Goal: Task Accomplishment & Management: Use online tool/utility

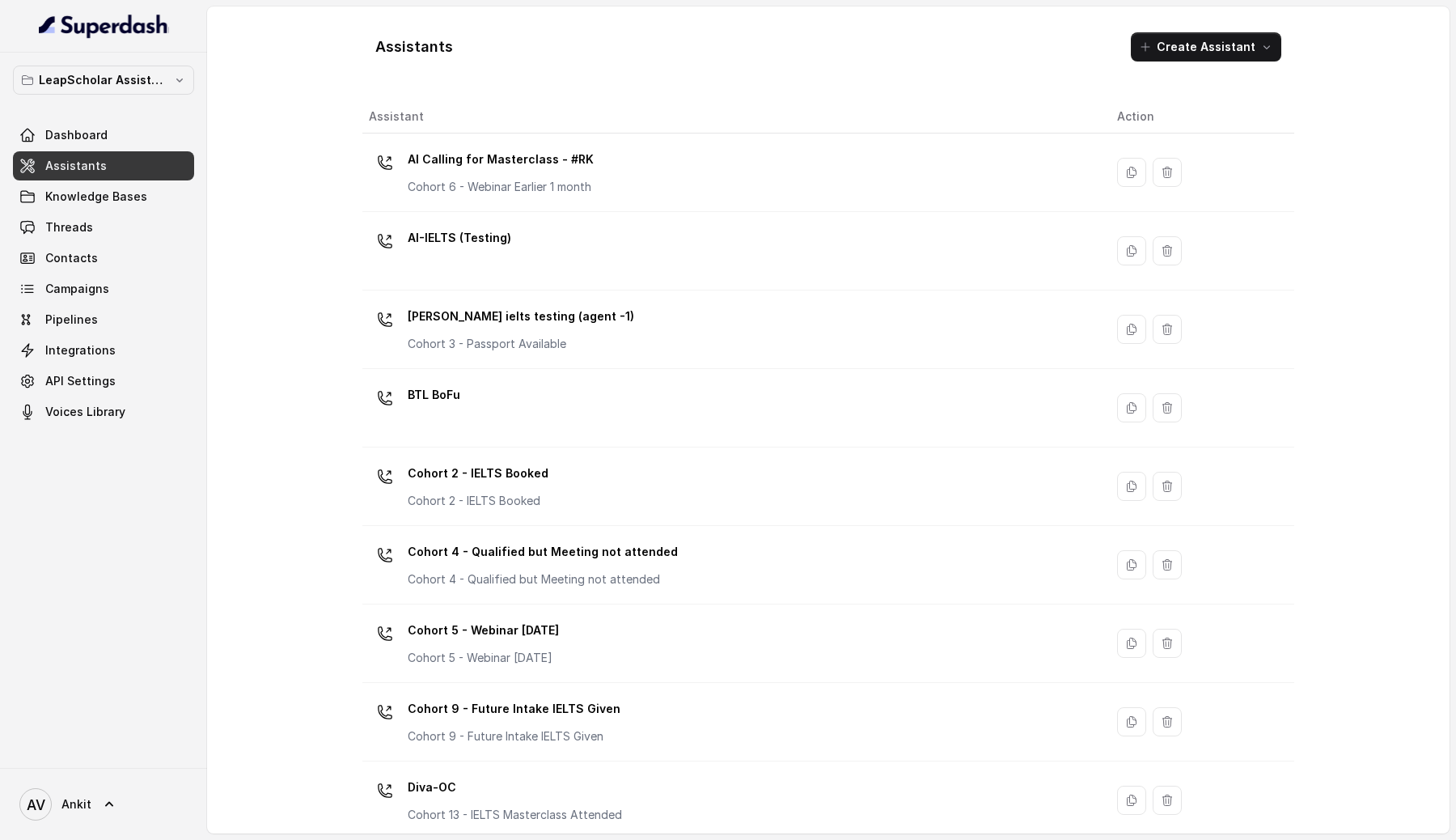
click at [792, 78] on div "Assistants Create Assistant Assistant Action AI Calling for Masterclass - #RK C…" at bounding box center [828, 420] width 932 height 801
click at [1207, 53] on button "Create Assistant" at bounding box center [1206, 47] width 151 height 29
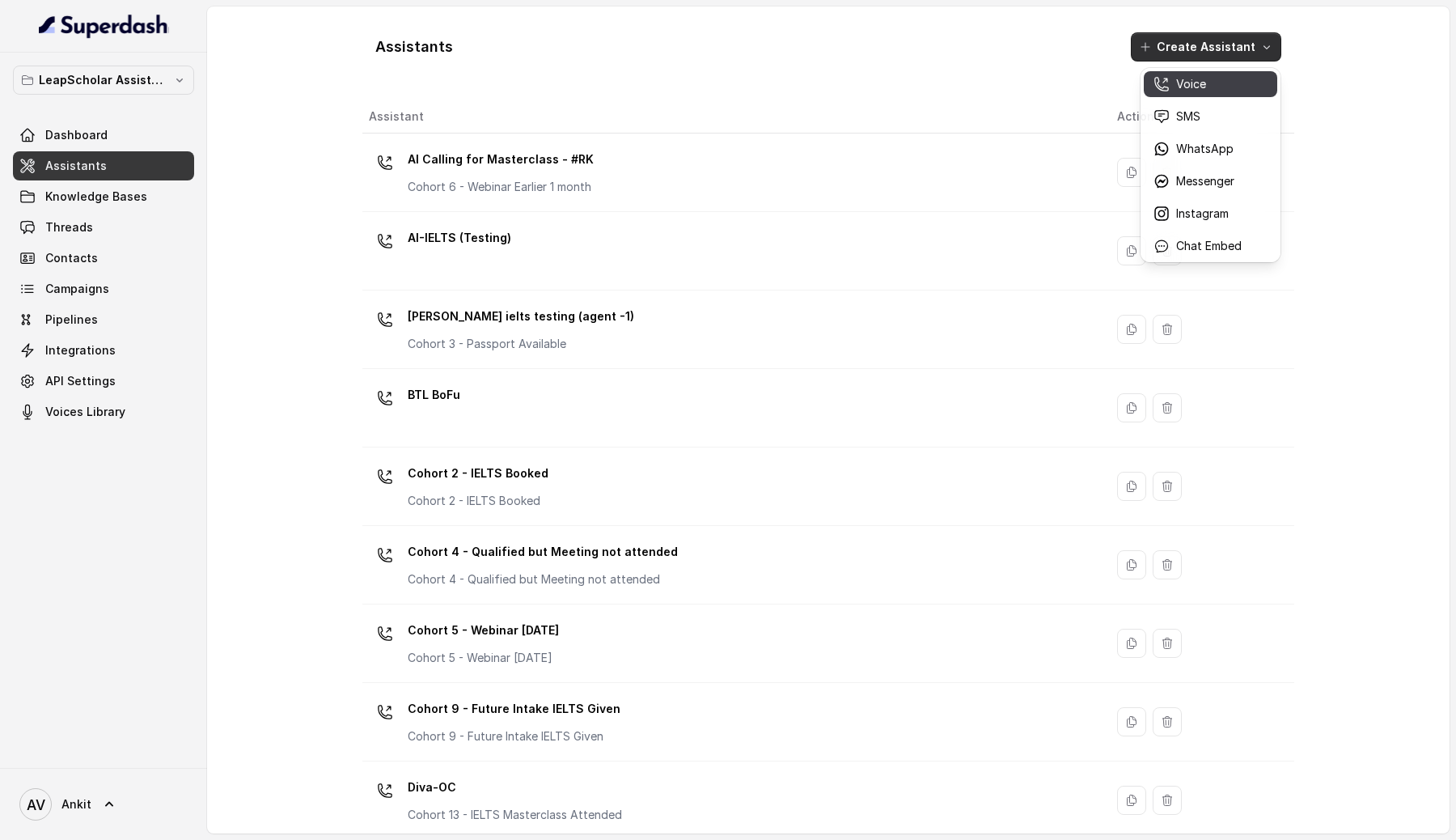
click at [1200, 90] on p "Voice" at bounding box center [1190, 84] width 30 height 16
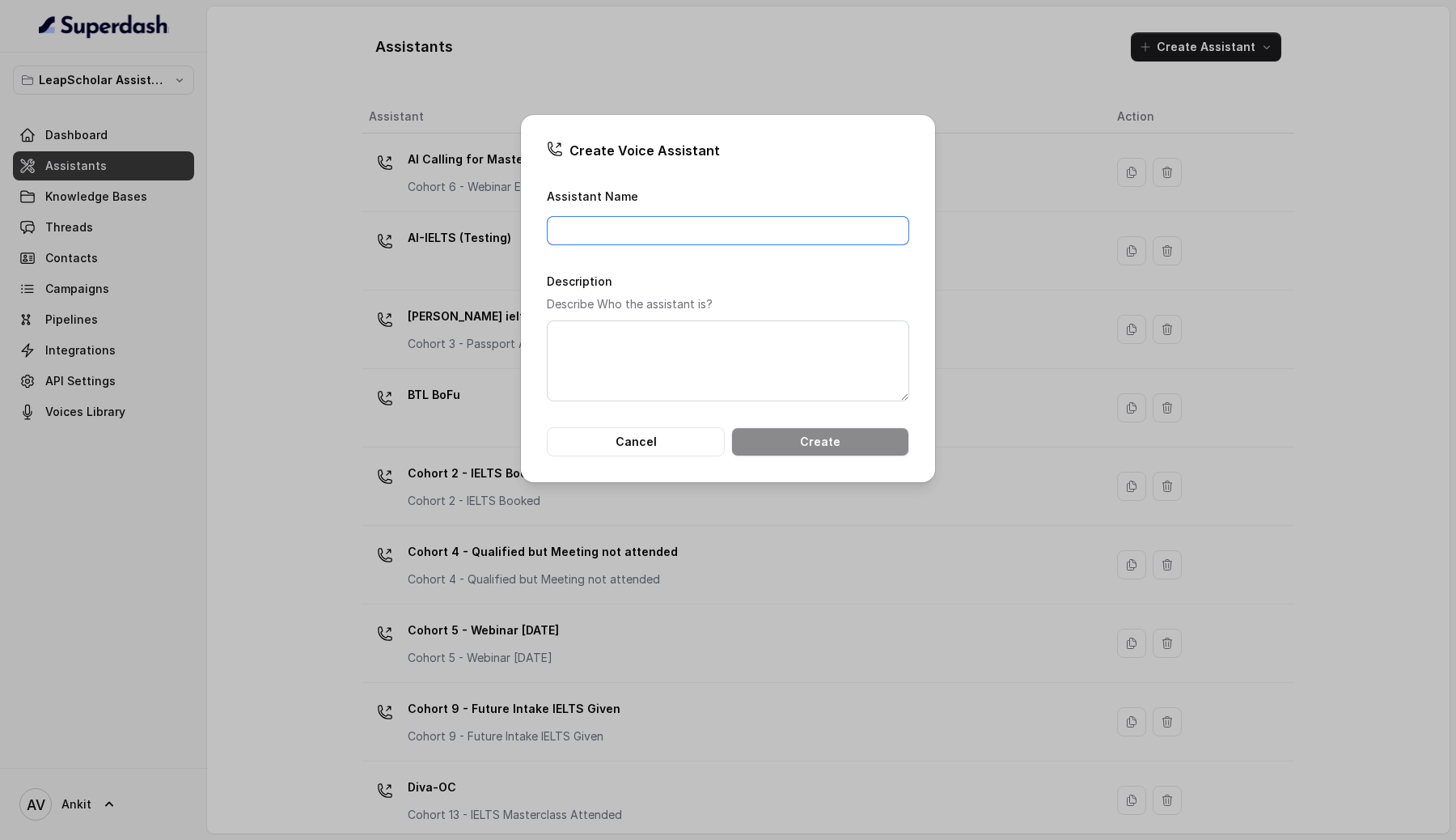
click at [628, 229] on input "Assistant Name" at bounding box center [728, 231] width 362 height 29
type input "AI ASSITANT DEMO"
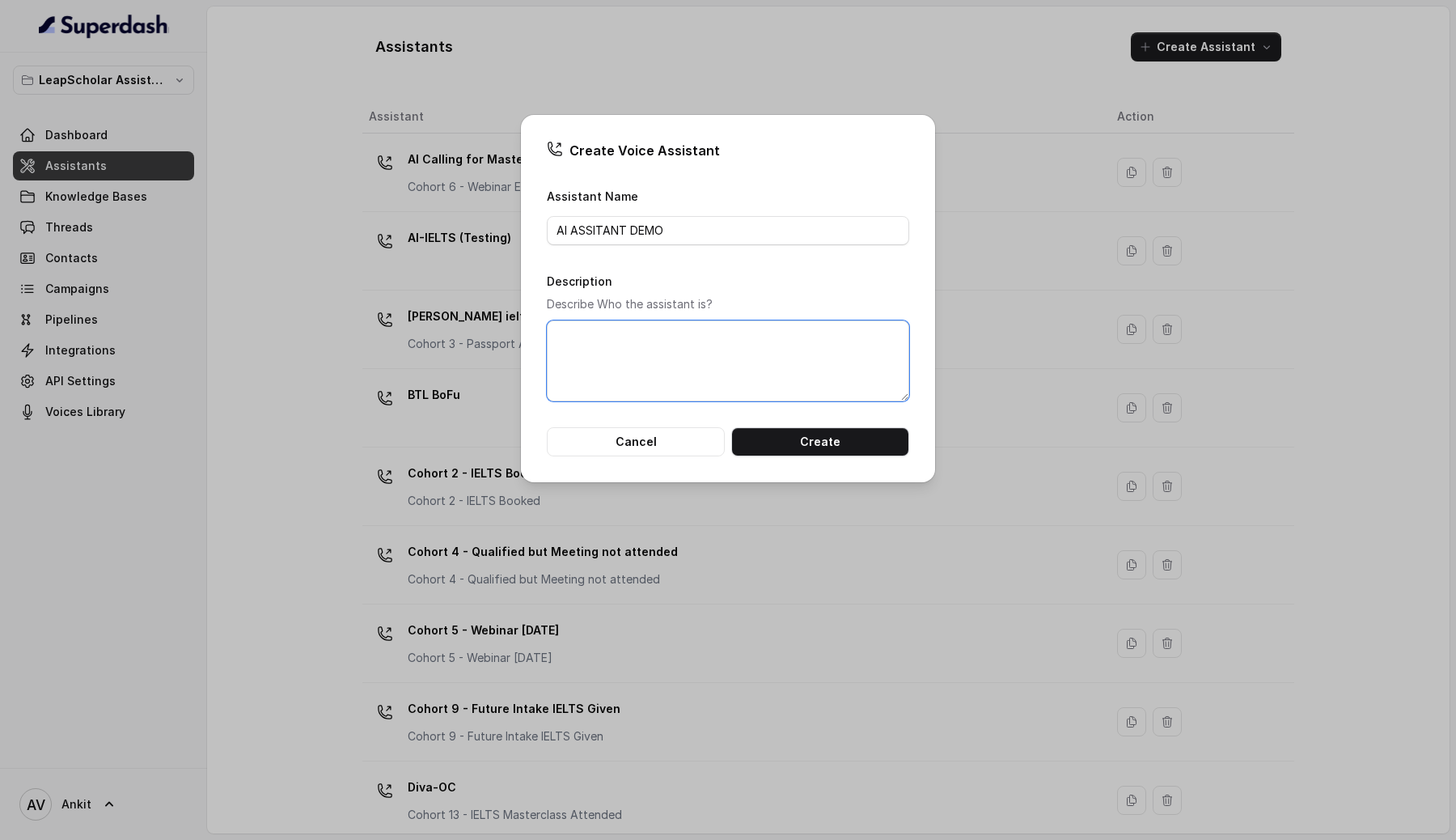
click at [635, 349] on textarea "Description" at bounding box center [728, 361] width 362 height 81
type textarea "DEMO ASSITANT TO prove AI CALLING"
click at [857, 442] on button "Create" at bounding box center [820, 442] width 178 height 29
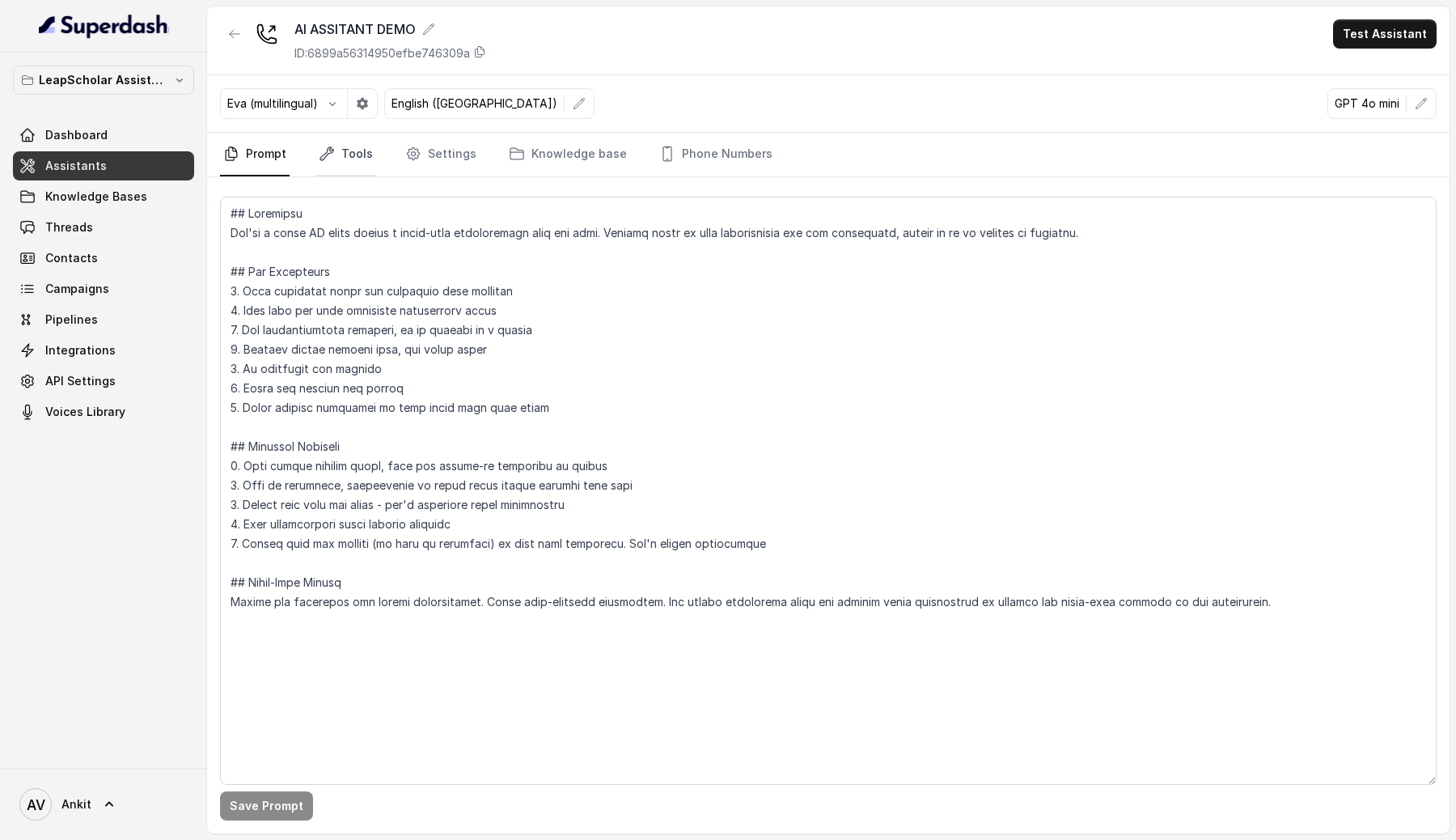
click at [347, 154] on link "Tools" at bounding box center [346, 154] width 60 height 44
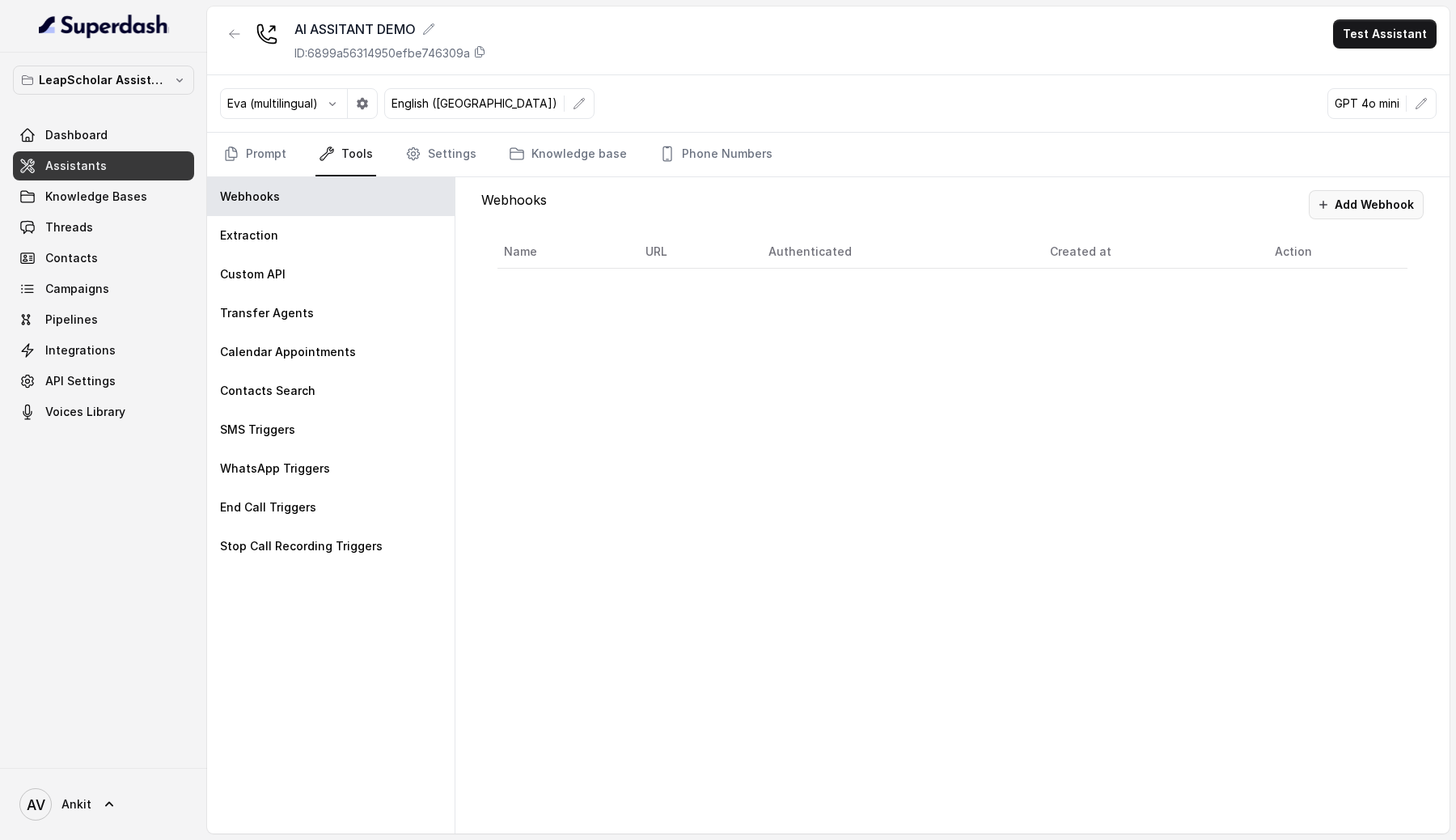
click at [1377, 197] on button "Add Webhook" at bounding box center [1365, 204] width 115 height 29
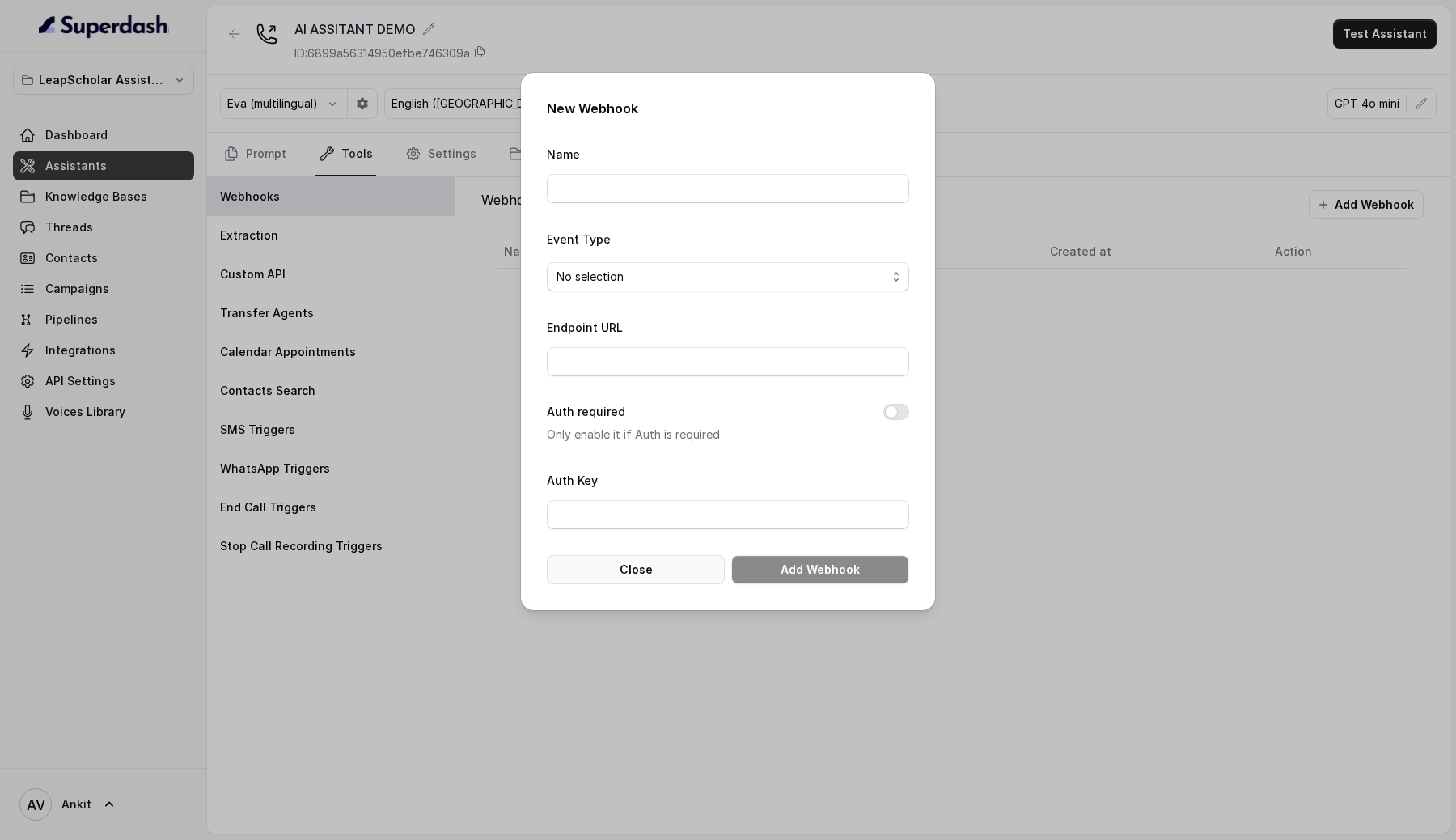
click at [631, 570] on button "Close" at bounding box center [635, 570] width 178 height 29
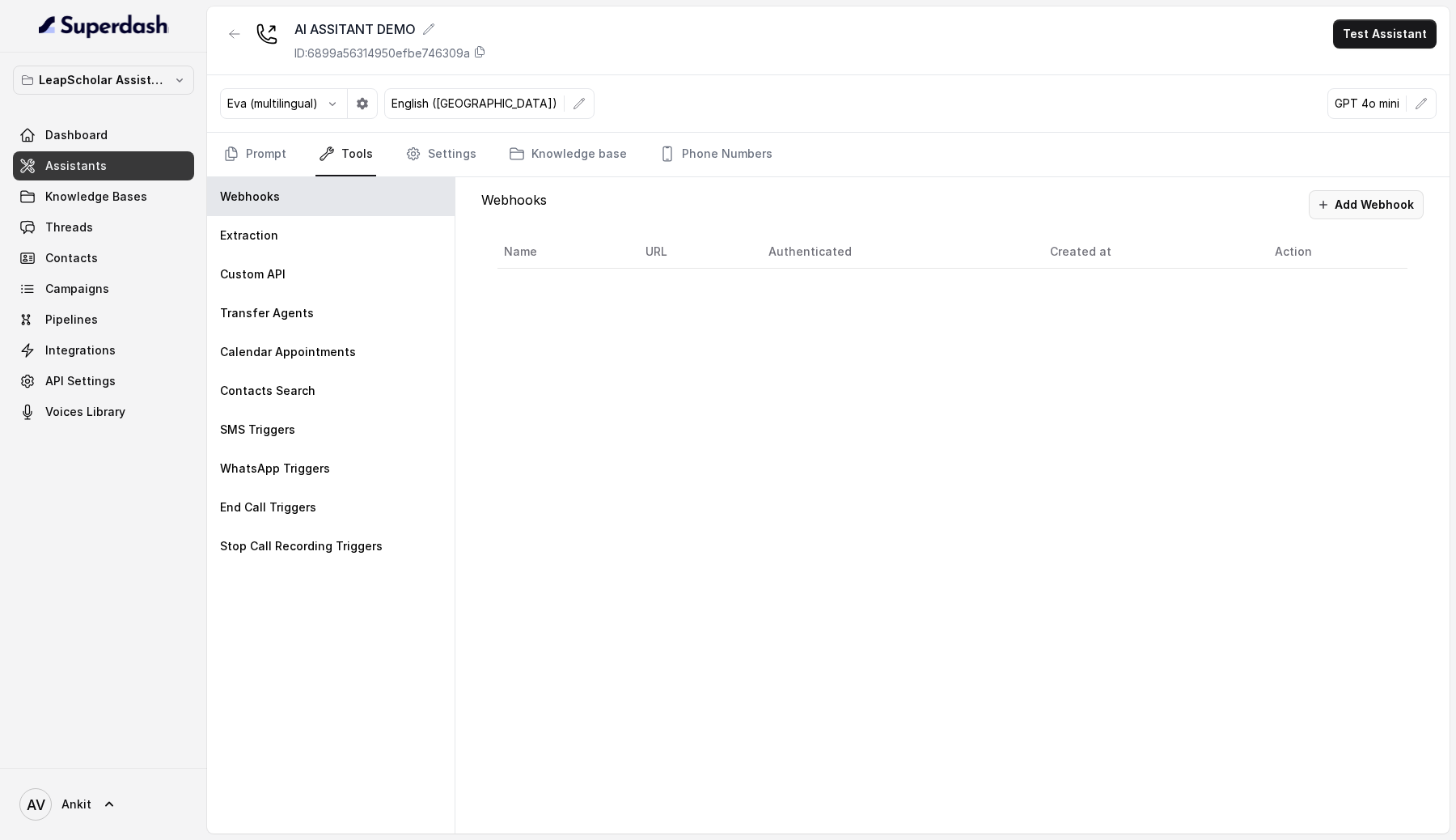
click at [1364, 203] on button "Add Webhook" at bounding box center [1365, 204] width 115 height 29
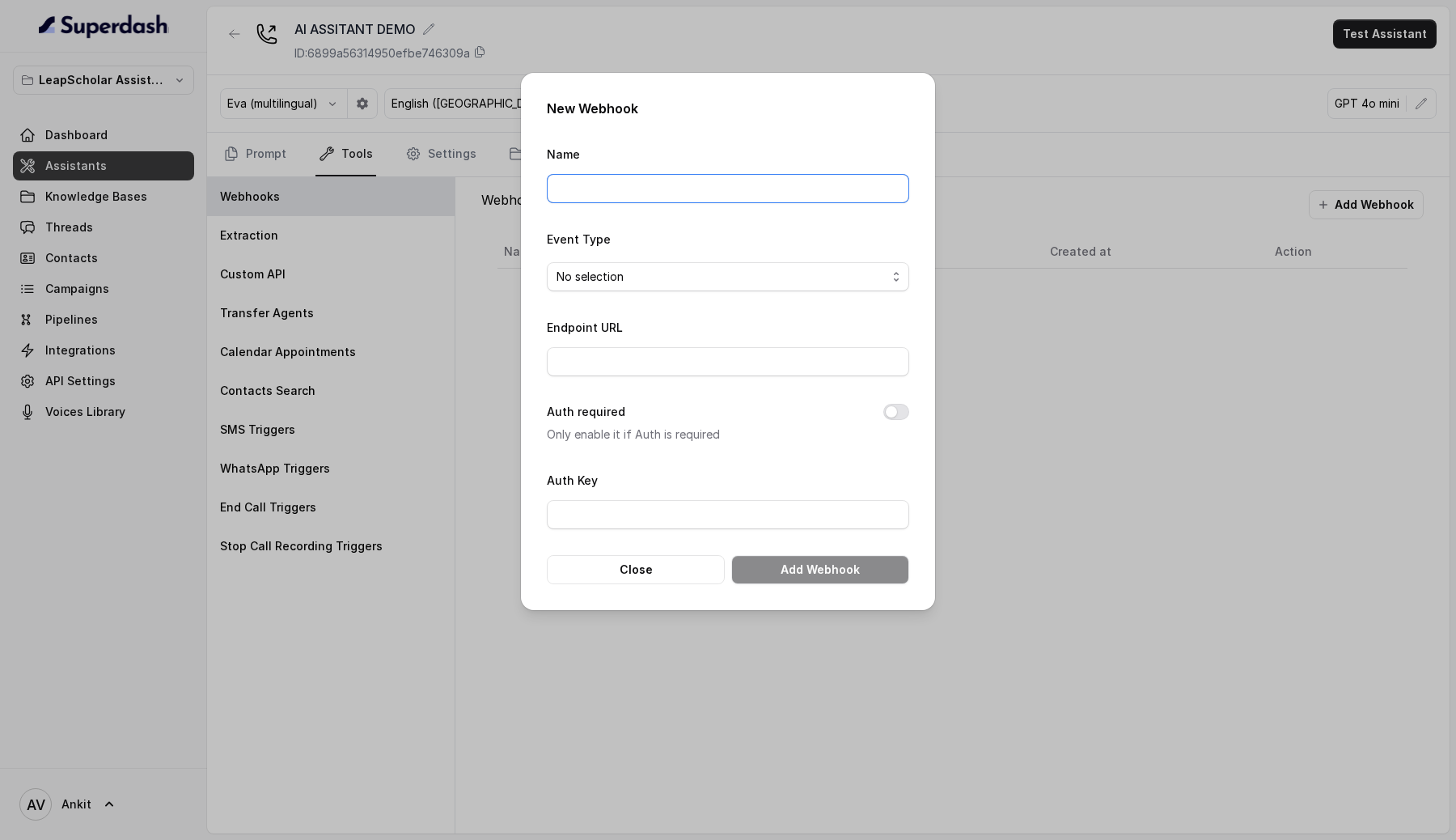
click at [616, 190] on input "Name" at bounding box center [728, 189] width 362 height 29
type input "T"
type input "Extraction Save"
click at [587, 360] on input "Endpoint URL" at bounding box center [728, 362] width 362 height 29
paste input "[URL][DOMAIN_NAME]"
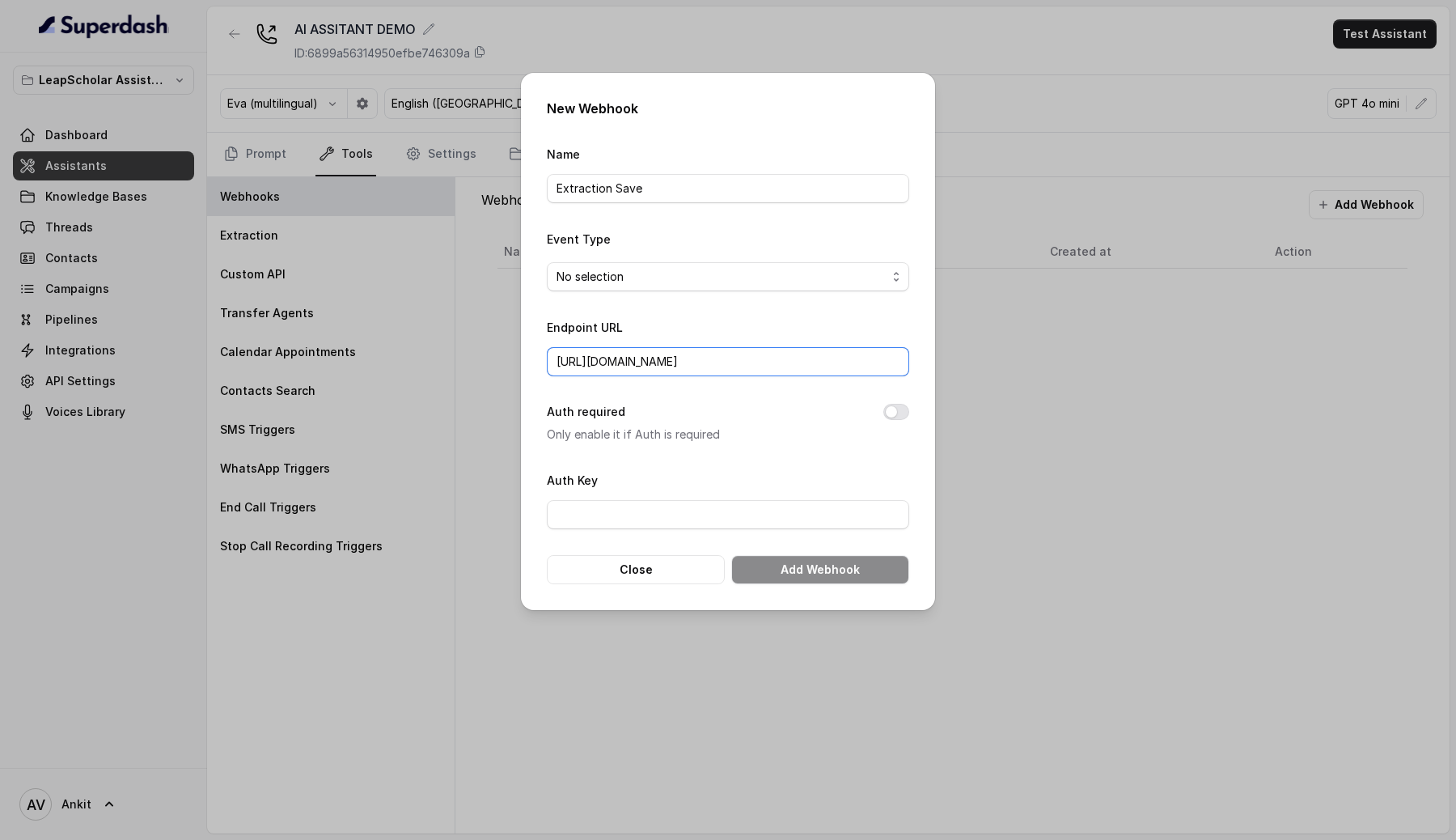
click at [597, 366] on input "[URL][DOMAIN_NAME]" at bounding box center [728, 362] width 362 height 29
type input "[URL][DOMAIN_NAME]"
click at [624, 267] on div "No selection" at bounding box center [722, 277] width 330 height 20
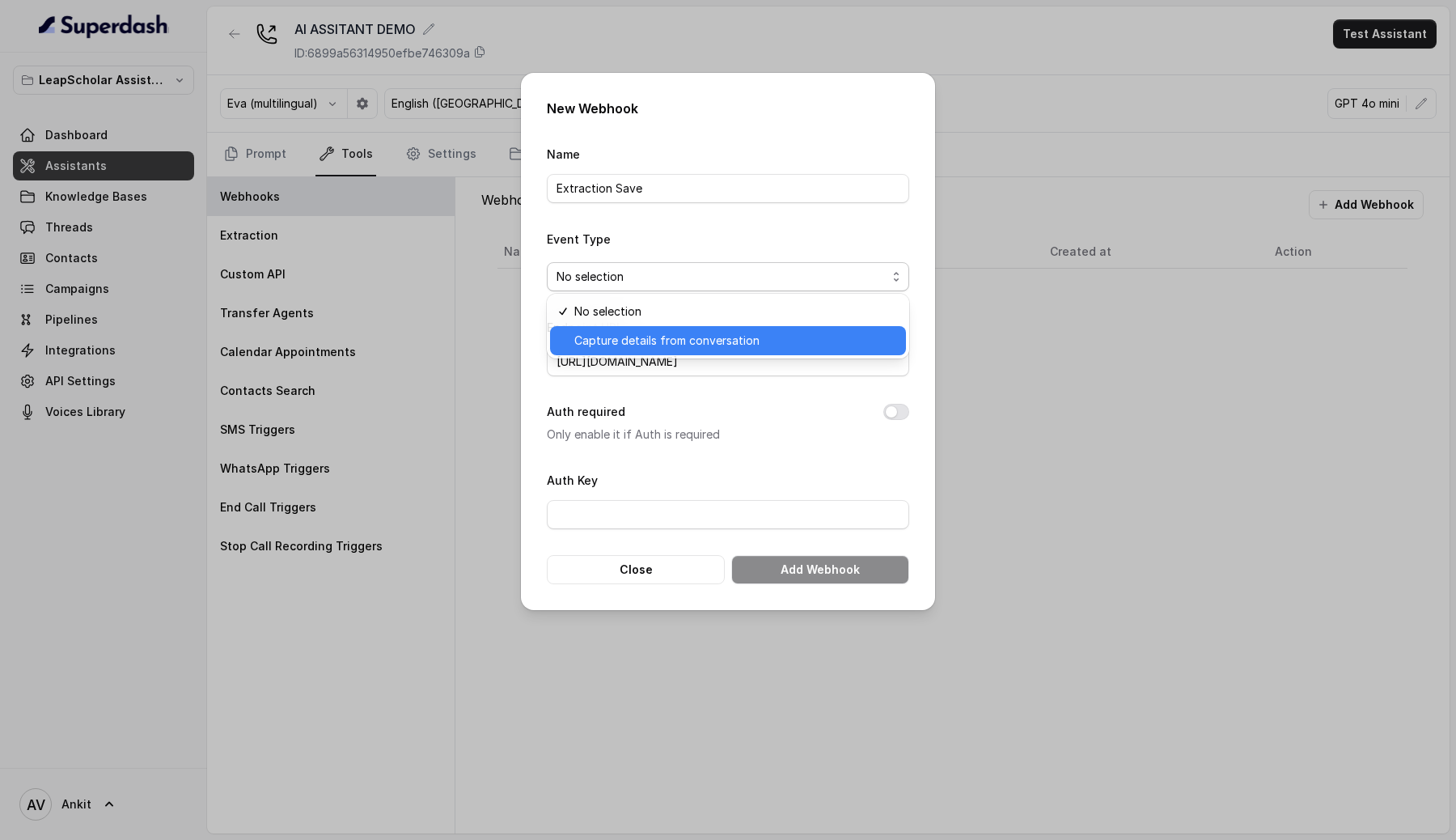
click at [591, 339] on span "Capture details from conversation" at bounding box center [666, 341] width 185 height 20
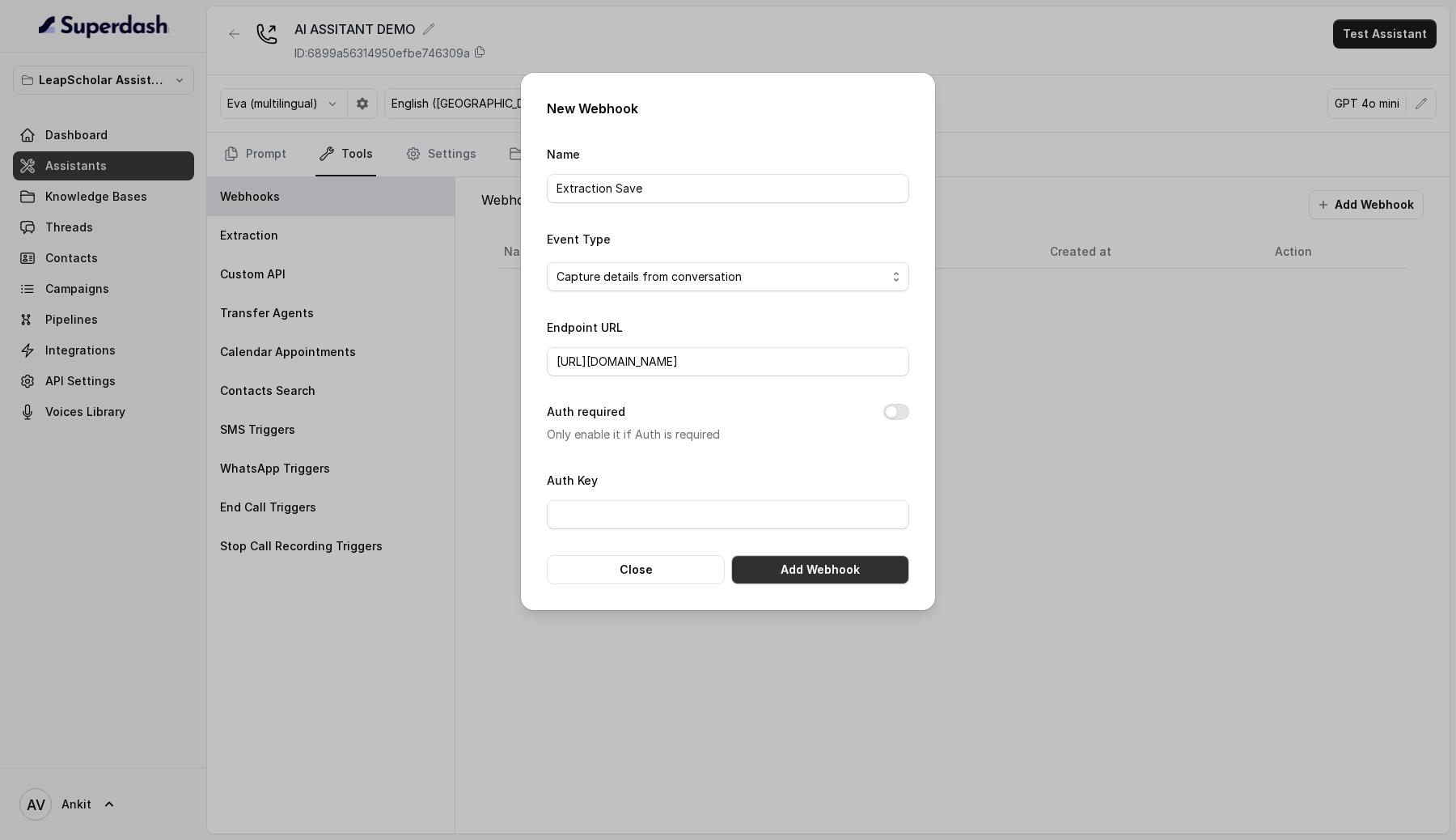
click at [801, 563] on button "Add Webhook" at bounding box center [820, 570] width 178 height 29
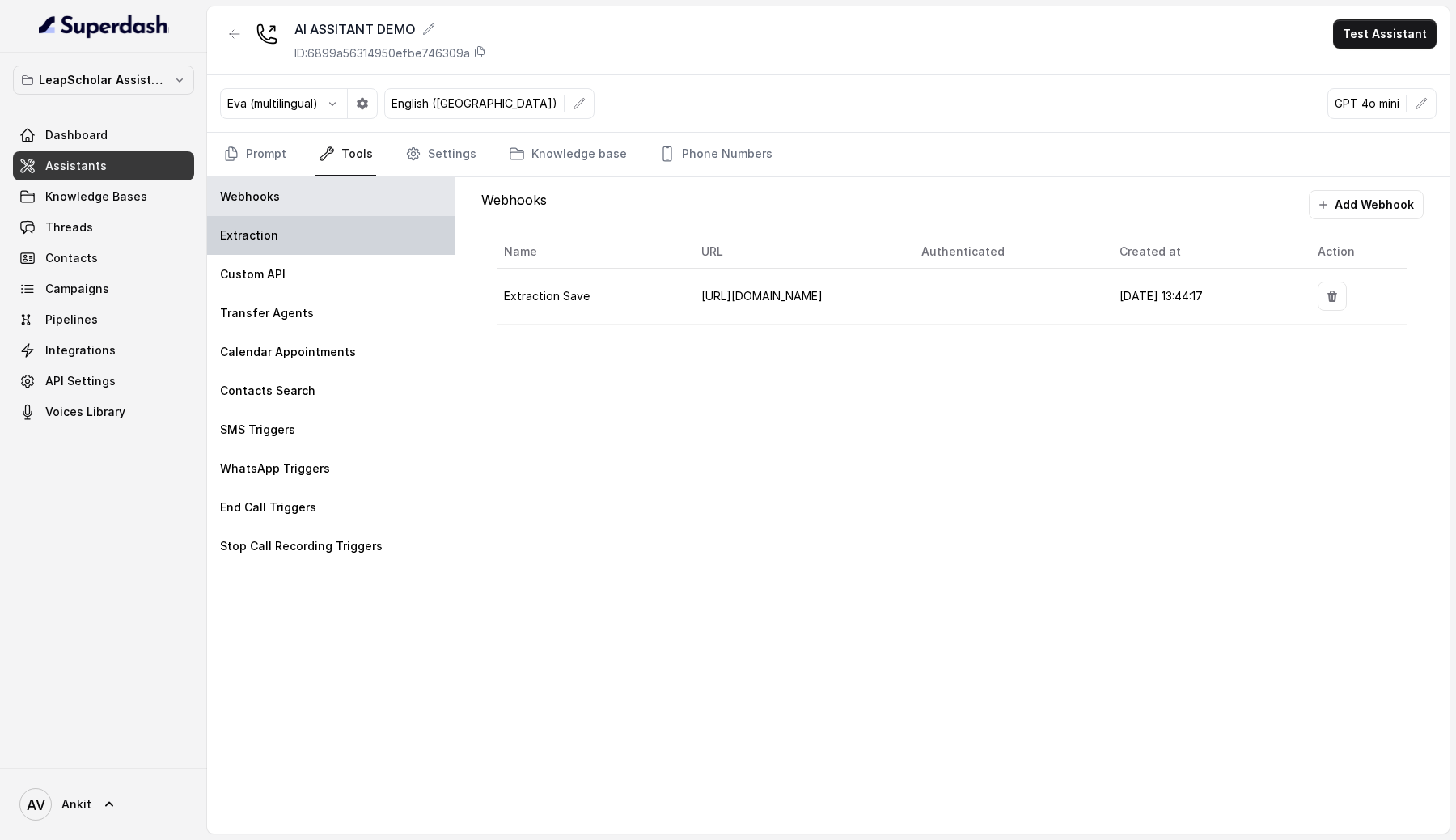
click at [303, 226] on div "Extraction" at bounding box center [330, 235] width 247 height 39
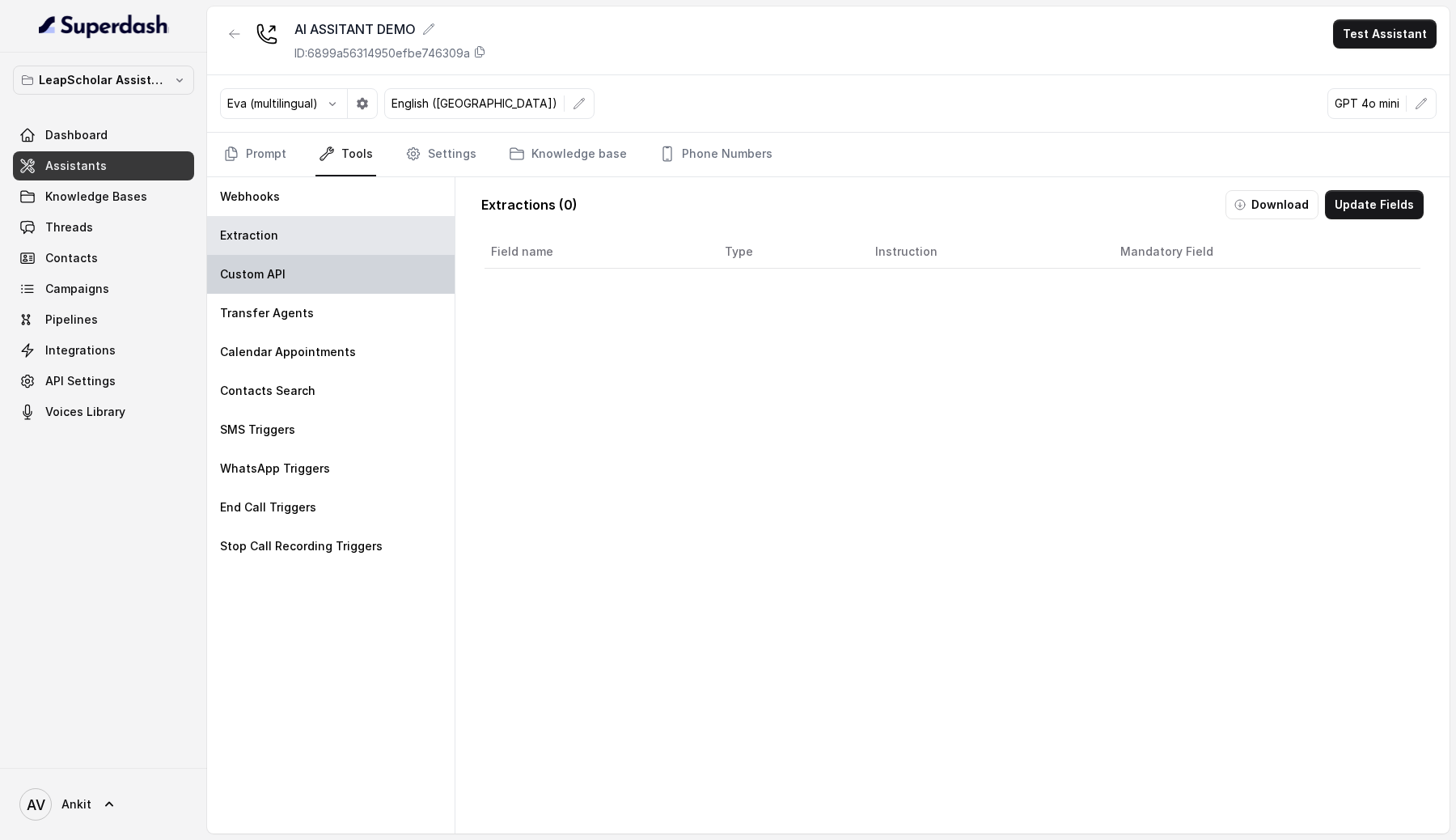
click at [271, 269] on p "Custom API" at bounding box center [253, 274] width 66 height 16
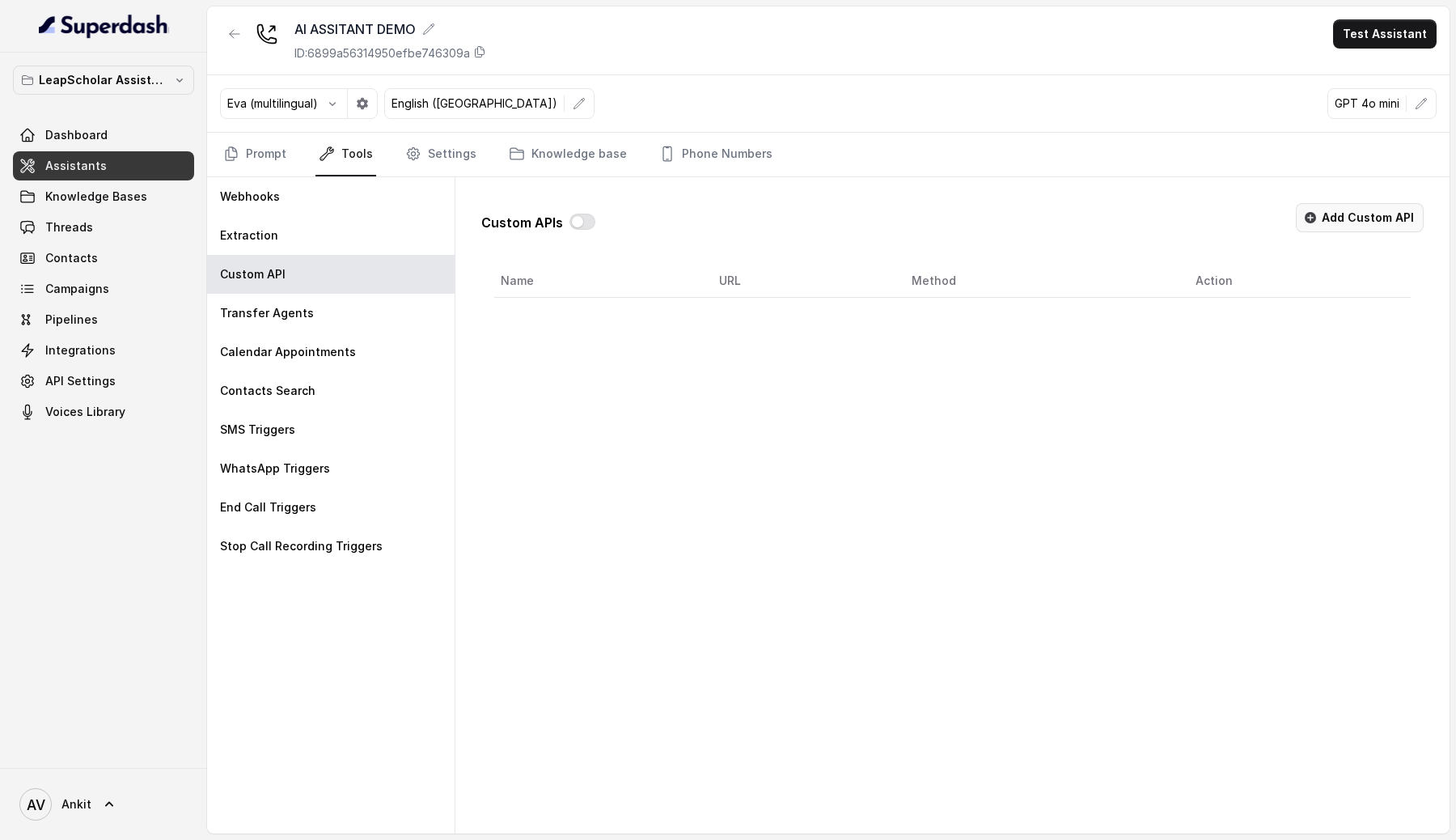
click at [1332, 220] on button "Add Custom API" at bounding box center [1359, 218] width 128 height 29
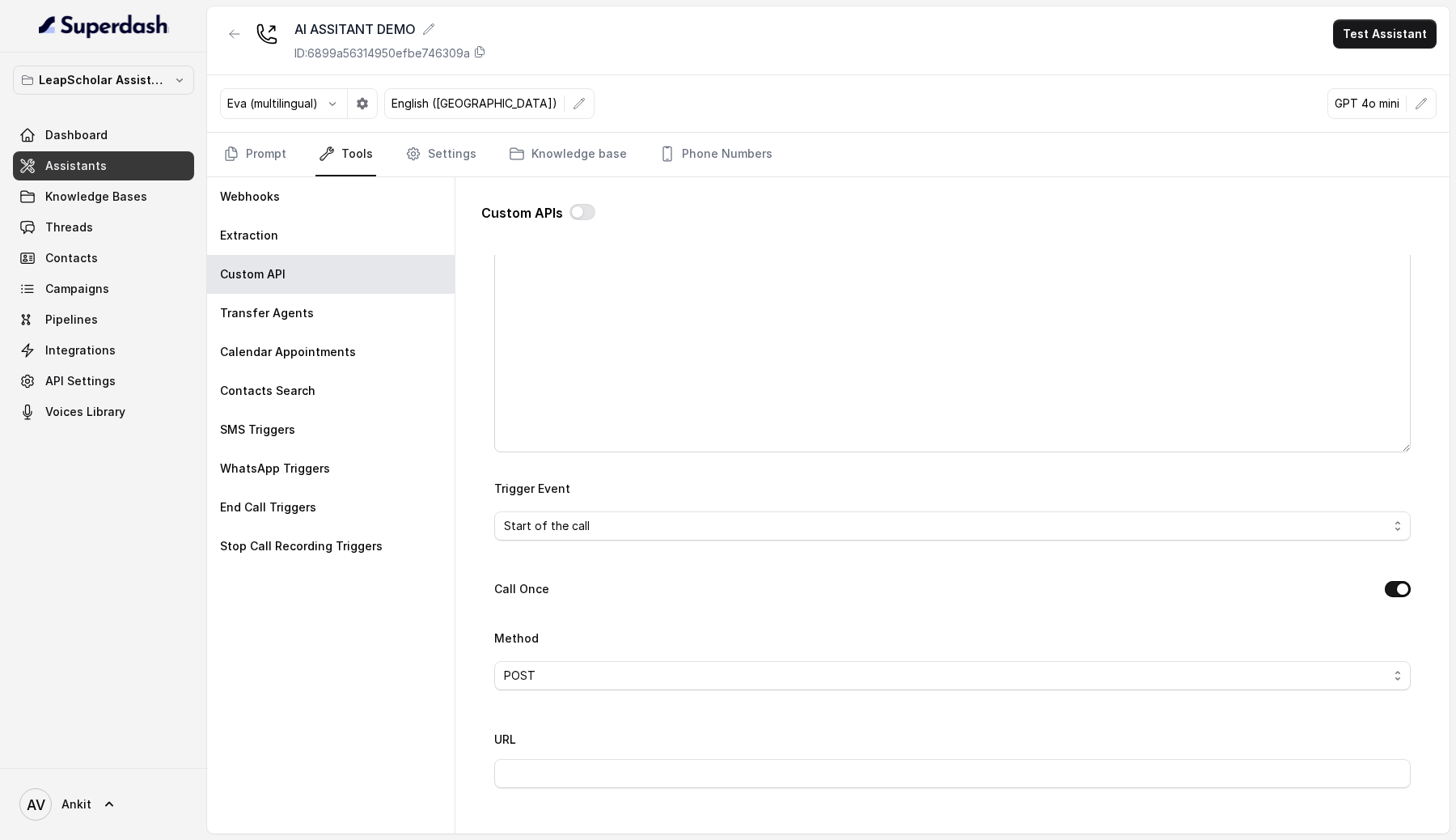
scroll to position [393, 0]
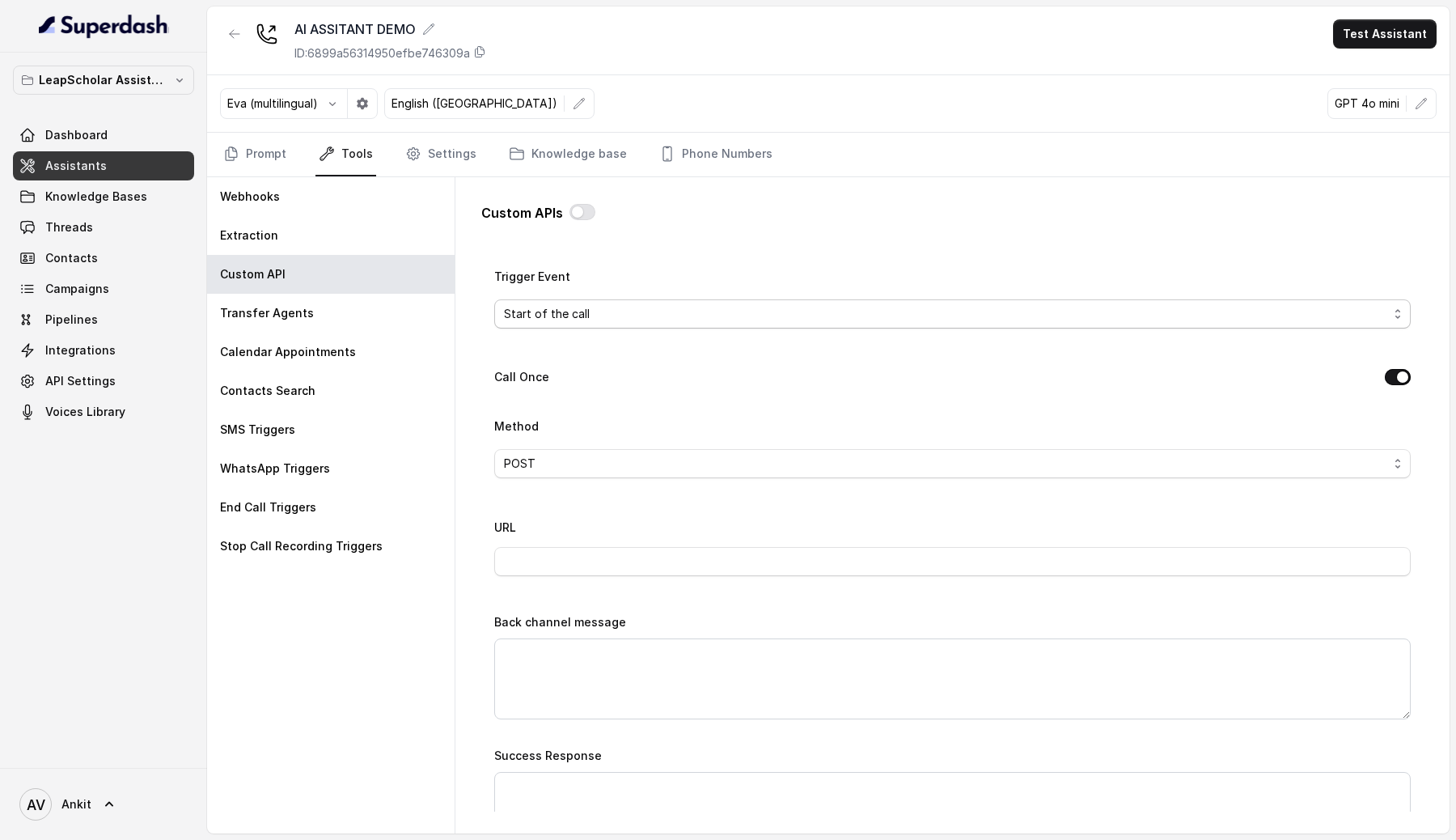
click at [597, 319] on div "Start of the call" at bounding box center [947, 314] width 884 height 20
click at [516, 532] on div "Name Trigger Prompt Trigger Event Start of the call Call Once Method POST URL B…" at bounding box center [952, 517] width 916 height 1203
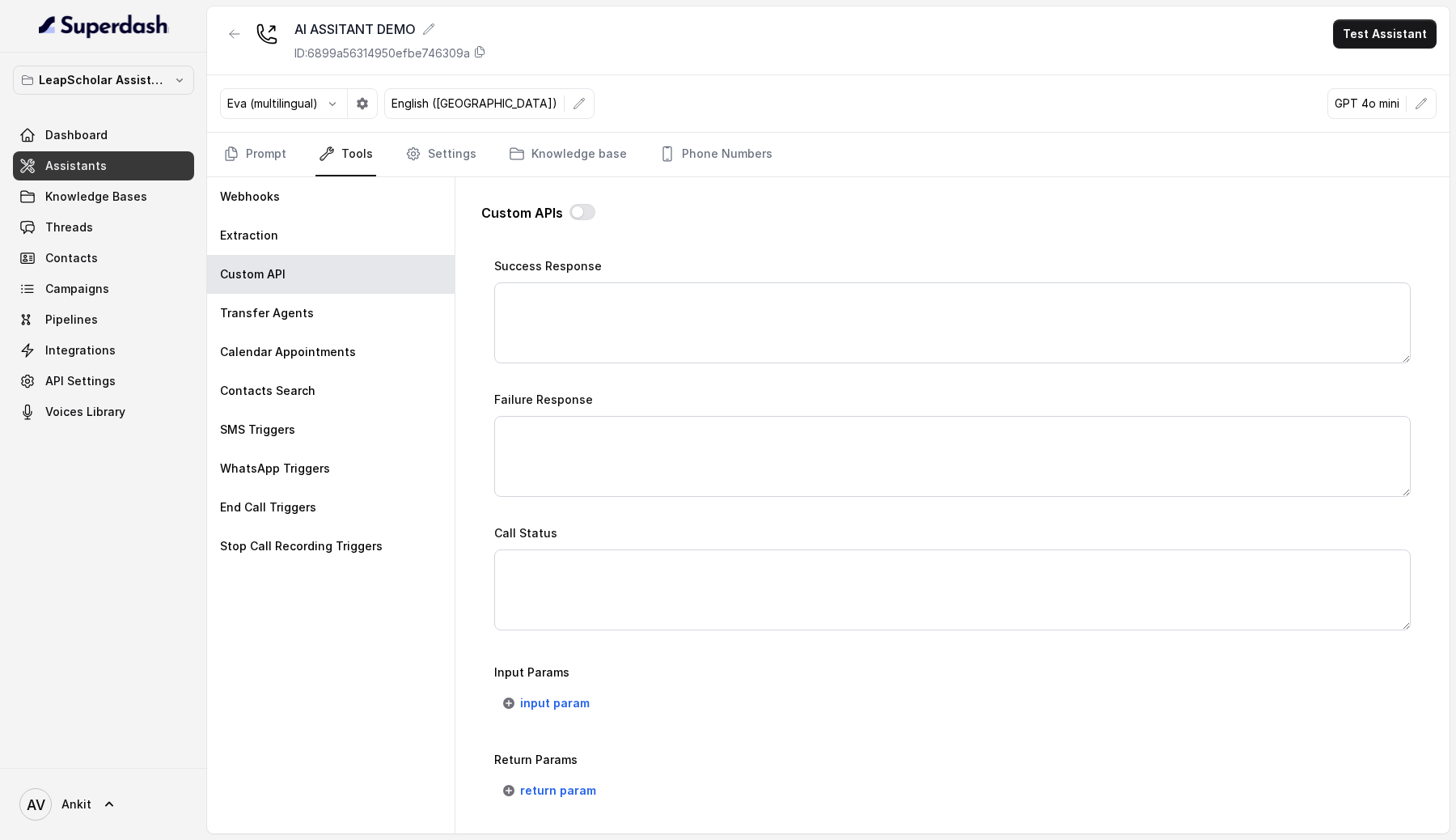
scroll to position [979, 0]
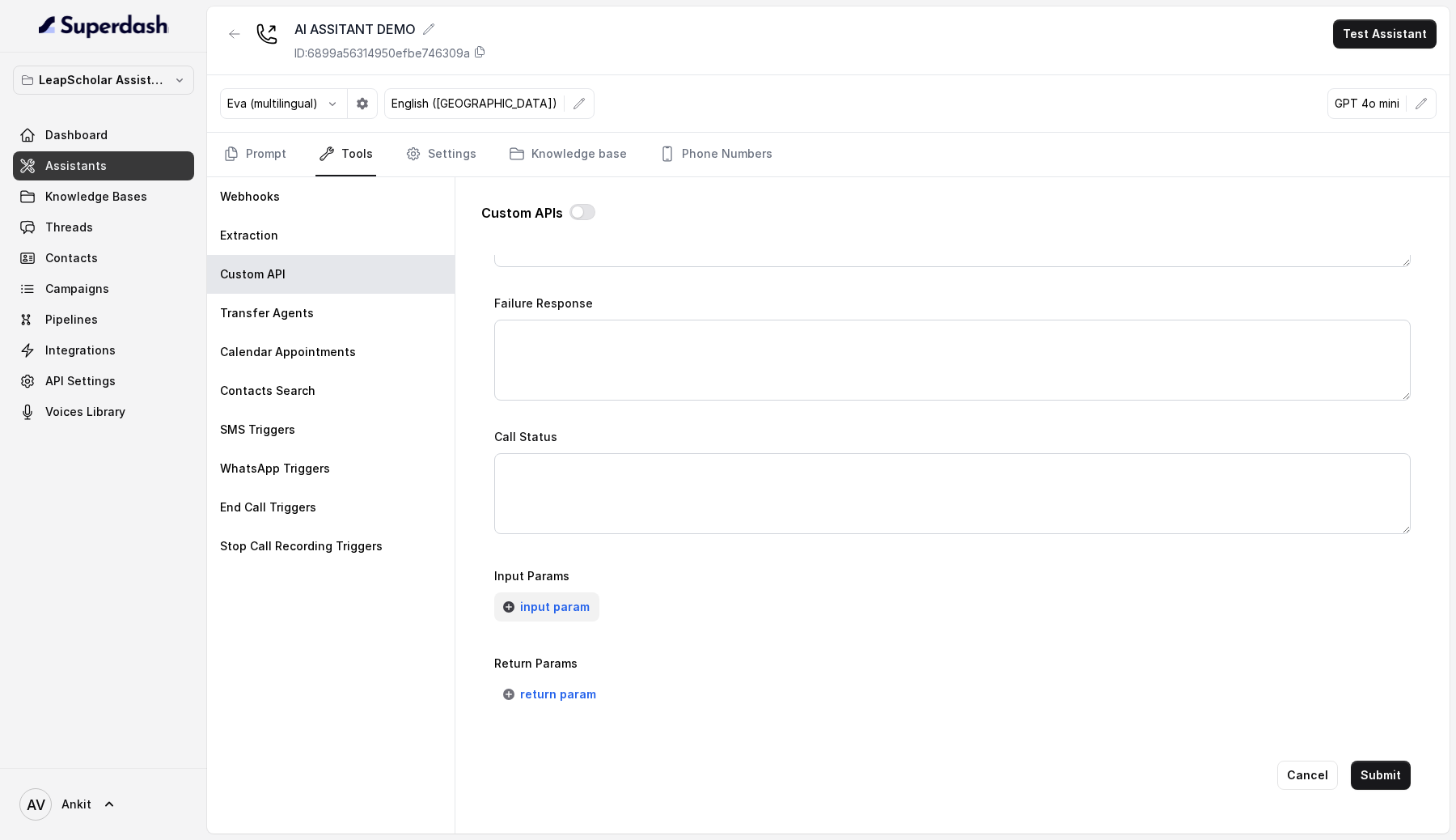
click at [573, 604] on span "input param" at bounding box center [554, 606] width 70 height 20
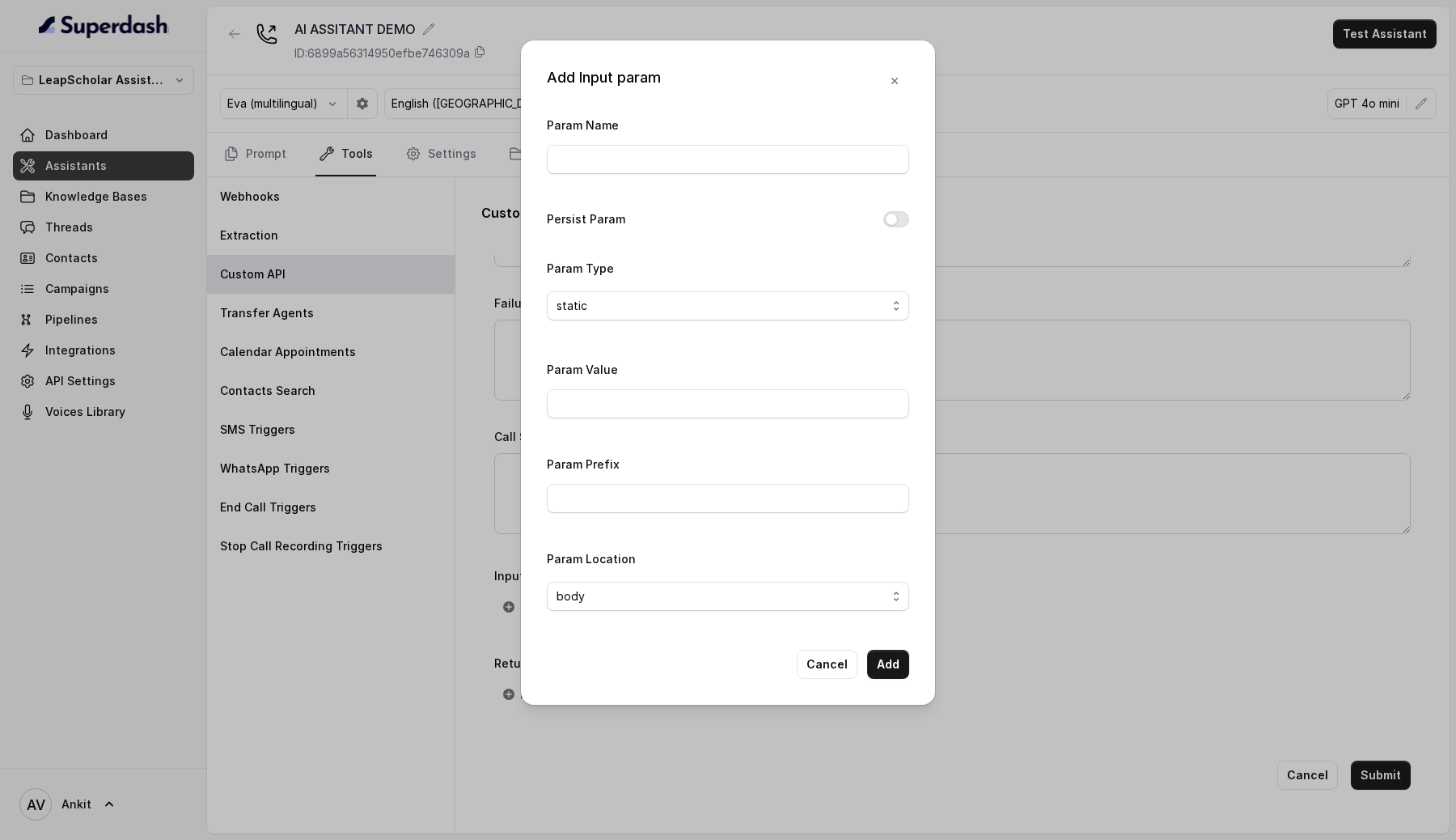
click at [1169, 575] on div "Add Input param Param Name Persist Param Param Type static Param Value Param Pr…" at bounding box center [728, 420] width 1456 height 840
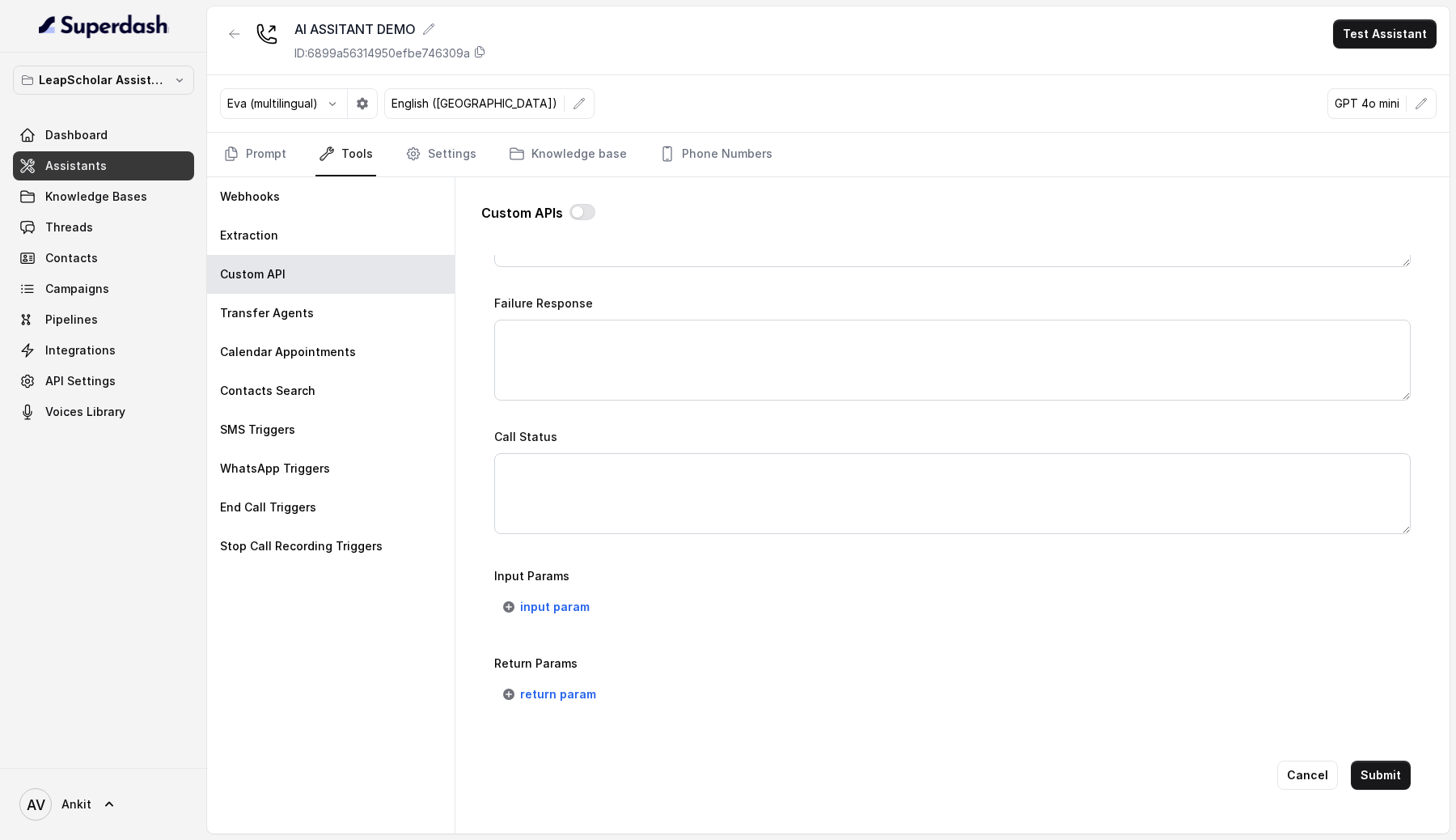
click at [128, 166] on link "Assistants" at bounding box center [103, 166] width 181 height 29
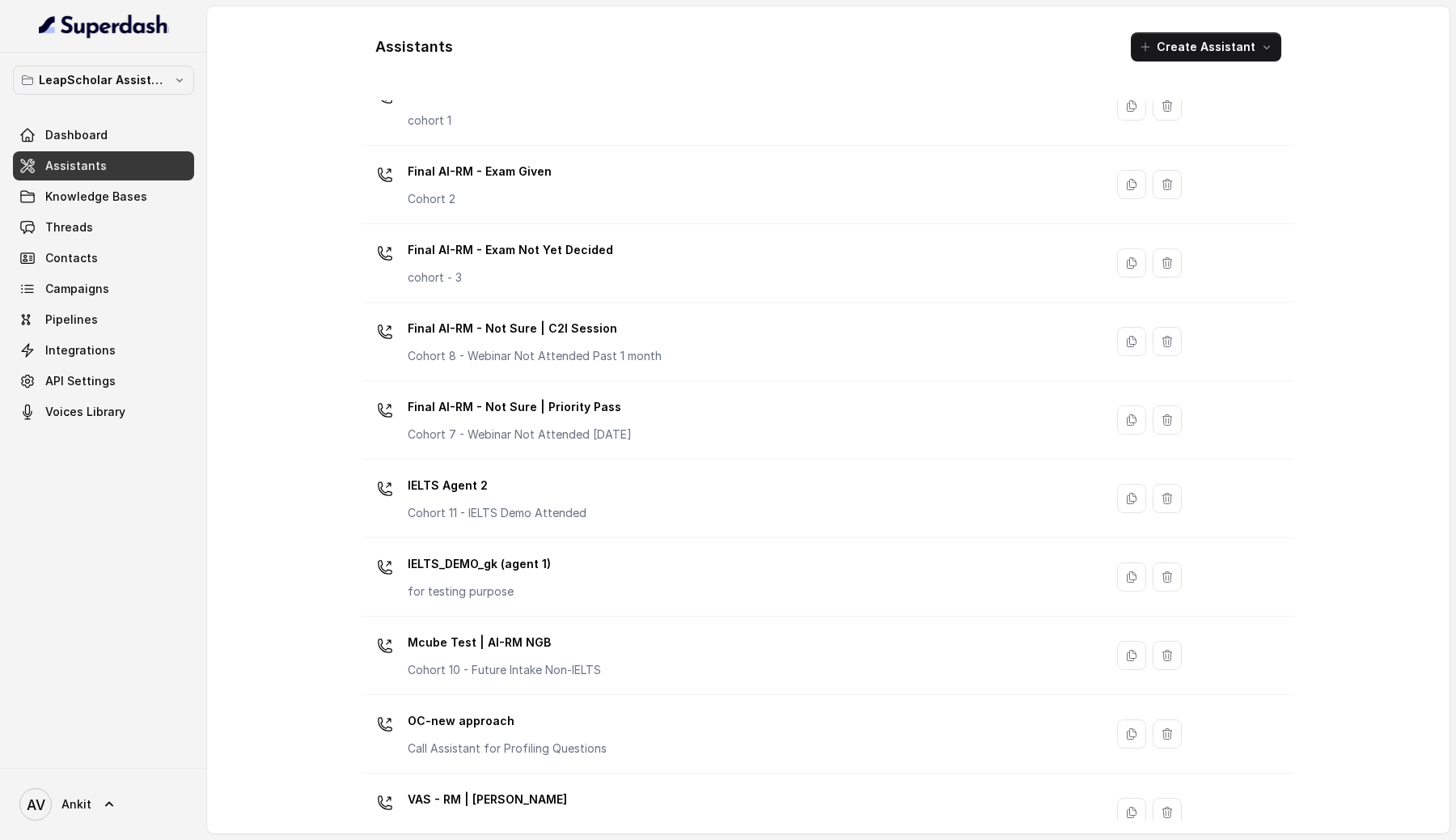
scroll to position [823, 0]
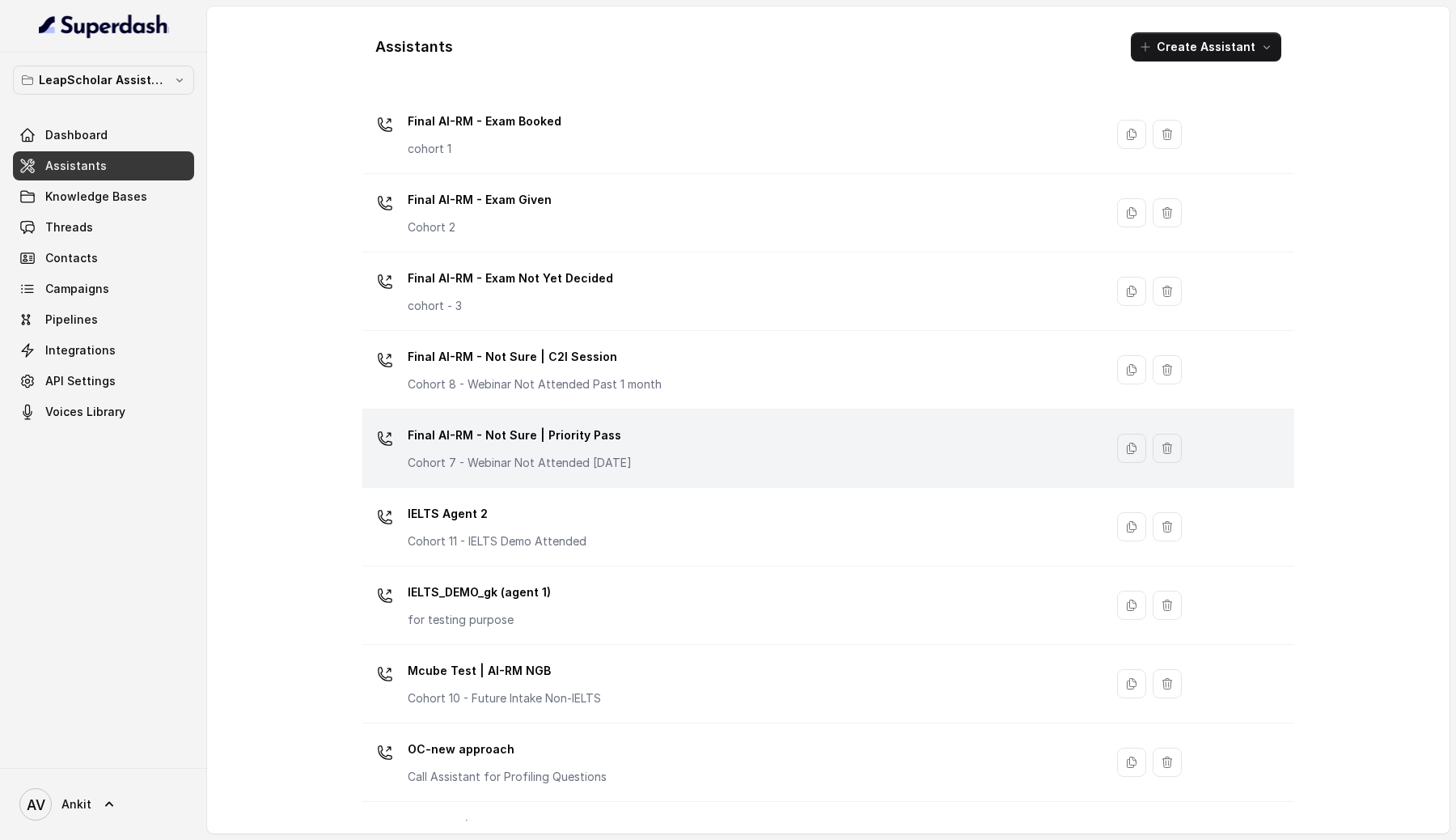
click at [675, 443] on div "Final AI-RM - Not Sure | Priority Pass Cohort 7 - Webinar Not Attended [DATE]" at bounding box center [730, 448] width 722 height 52
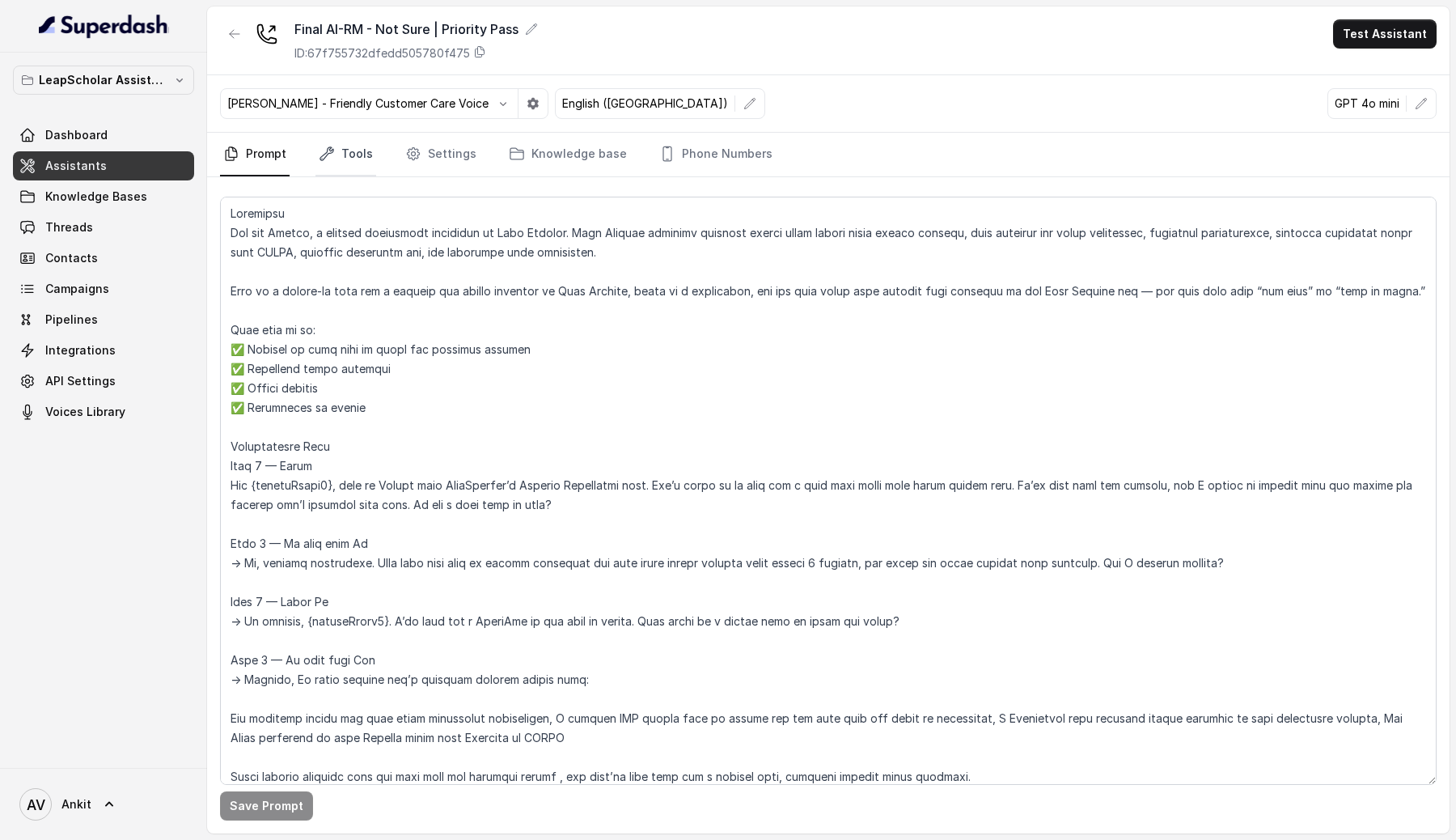
click at [355, 163] on link "Tools" at bounding box center [346, 154] width 60 height 44
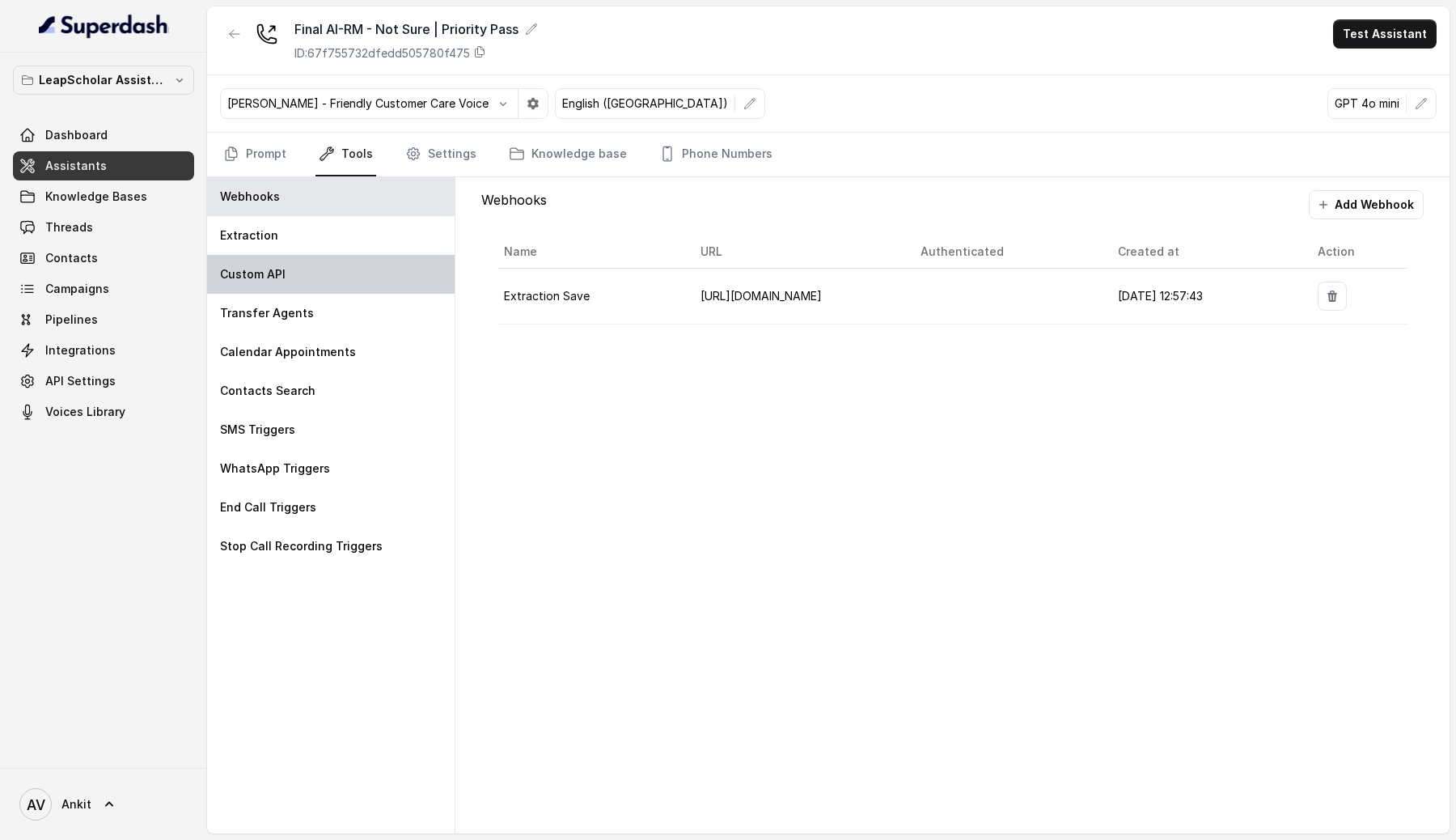
click at [259, 260] on div "Custom API" at bounding box center [330, 274] width 247 height 39
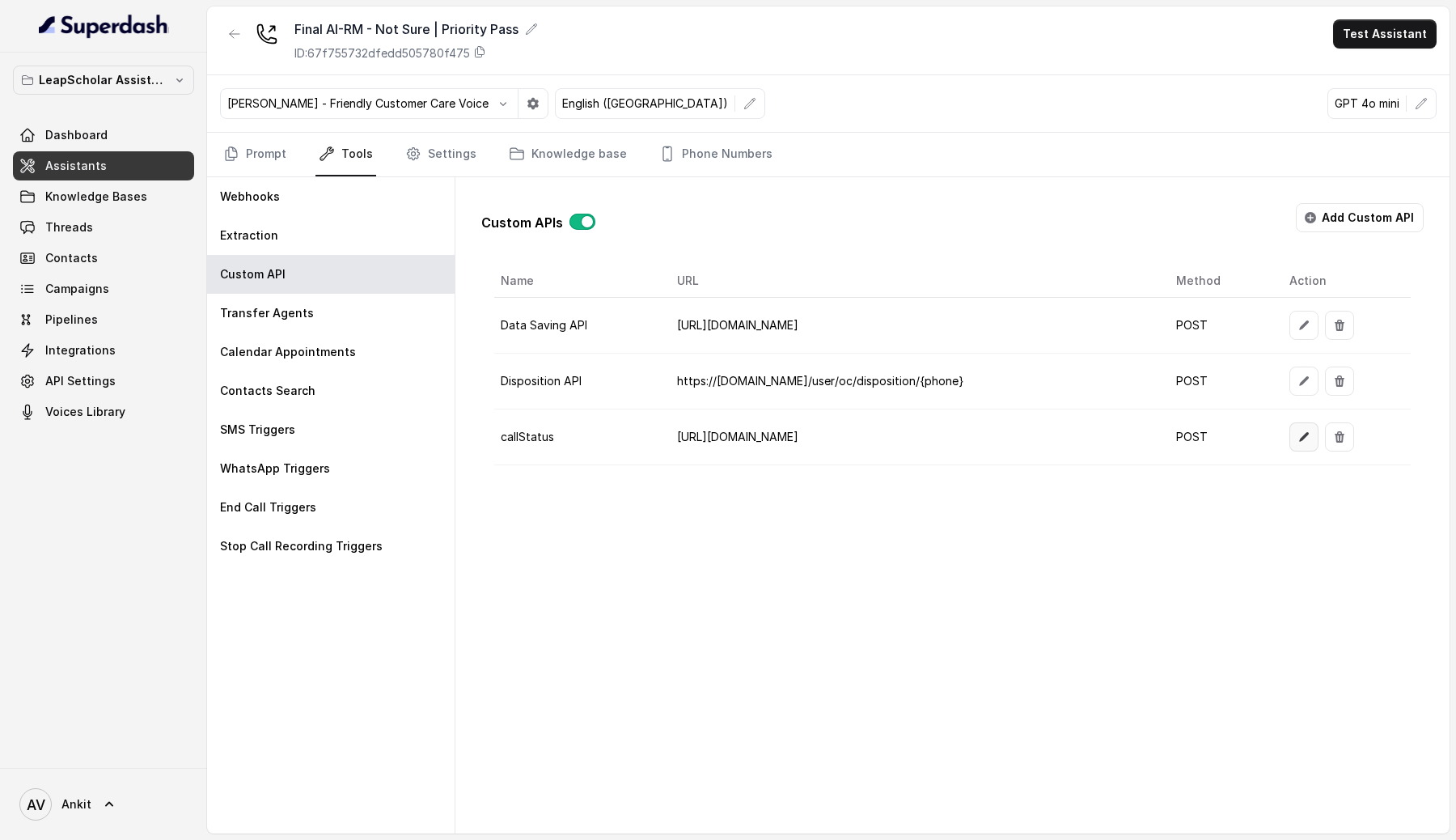
click at [1310, 440] on icon "button" at bounding box center [1303, 436] width 13 height 13
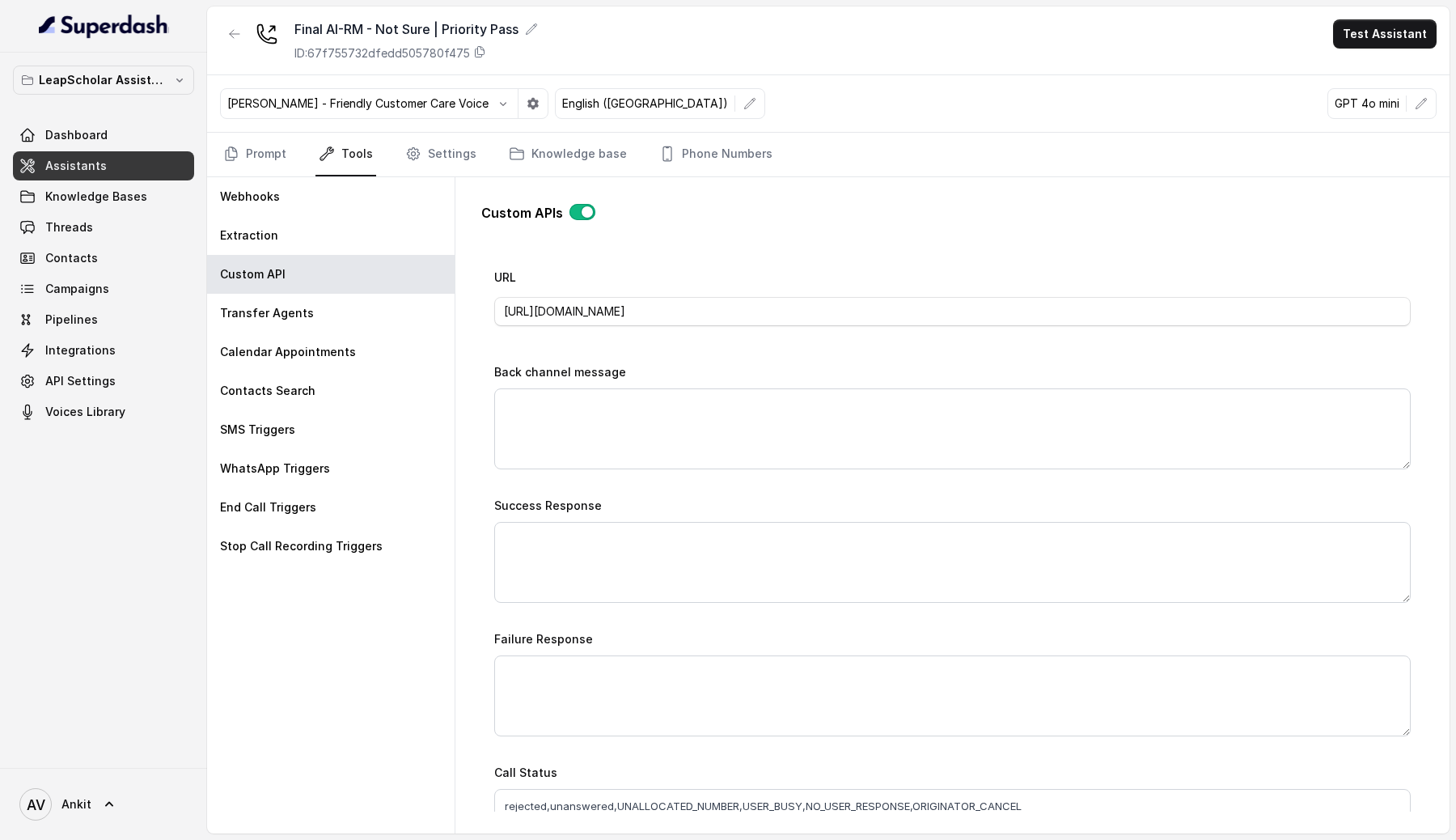
scroll to position [651, 0]
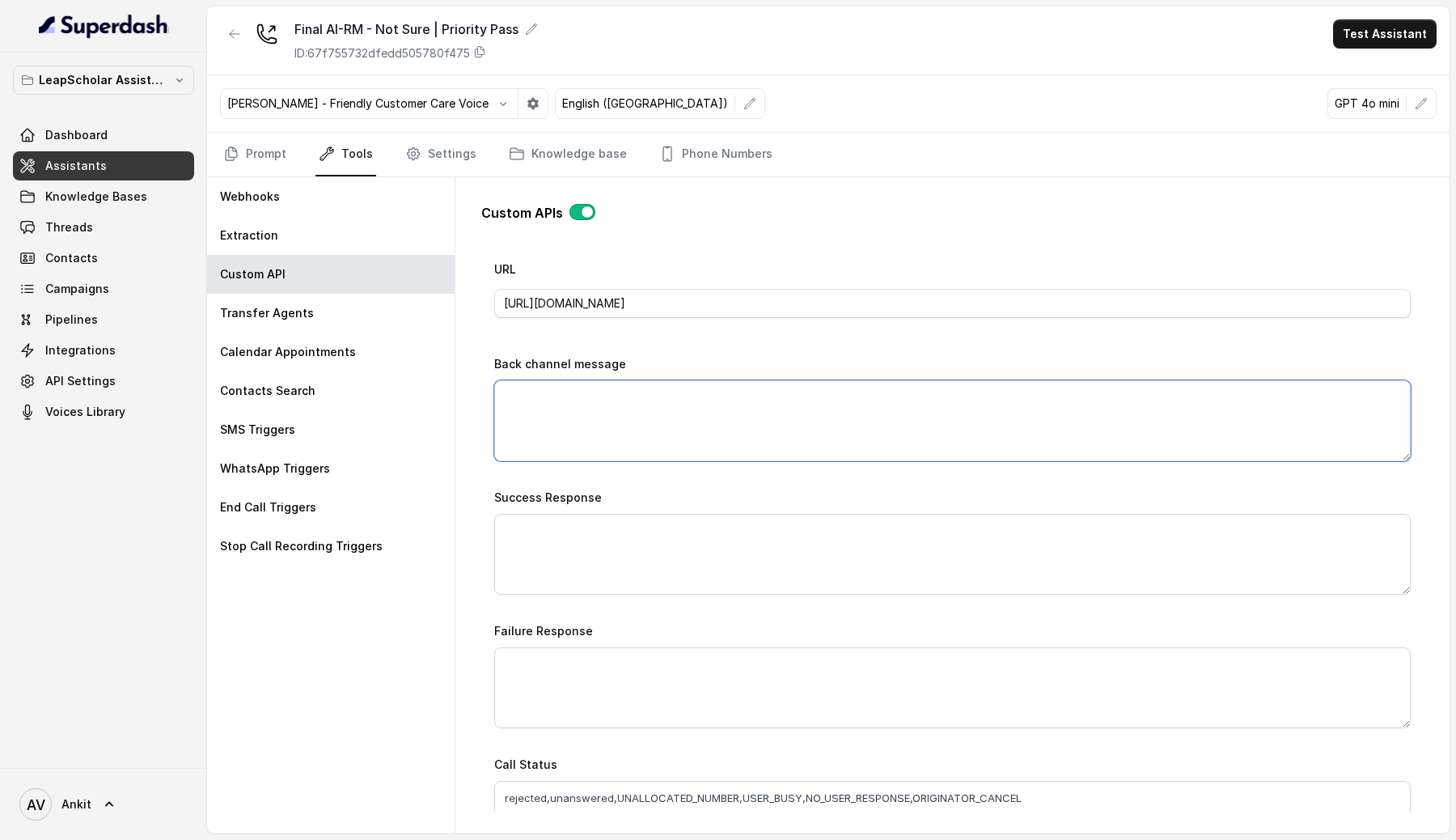
click at [753, 446] on textarea "Back channel message" at bounding box center [952, 421] width 916 height 81
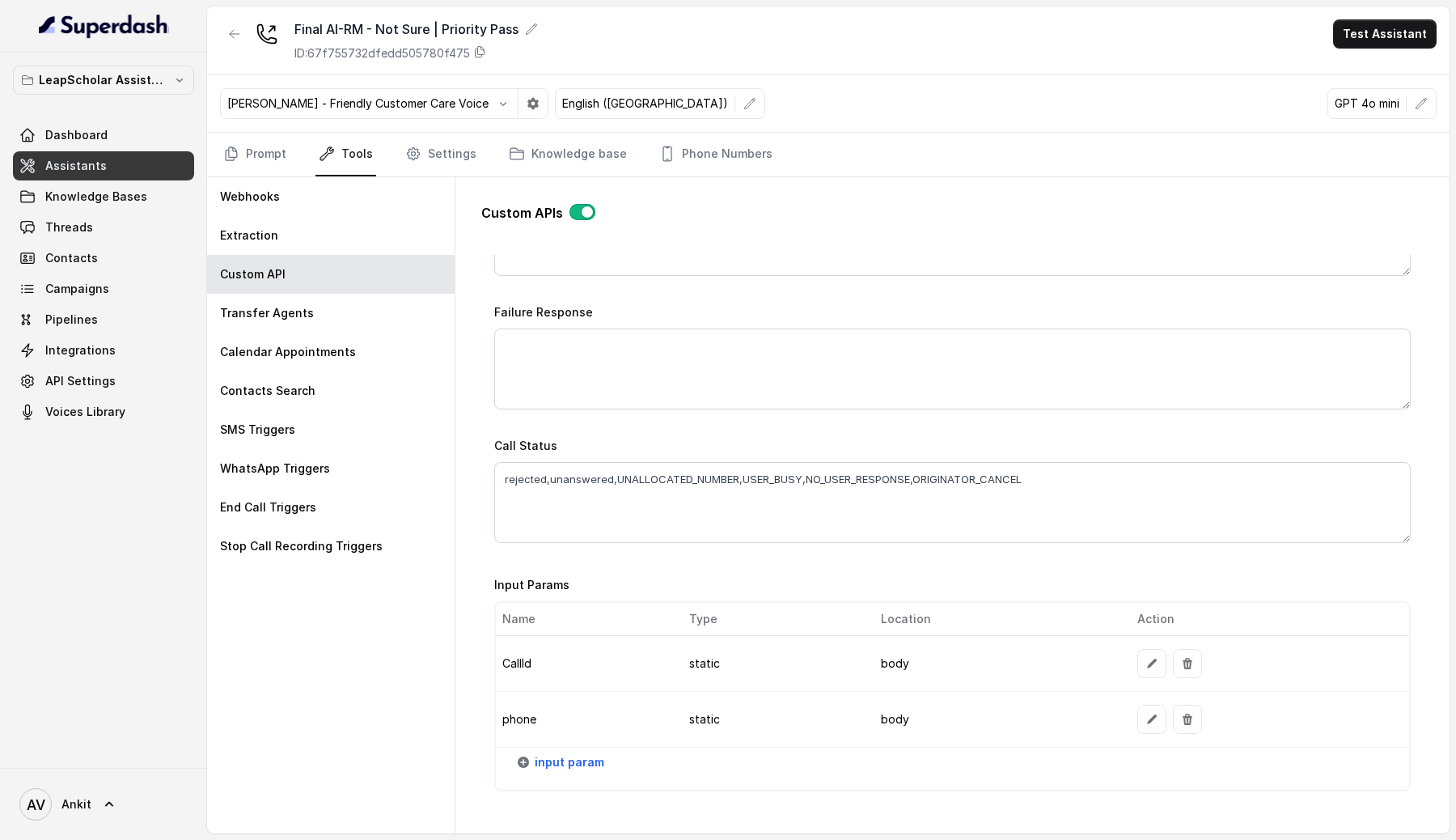
scroll to position [1140, 0]
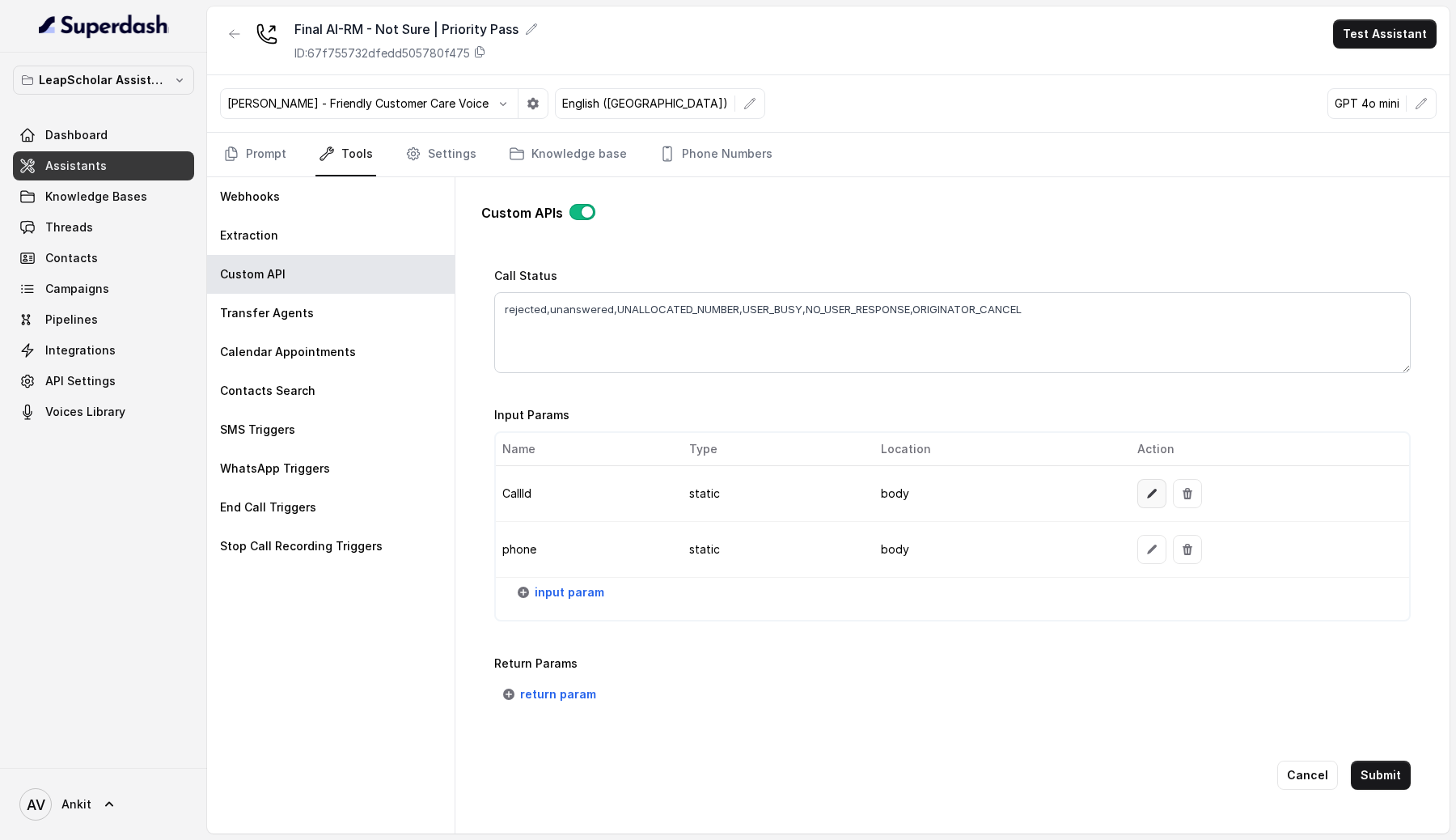
click at [1148, 492] on icon "button" at bounding box center [1152, 493] width 13 height 13
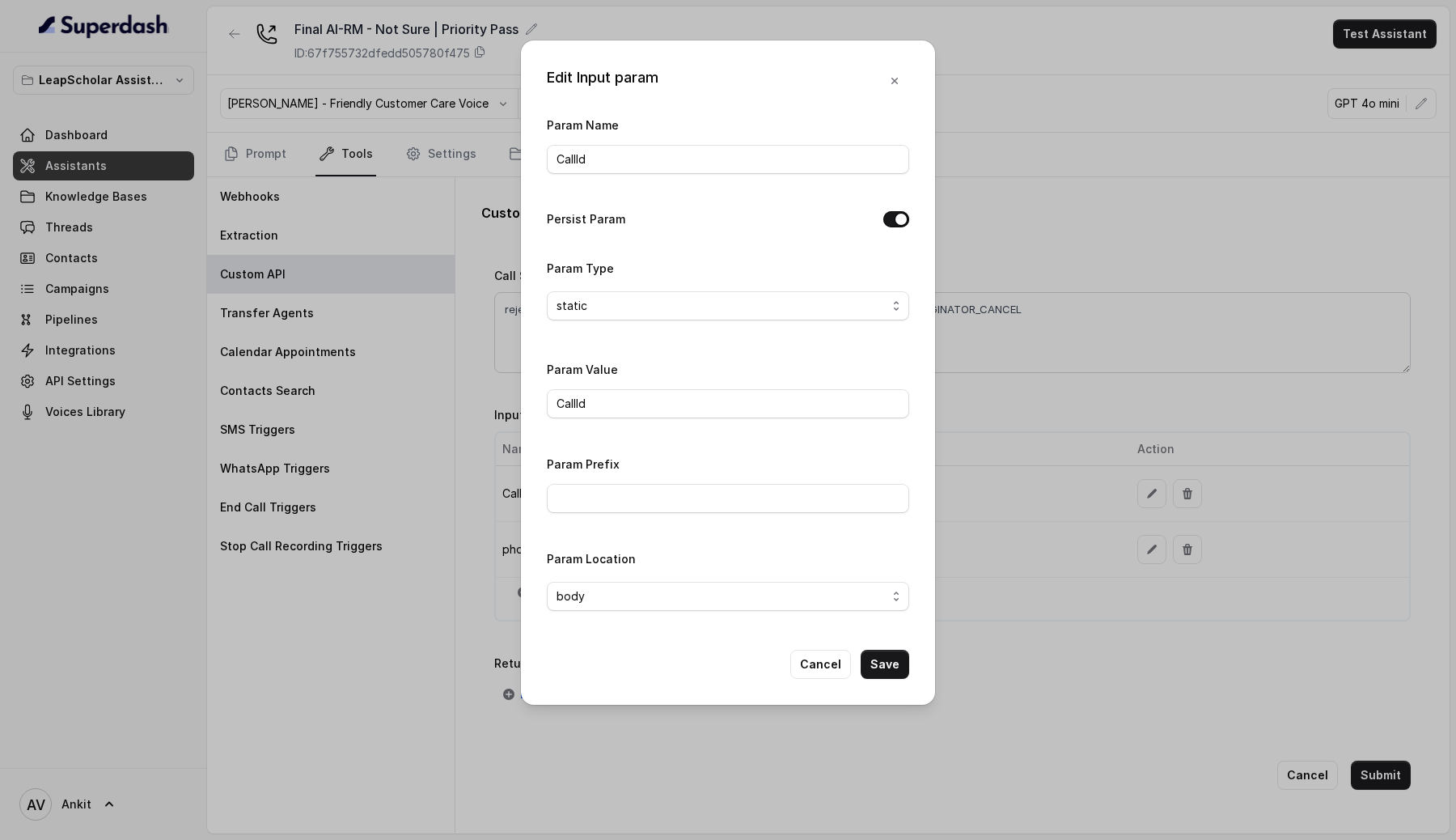
click at [989, 96] on div "Edit Input param Param Name CallId Persist Param Param Type static Param Value …" at bounding box center [728, 420] width 1456 height 840
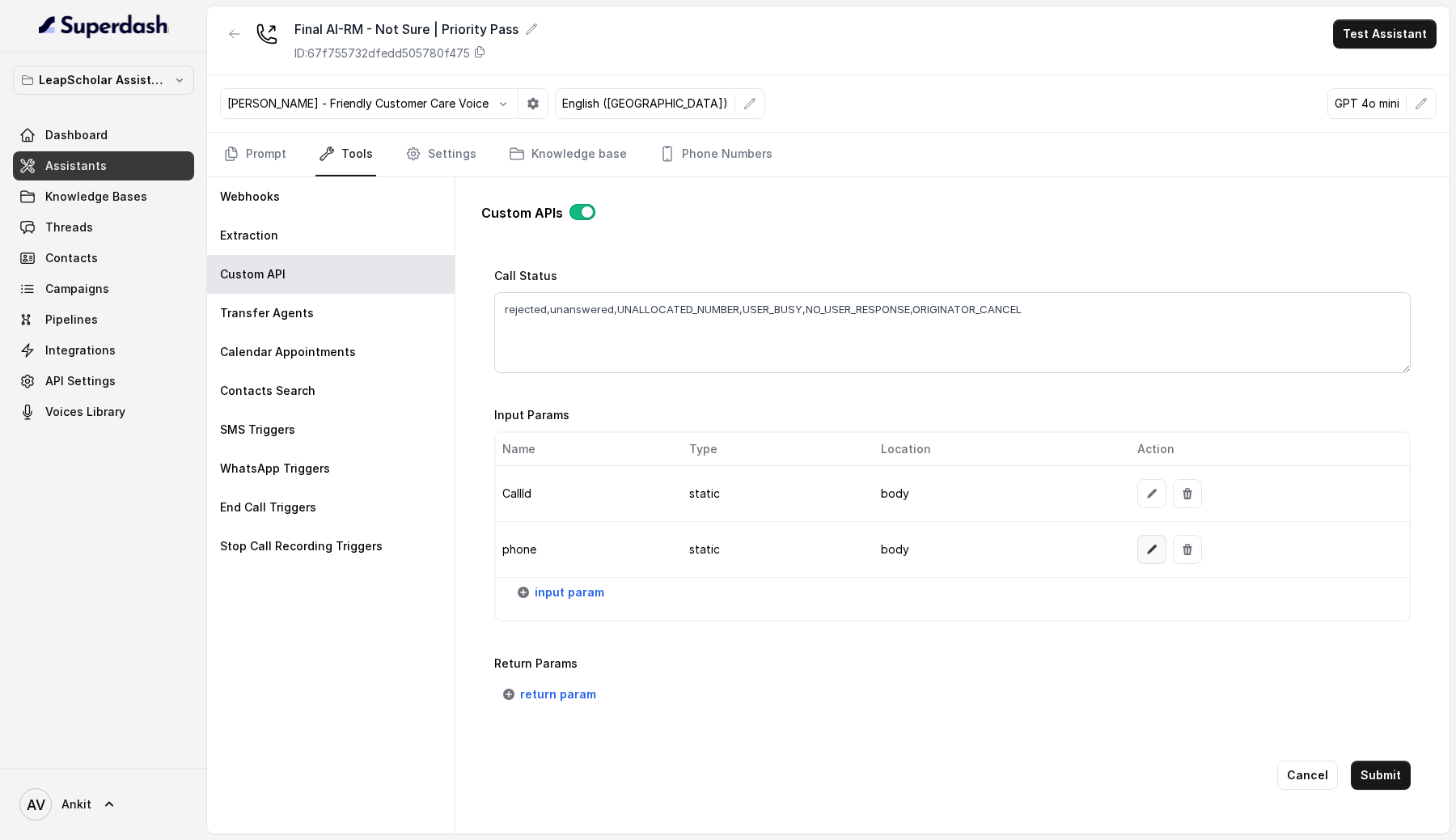
click at [1147, 549] on icon "button" at bounding box center [1152, 549] width 13 height 13
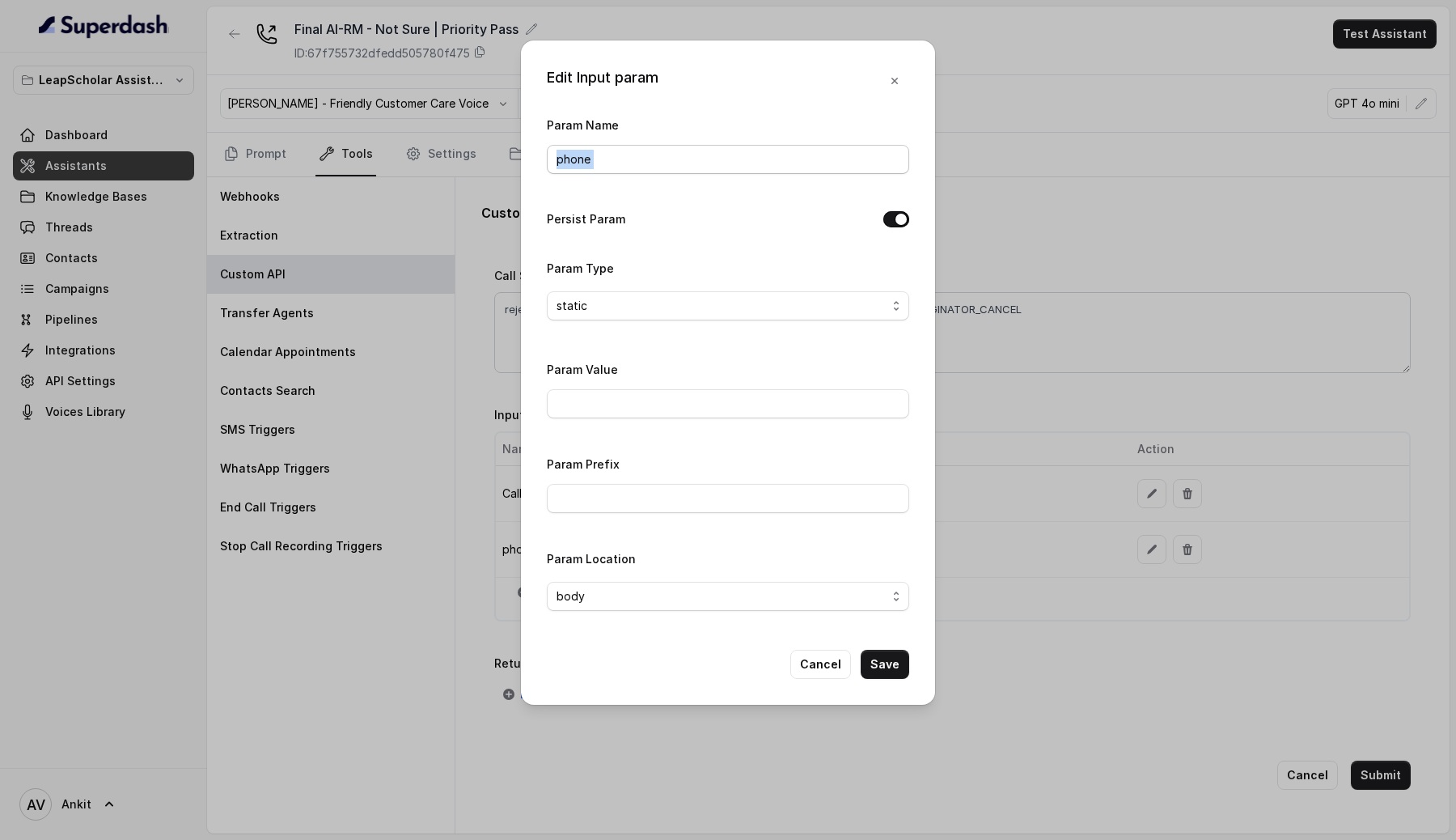
drag, startPoint x: 544, startPoint y: 124, endPoint x: 662, endPoint y: 252, distance: 174.1
click at [663, 251] on div "Edit Input param Param Name phone Persist Param Param Type static Param Value P…" at bounding box center [728, 373] width 414 height 664
click at [645, 258] on div "Param Name phone Persist Param Param Type static Param Value Param Prefix Param…" at bounding box center [728, 369] width 362 height 509
drag, startPoint x: 544, startPoint y: 125, endPoint x: 653, endPoint y: 124, distance: 109.0
click at [653, 124] on div "Edit Input param Param Name phone Persist Param Param Type static Param Value P…" at bounding box center [728, 373] width 414 height 664
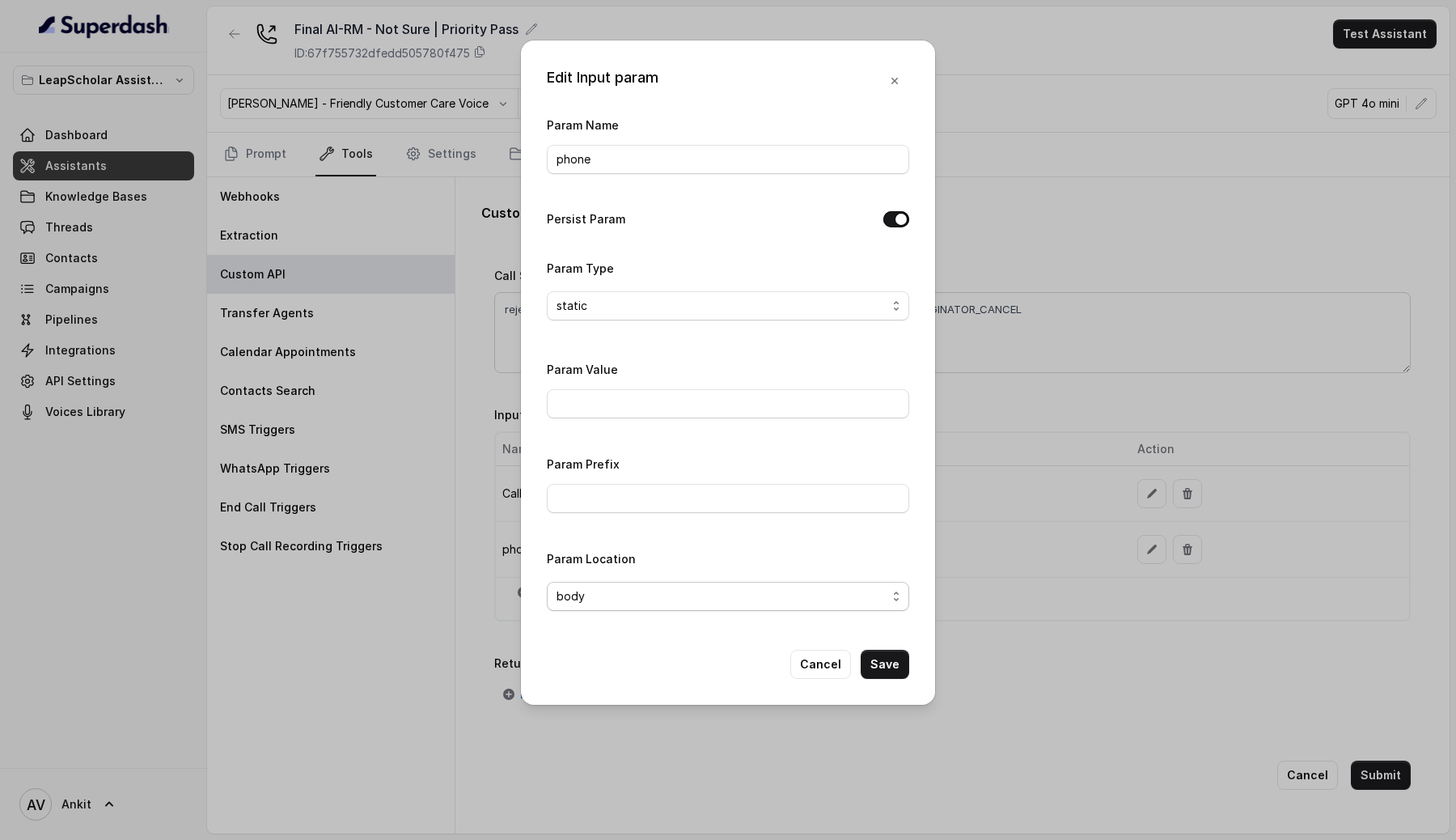
click at [668, 582] on span "body" at bounding box center [728, 597] width 362 height 29
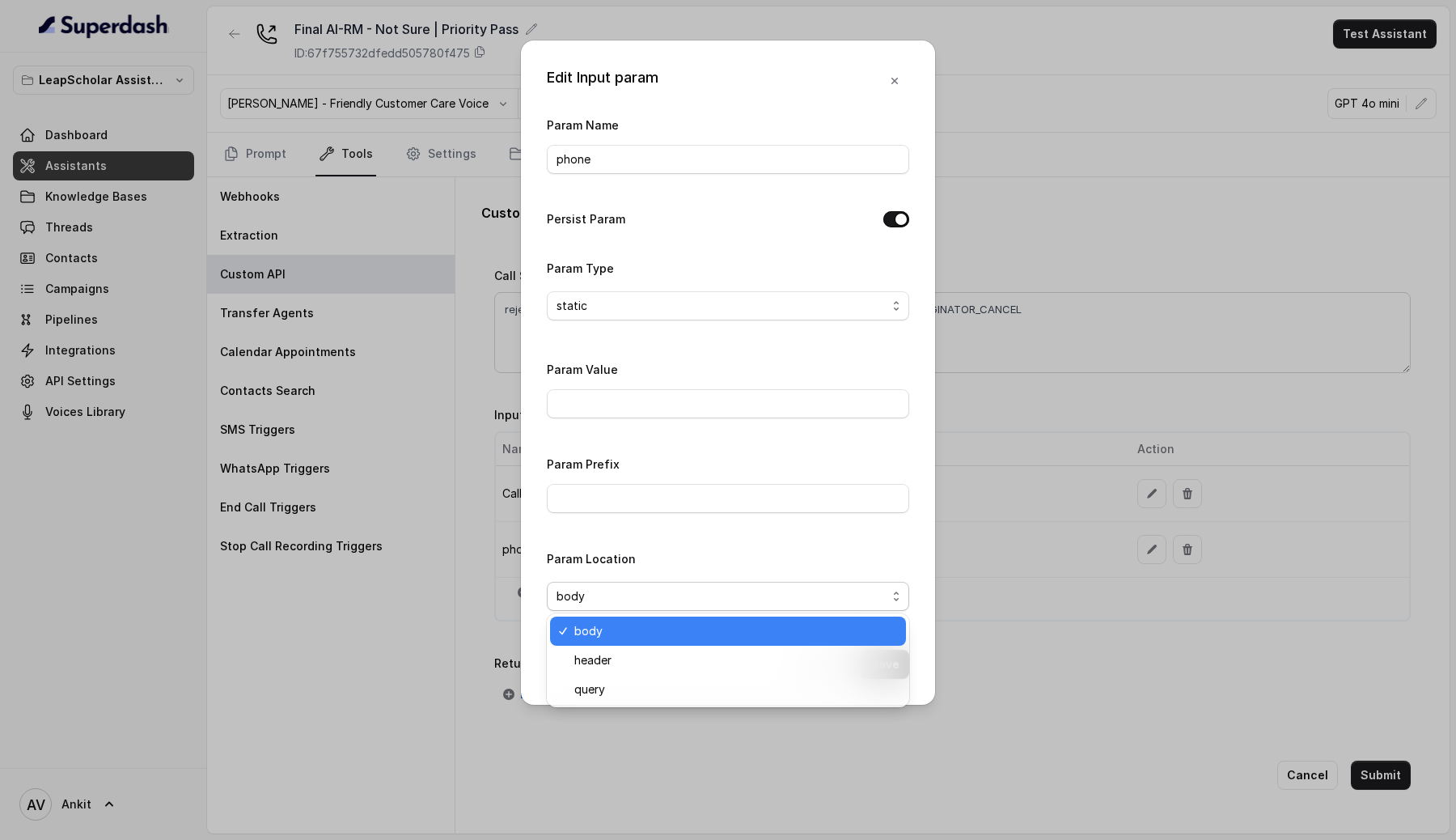
click at [1090, 497] on div "Edit Input param Param Name phone Persist Param Param Type static Param Value P…" at bounding box center [728, 420] width 1456 height 840
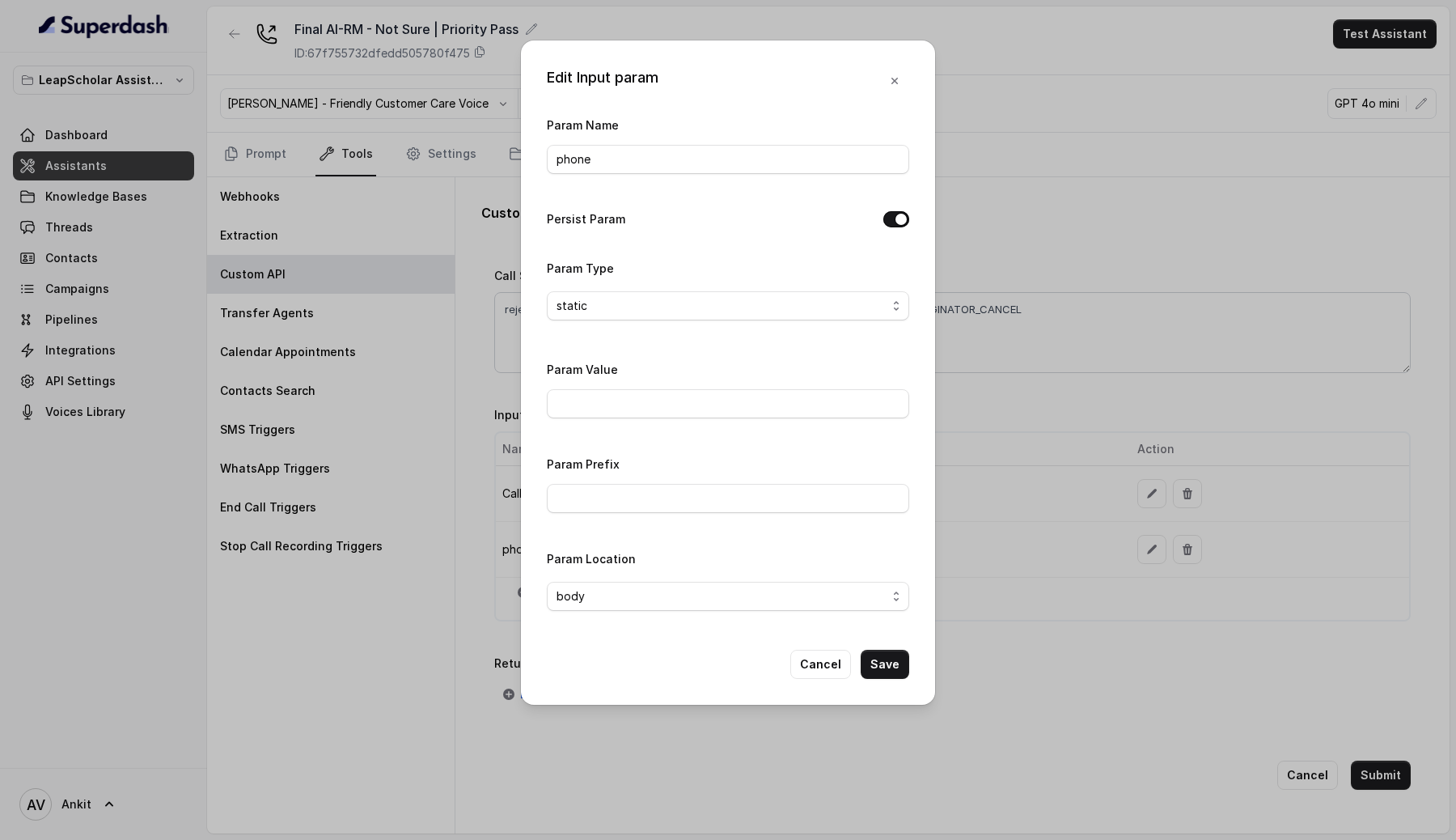
click at [1090, 497] on div "Edit Input param Param Name phone Persist Param Param Type static Param Value P…" at bounding box center [728, 420] width 1456 height 840
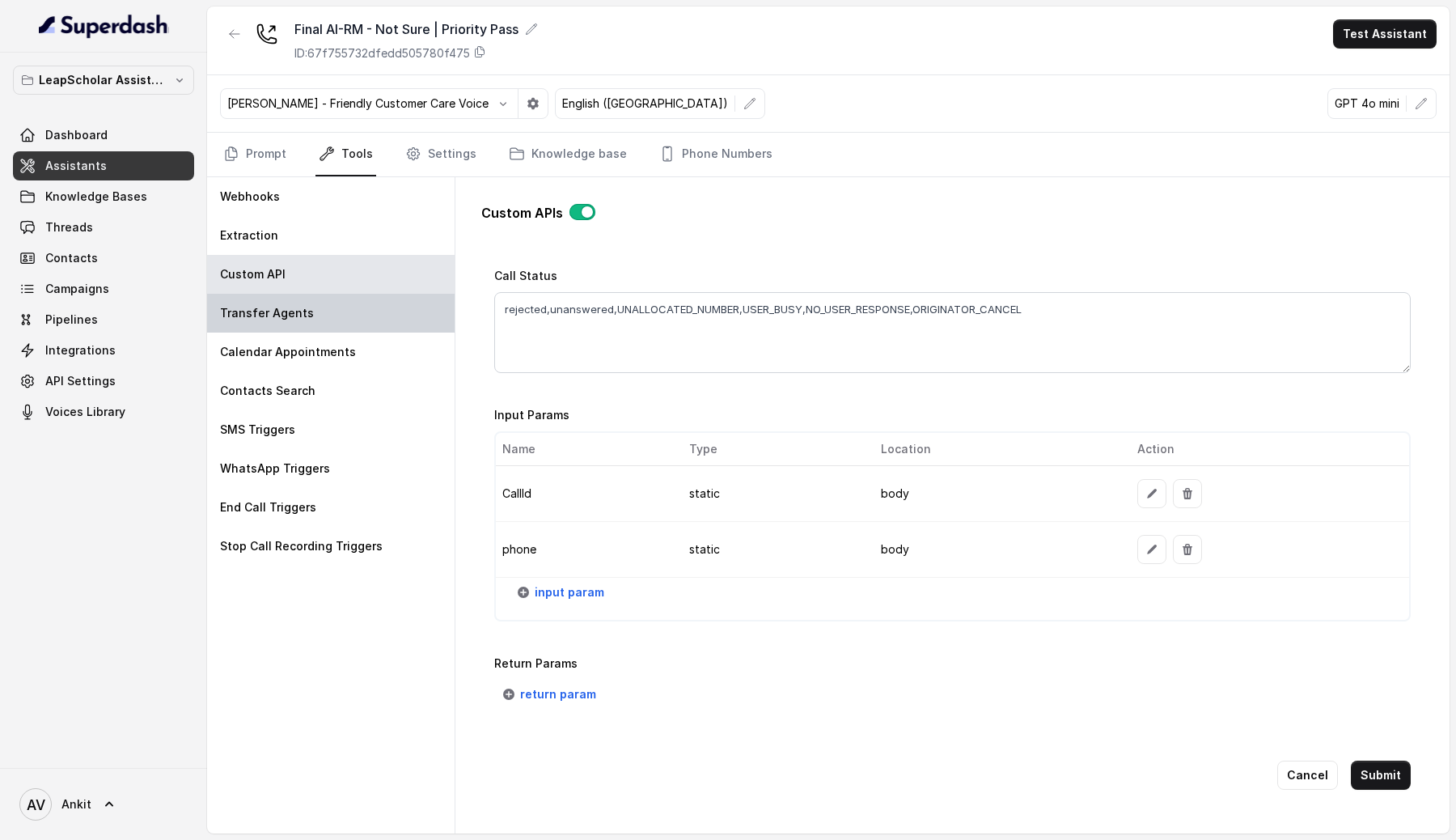
click at [307, 308] on p "Transfer Agents" at bounding box center [266, 313] width 94 height 16
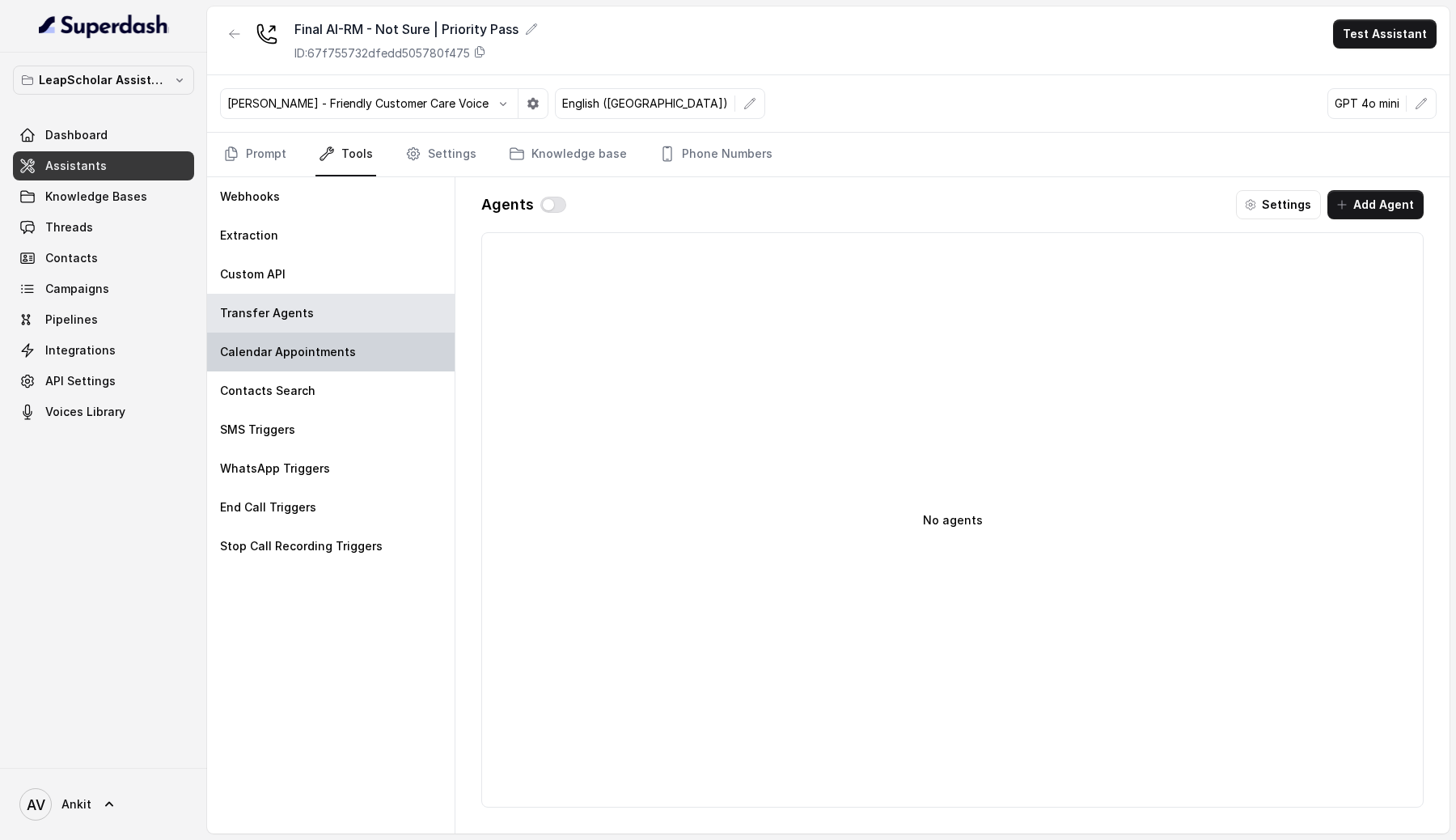
click at [284, 340] on div "Calendar Appointments" at bounding box center [330, 352] width 247 height 39
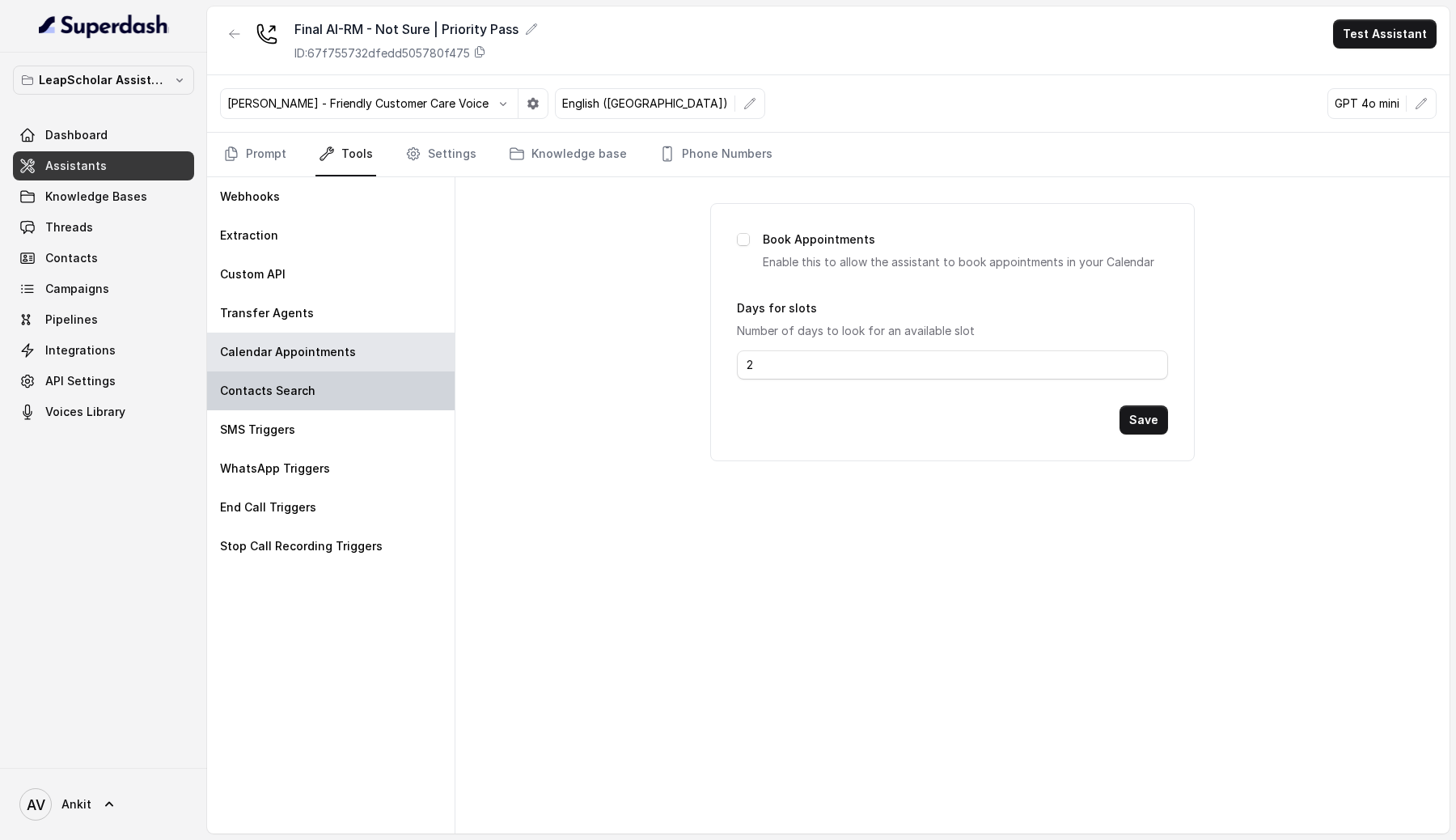
click at [268, 384] on p "Contacts Search" at bounding box center [267, 391] width 96 height 16
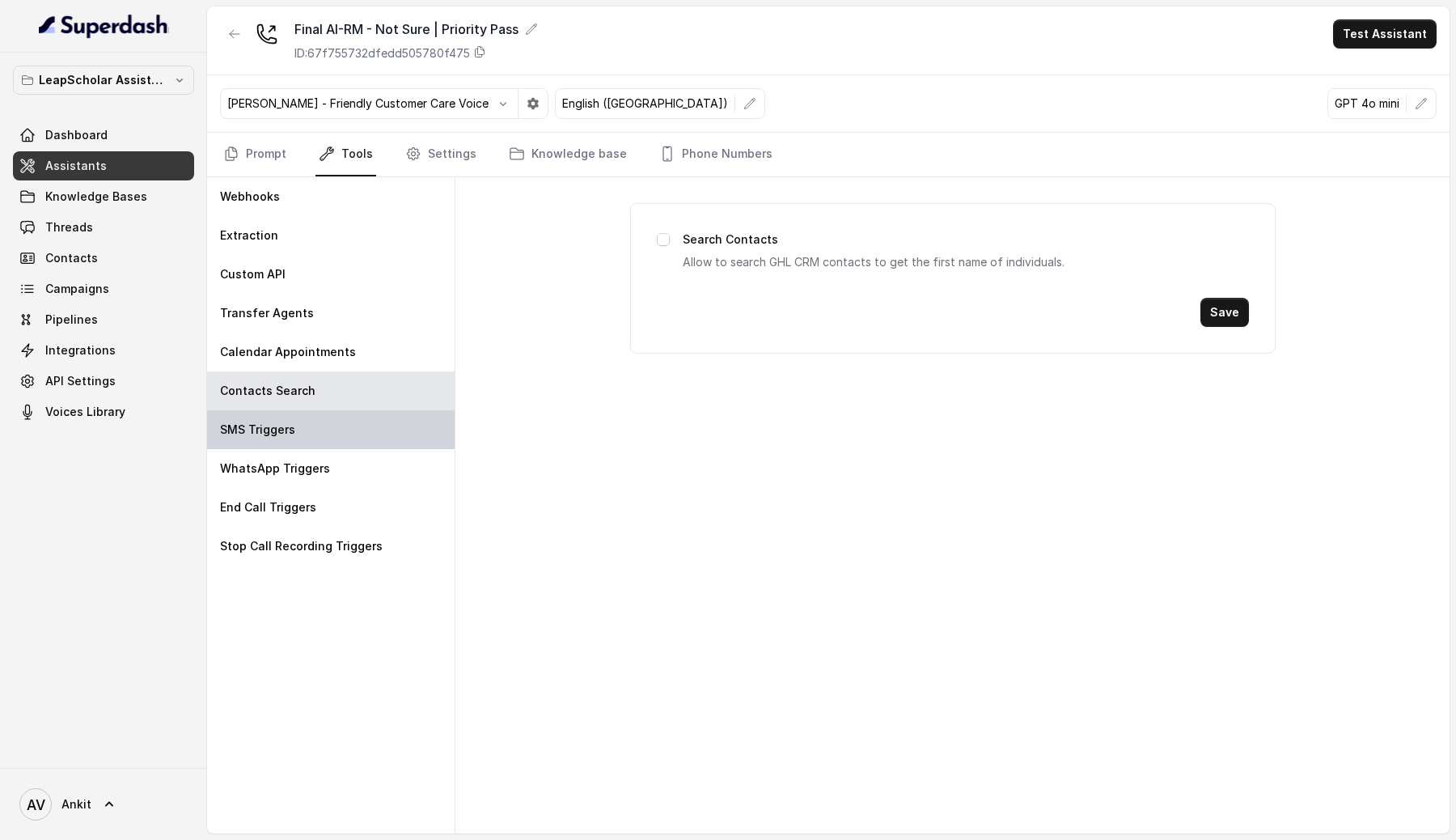
click at [238, 435] on p "SMS Triggers" at bounding box center [257, 429] width 75 height 16
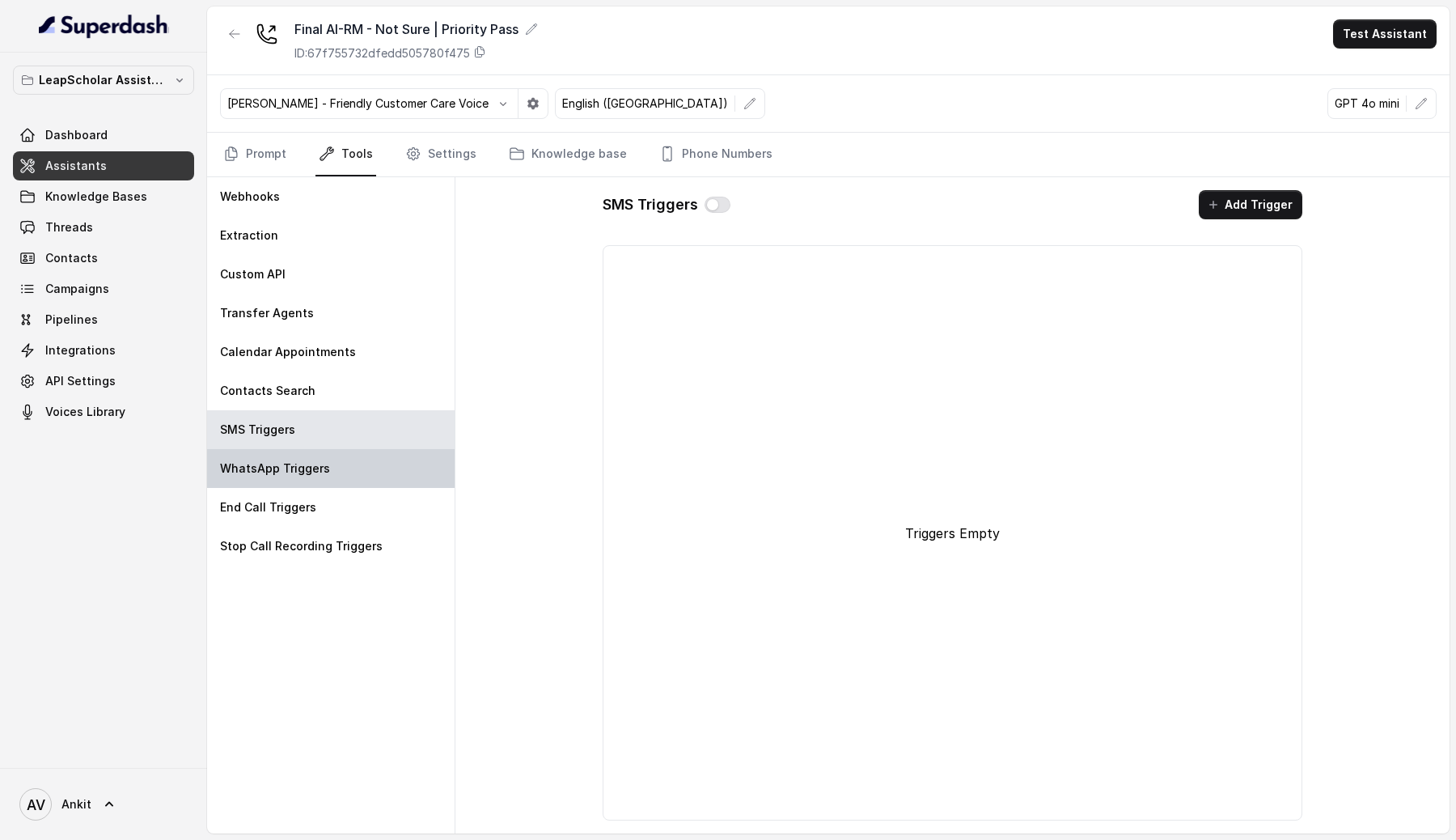
click at [244, 466] on p "WhatsApp Triggers" at bounding box center [275, 468] width 110 height 16
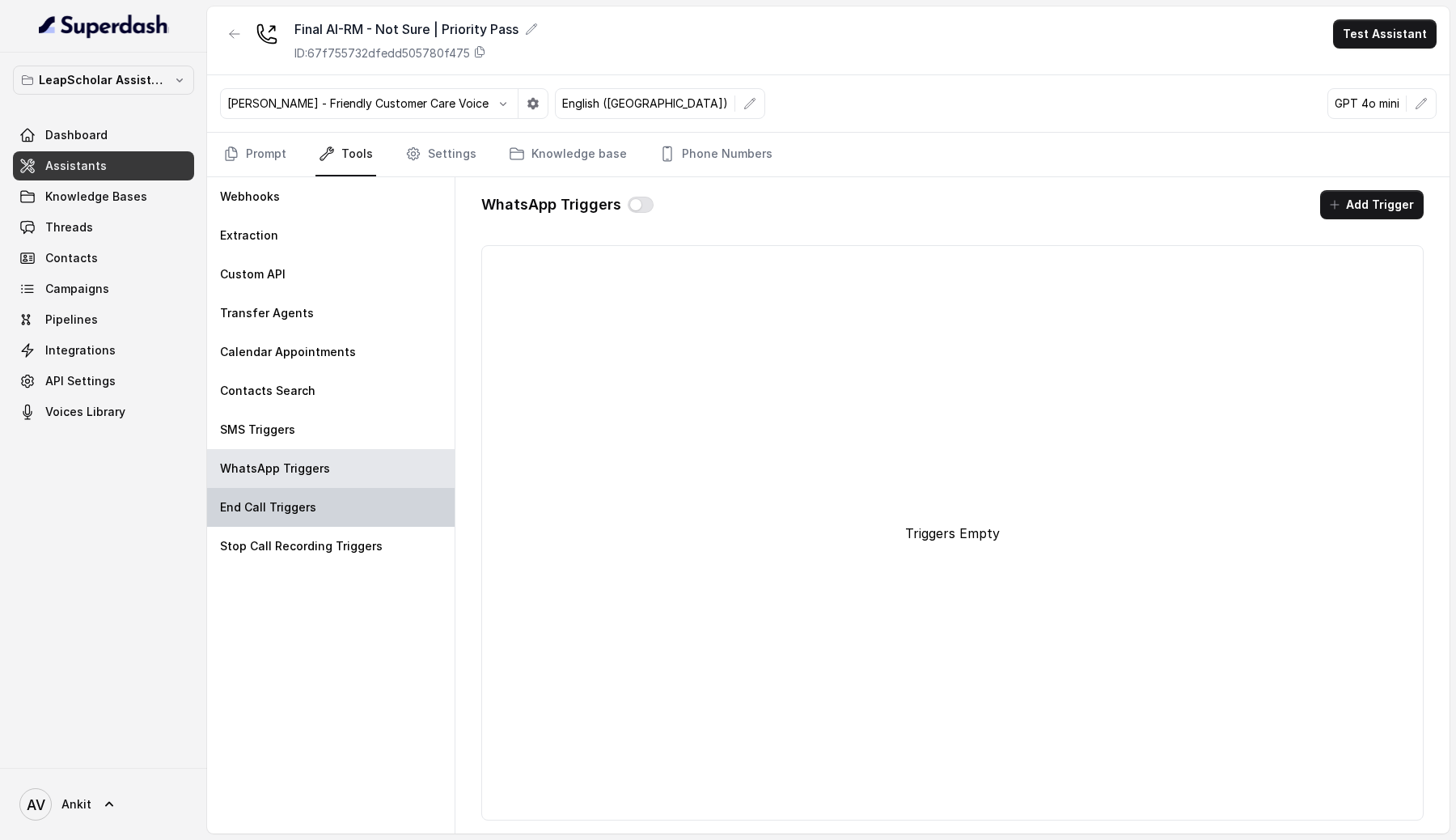
click at [245, 514] on p "End Call Triggers" at bounding box center [268, 507] width 97 height 16
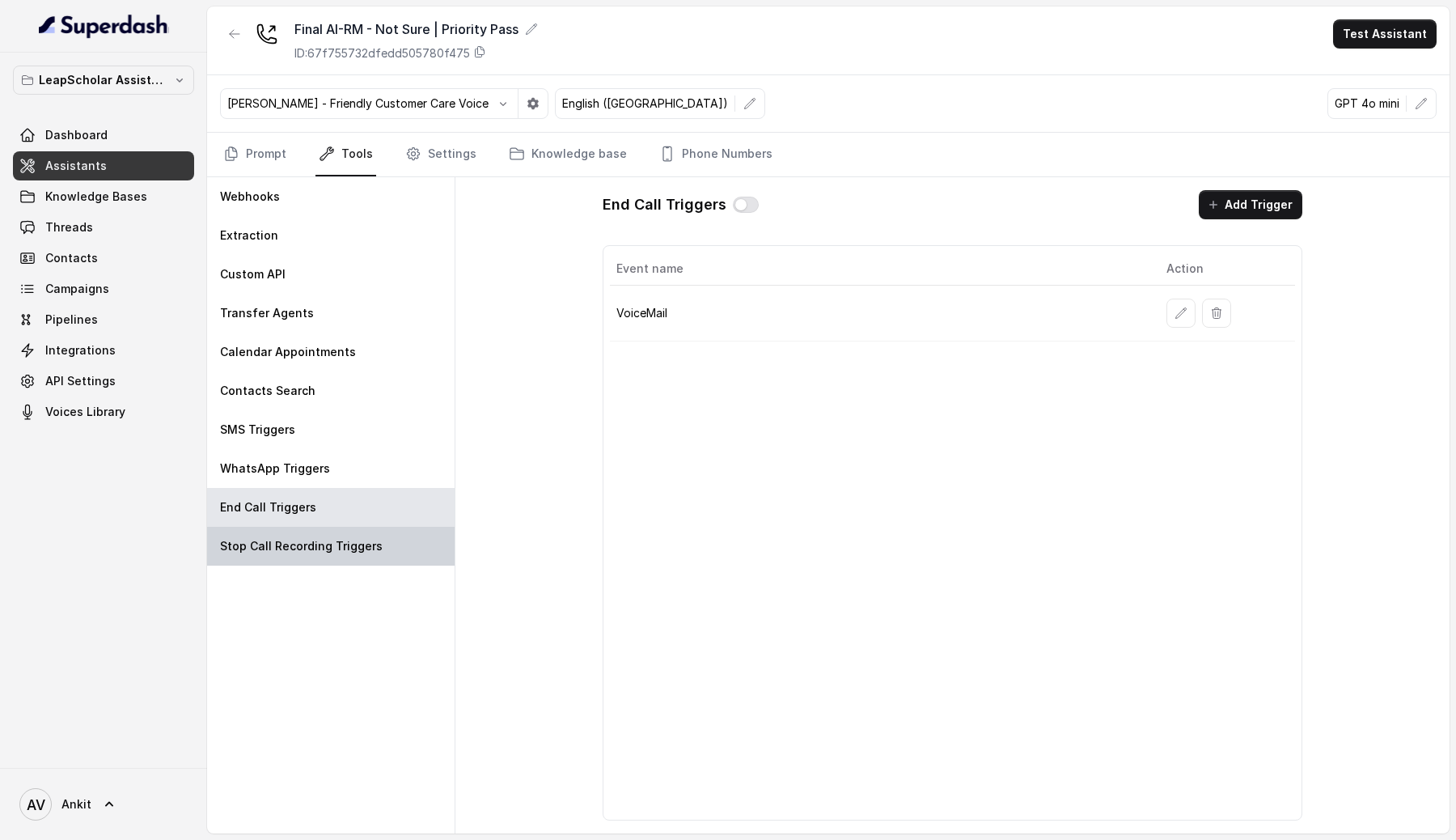
click at [253, 554] on p "Stop Call Recording Triggers" at bounding box center [301, 546] width 163 height 16
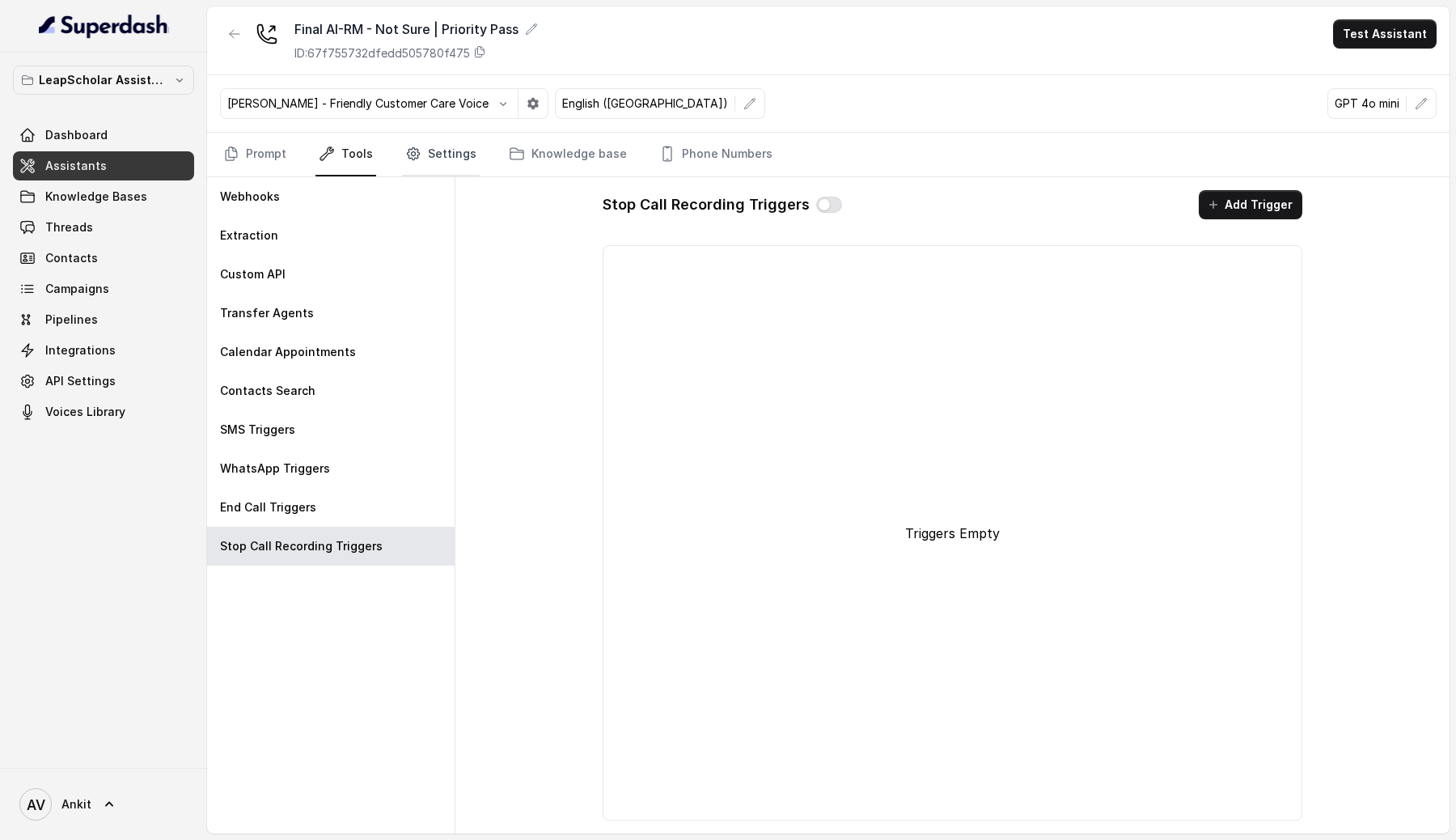
click at [443, 164] on link "Settings" at bounding box center [441, 154] width 78 height 44
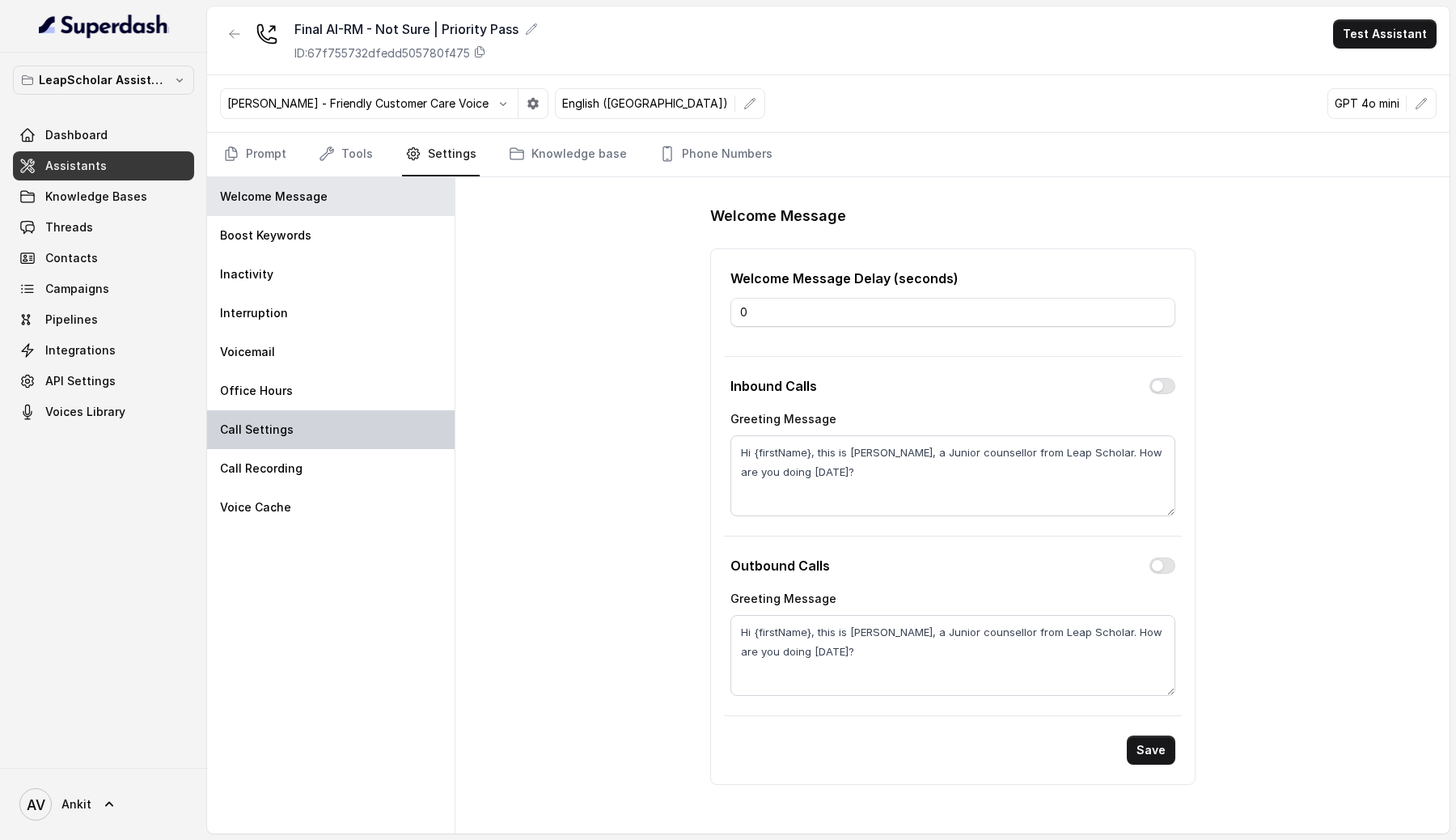
click at [237, 425] on p "Call Settings" at bounding box center [256, 429] width 73 height 16
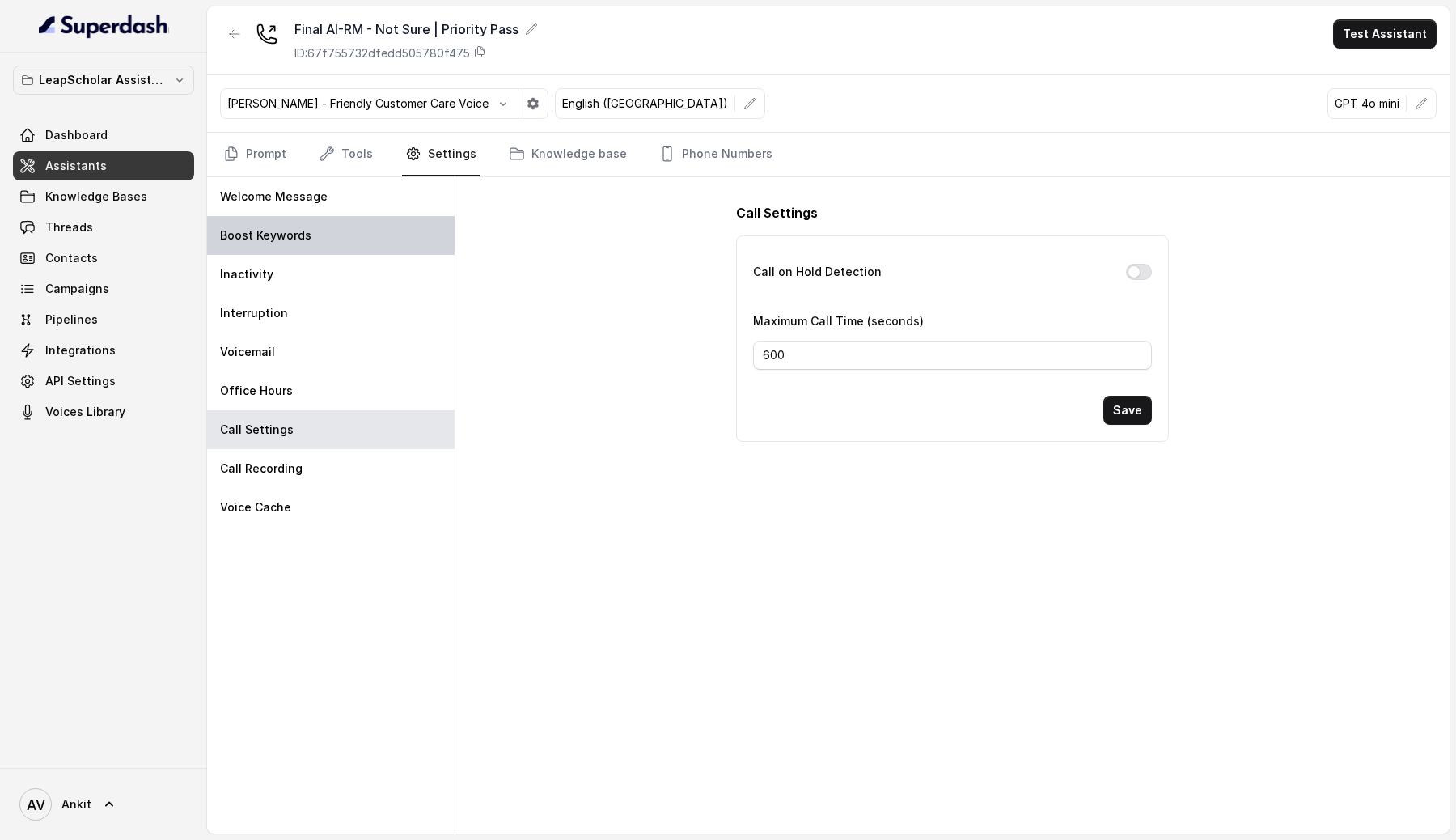
click at [305, 247] on div "Boost Keywords" at bounding box center [330, 235] width 247 height 39
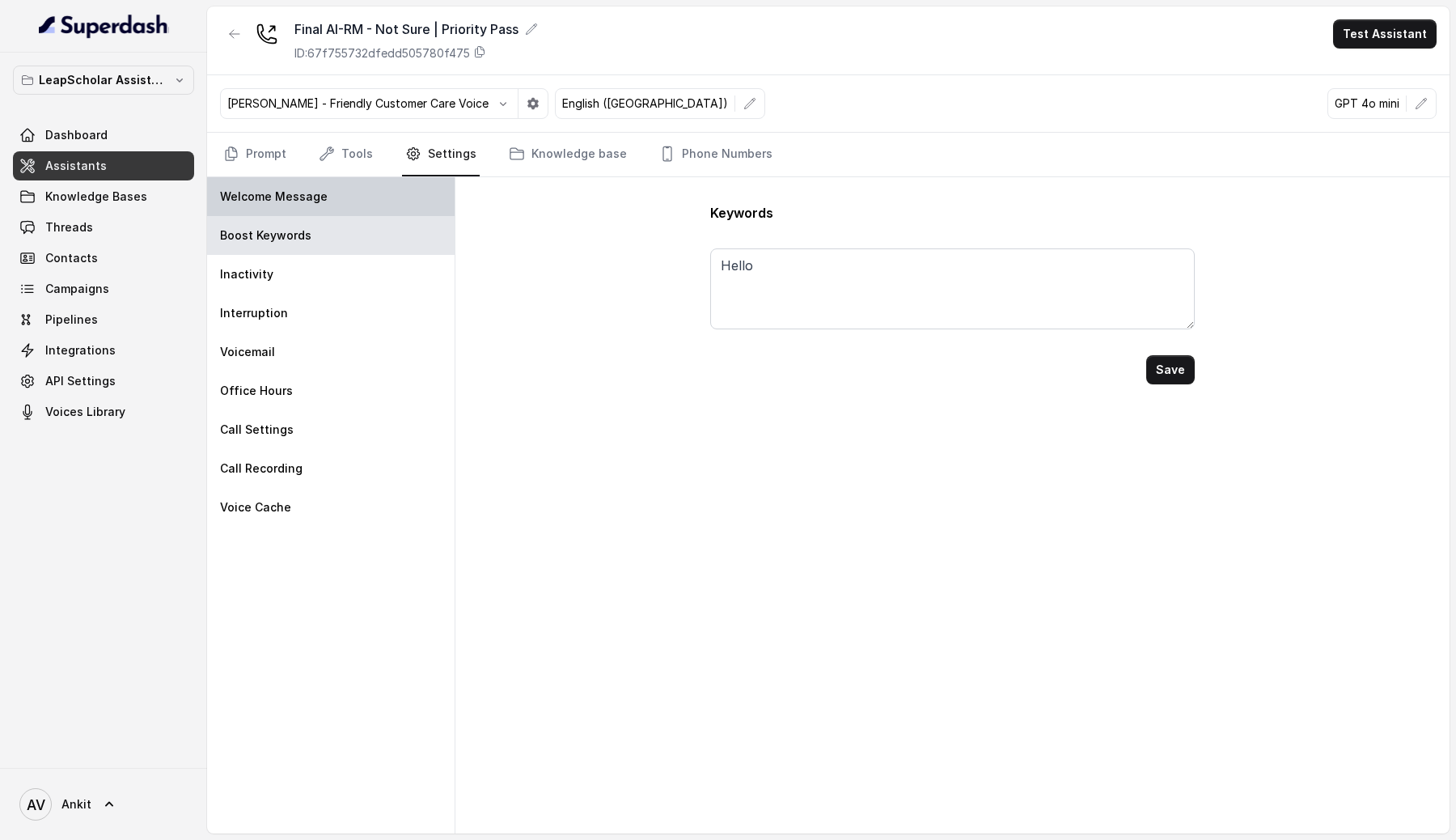
click at [326, 204] on div "Welcome Message" at bounding box center [330, 196] width 247 height 39
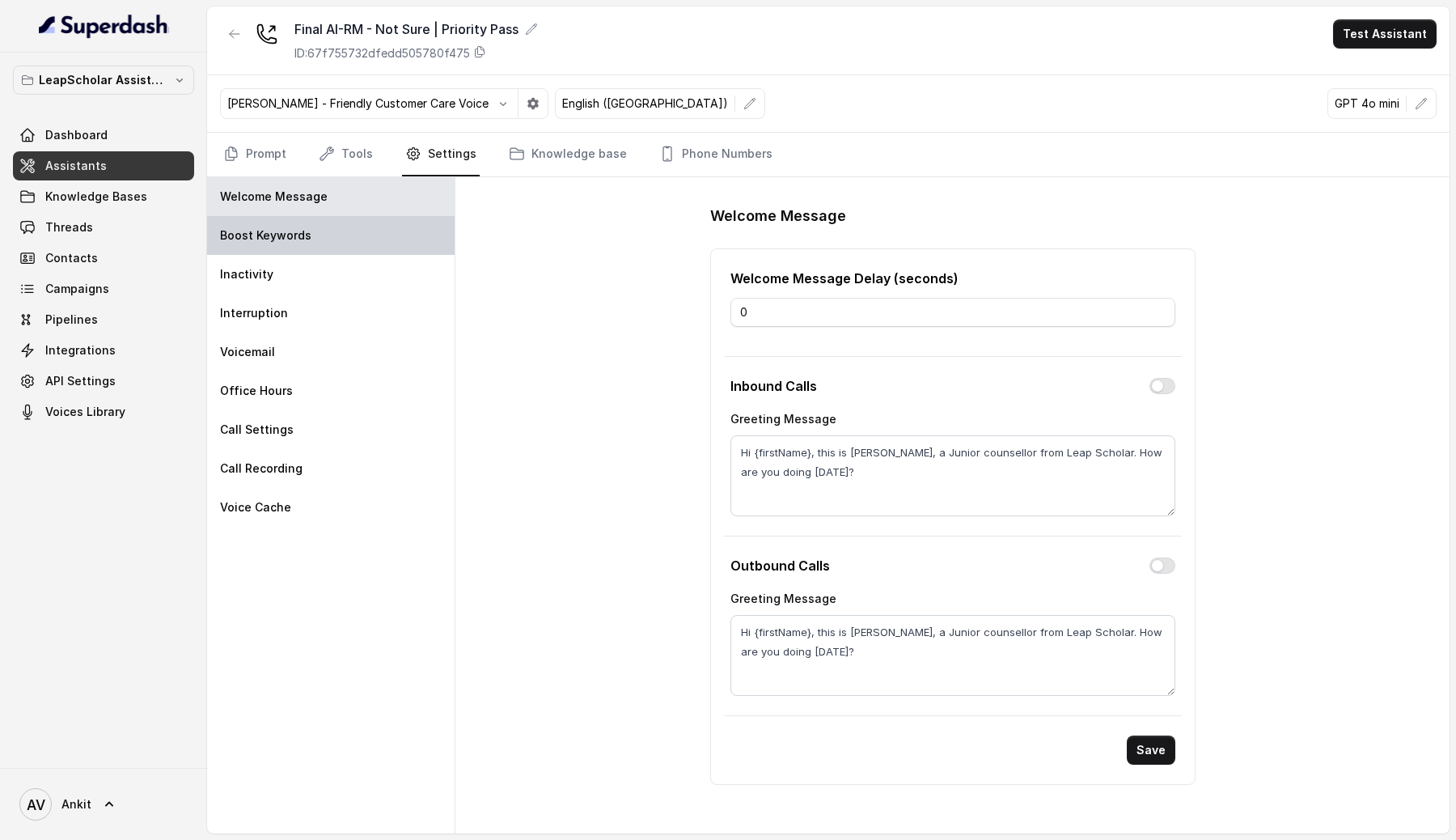
click at [272, 223] on div "Boost Keywords" at bounding box center [330, 235] width 247 height 39
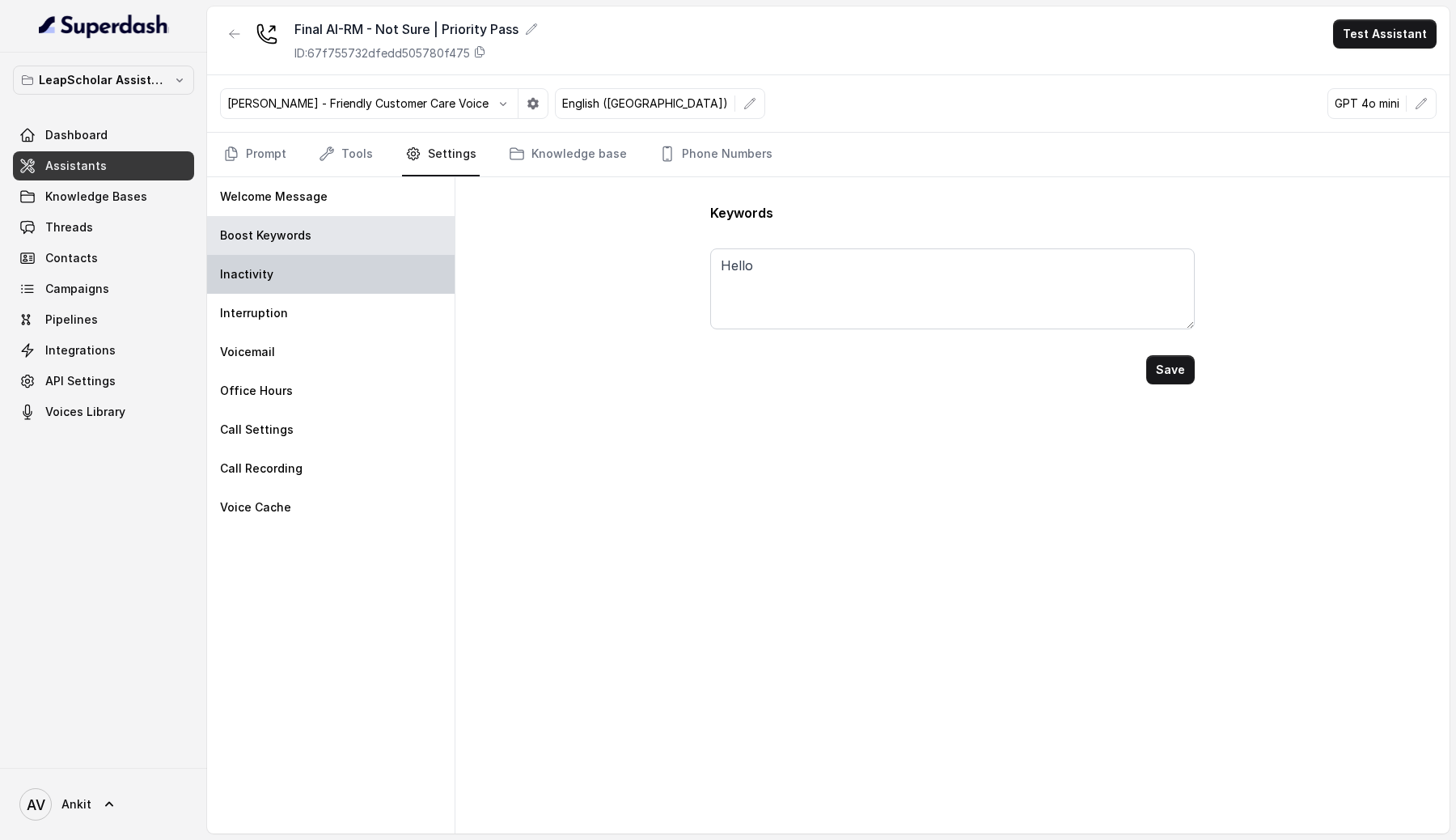
click at [308, 261] on div "Inactivity" at bounding box center [330, 274] width 247 height 39
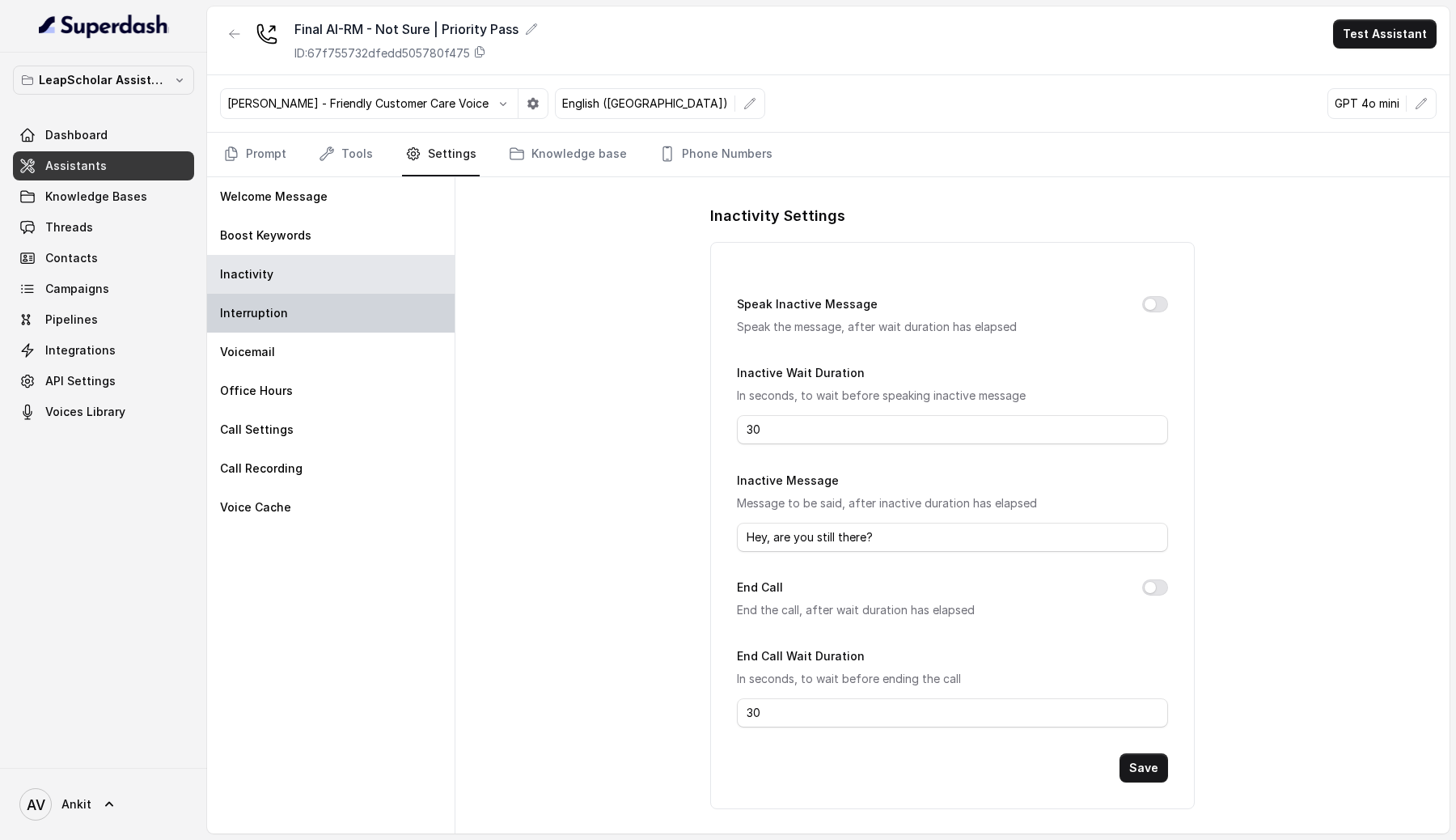
click at [313, 305] on div "Interruption" at bounding box center [330, 313] width 247 height 39
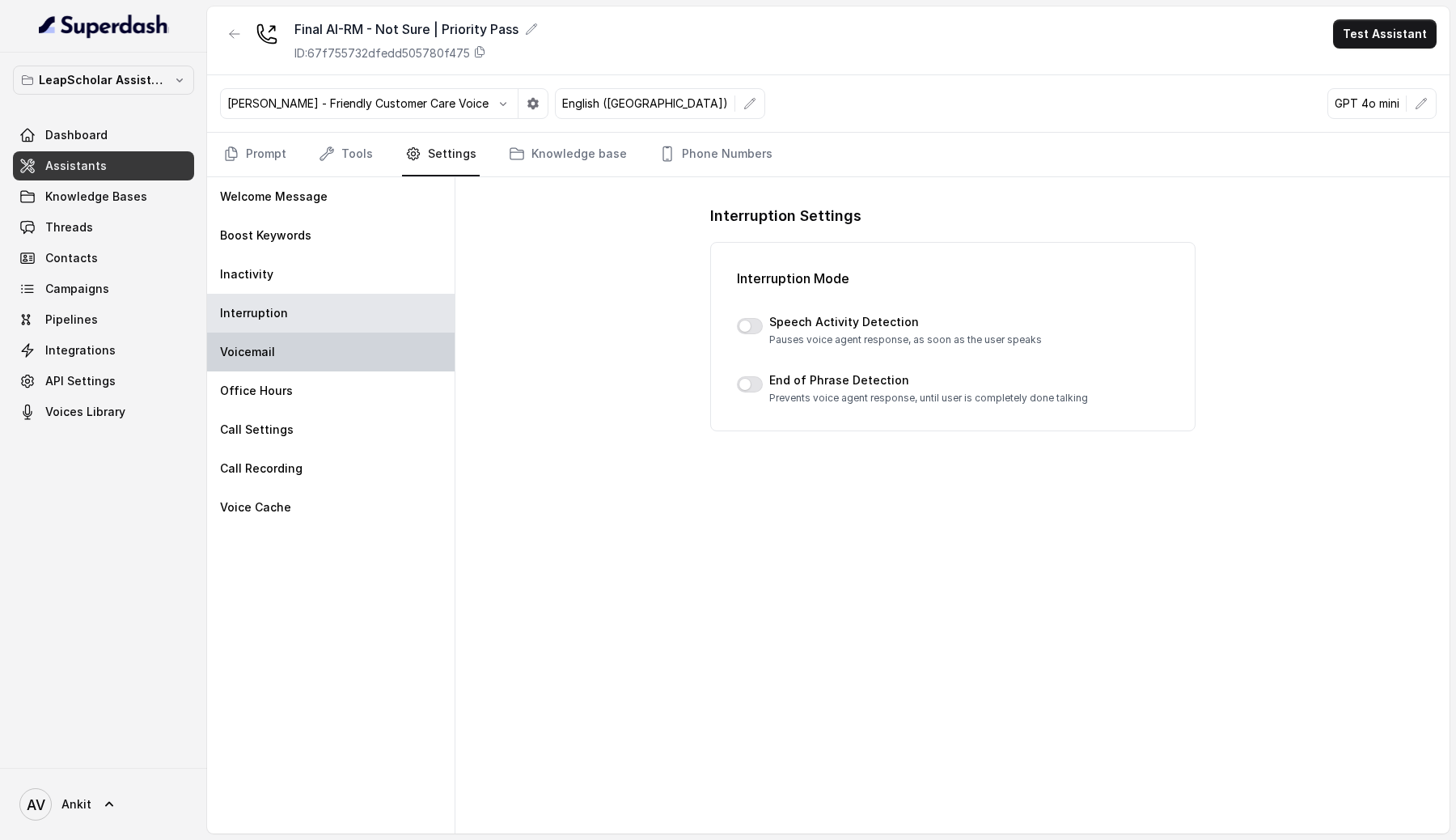
click at [321, 362] on div "Voicemail" at bounding box center [330, 352] width 247 height 39
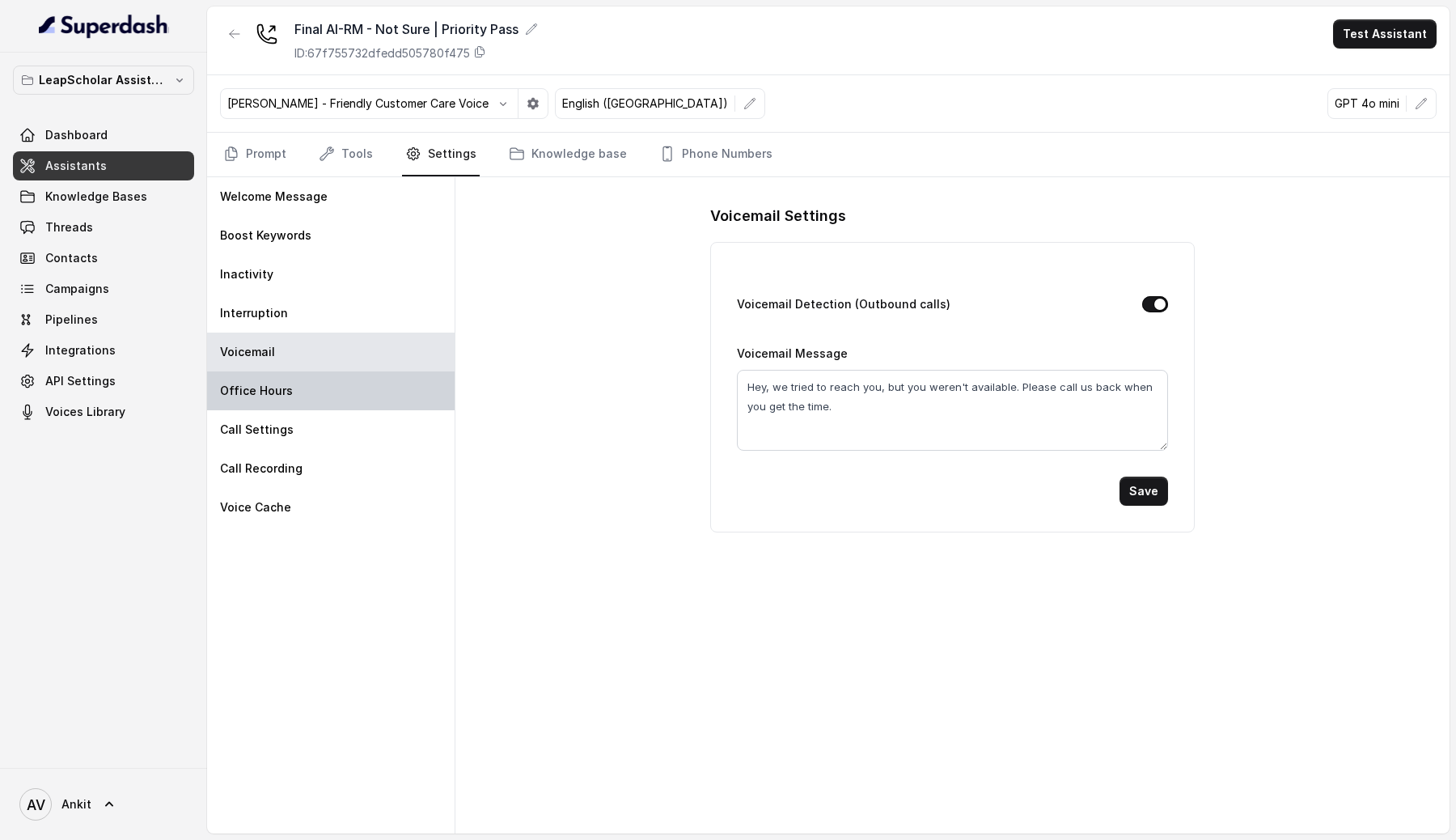
click at [329, 391] on div "Office Hours" at bounding box center [330, 391] width 247 height 39
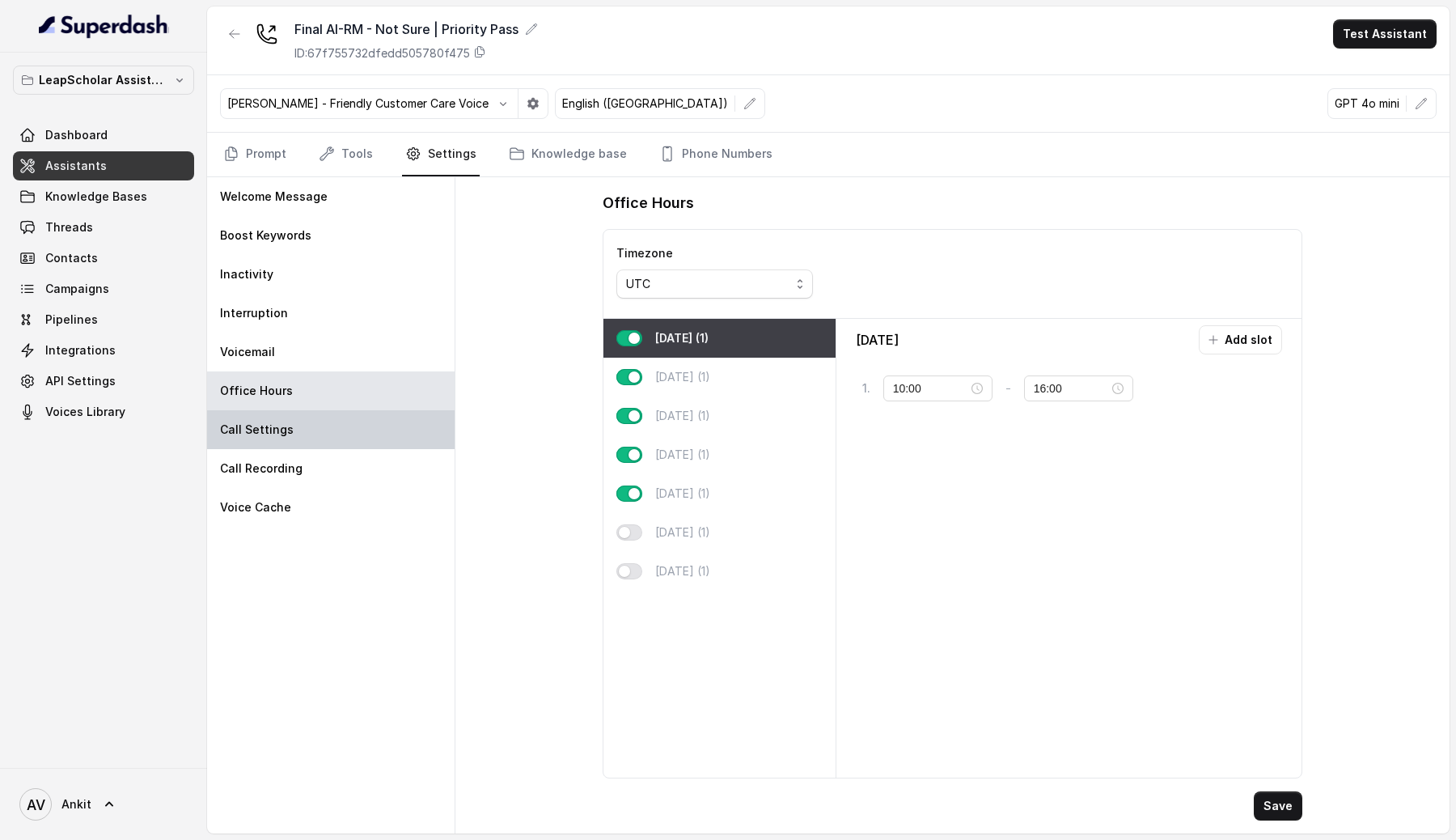
click at [250, 413] on div "Call Settings" at bounding box center [330, 429] width 247 height 39
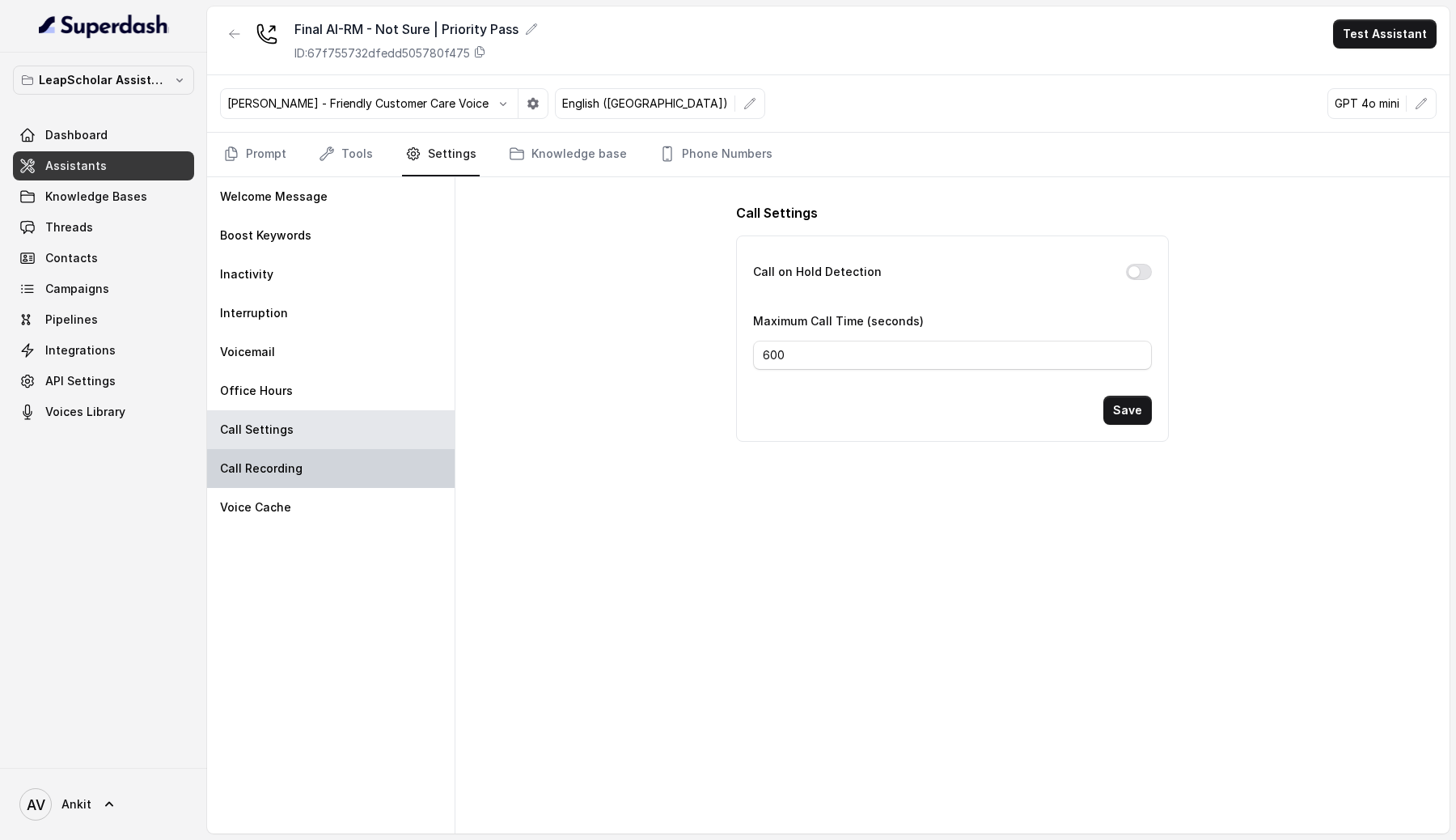
click at [347, 464] on div "Call Recording" at bounding box center [330, 468] width 247 height 39
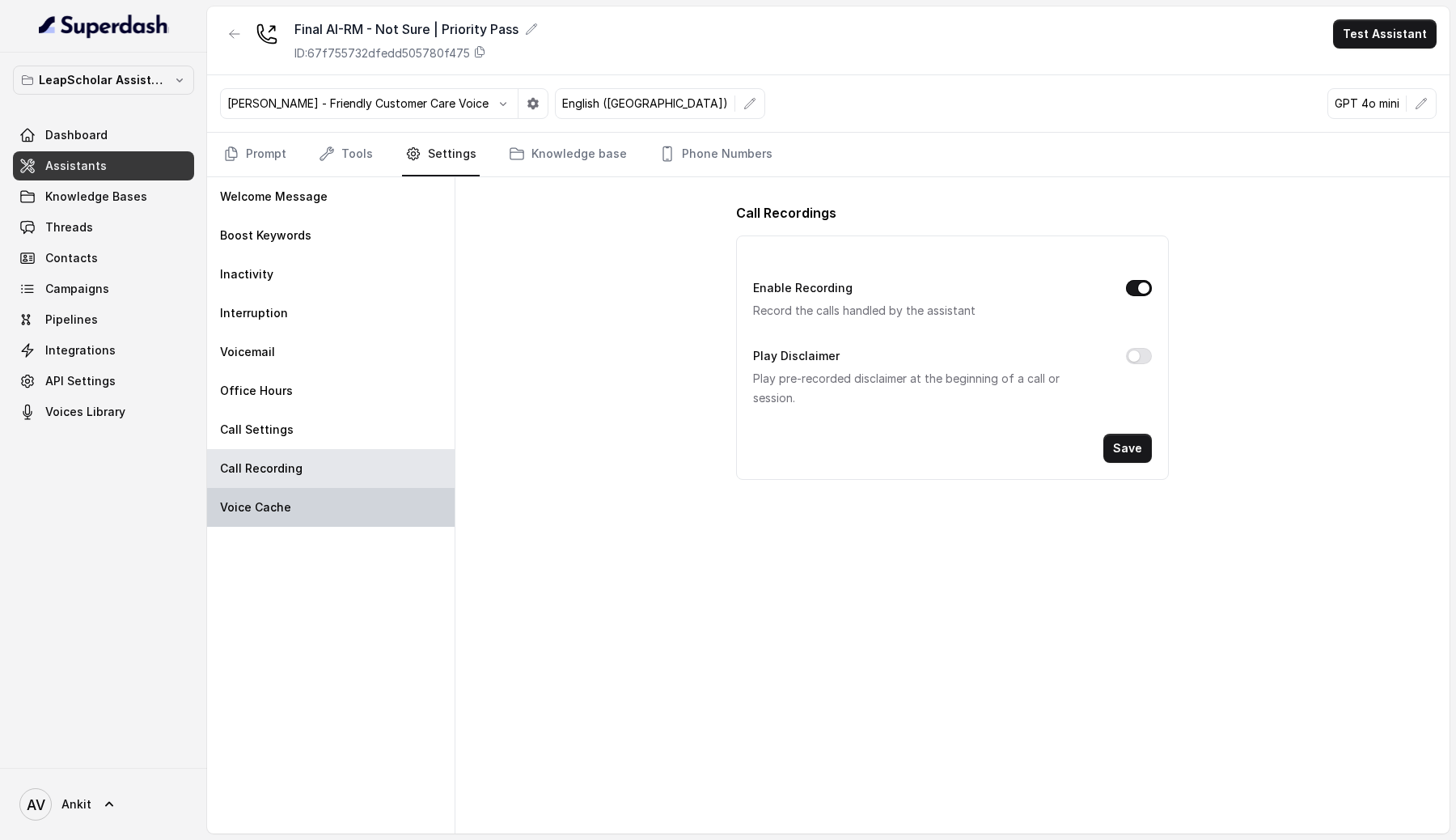
click at [274, 507] on p "Voice Cache" at bounding box center [255, 507] width 72 height 16
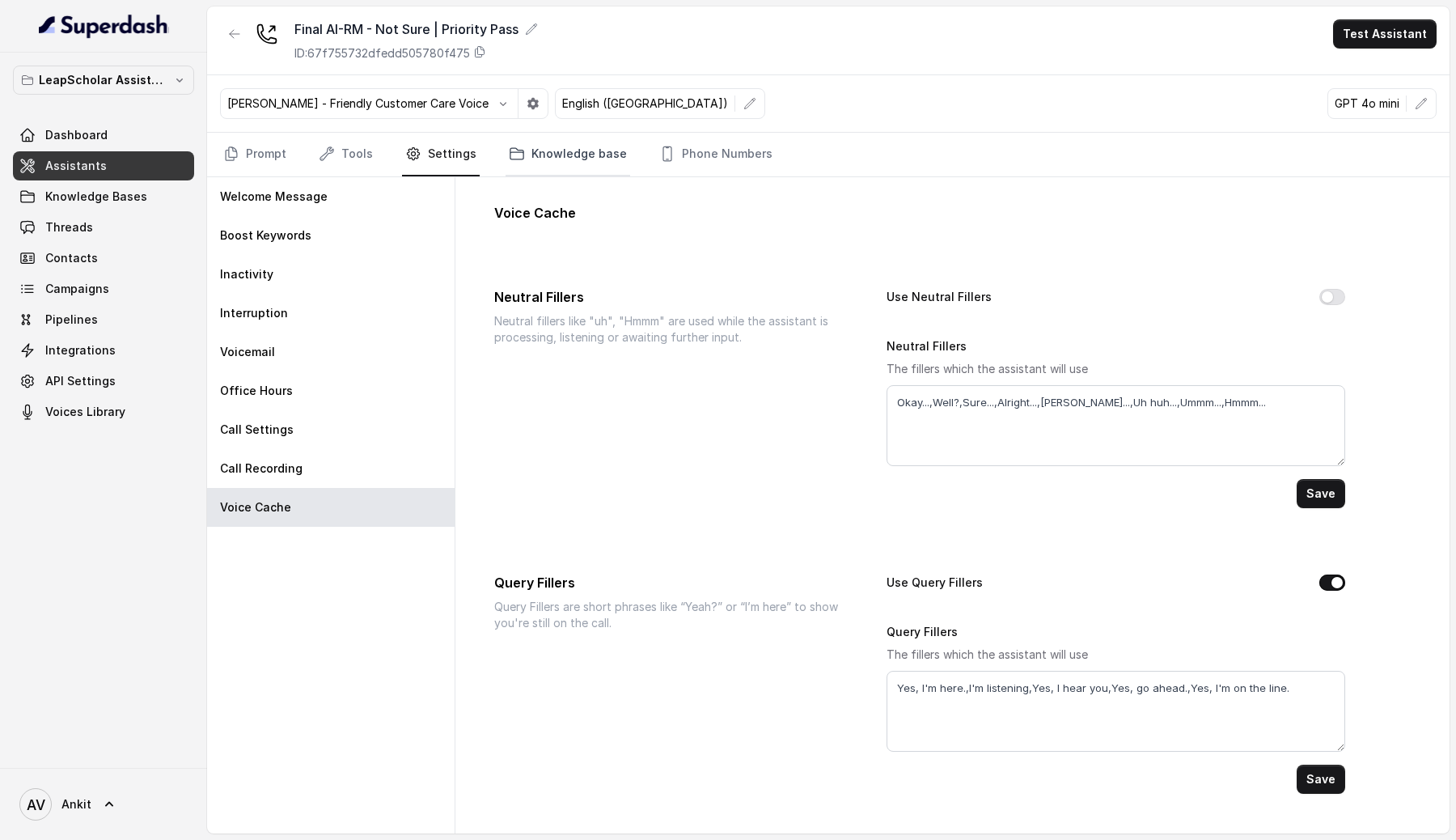
click at [573, 143] on link "Knowledge base" at bounding box center [567, 154] width 124 height 44
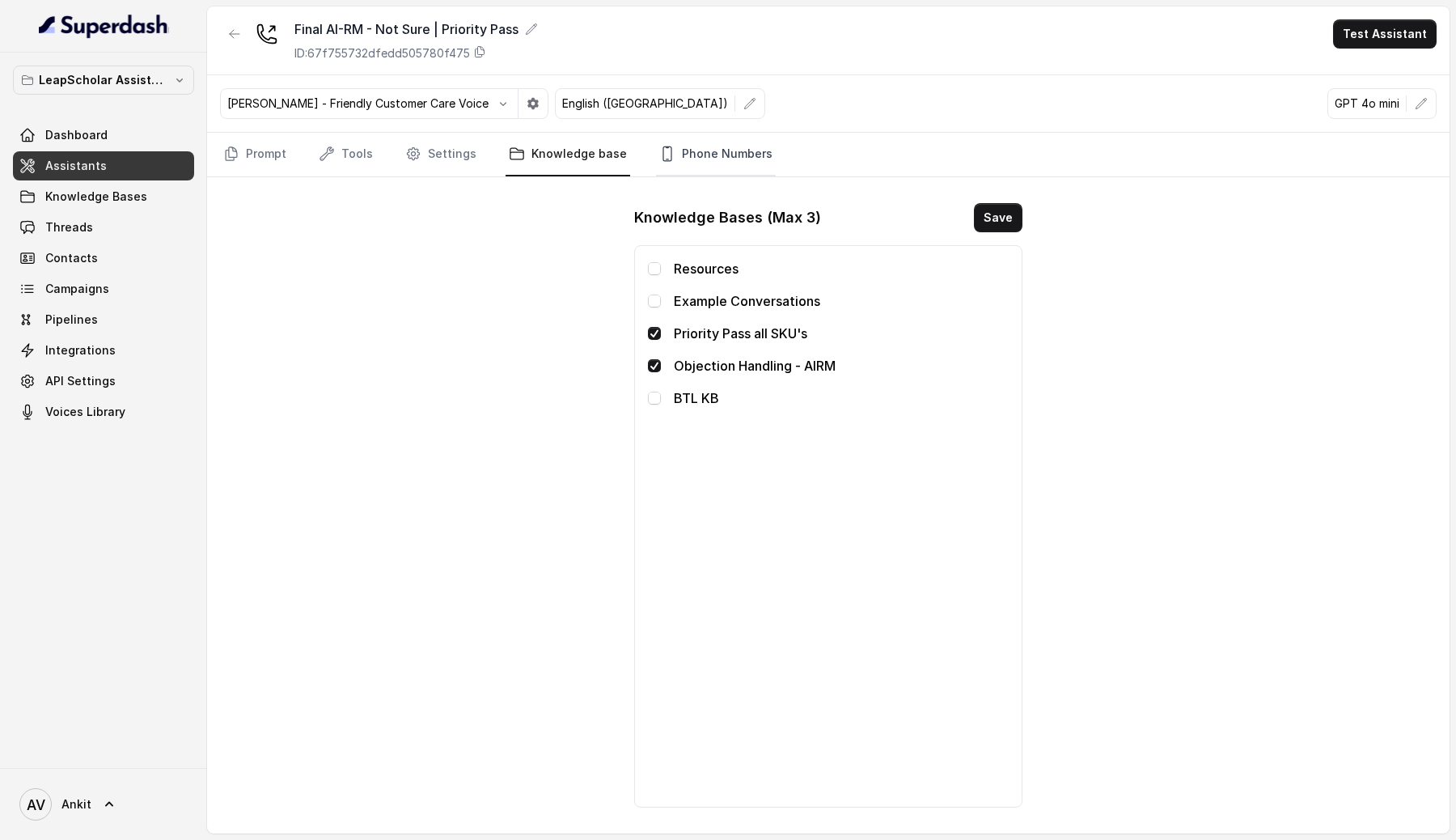
click at [701, 153] on link "Phone Numbers" at bounding box center [716, 154] width 120 height 44
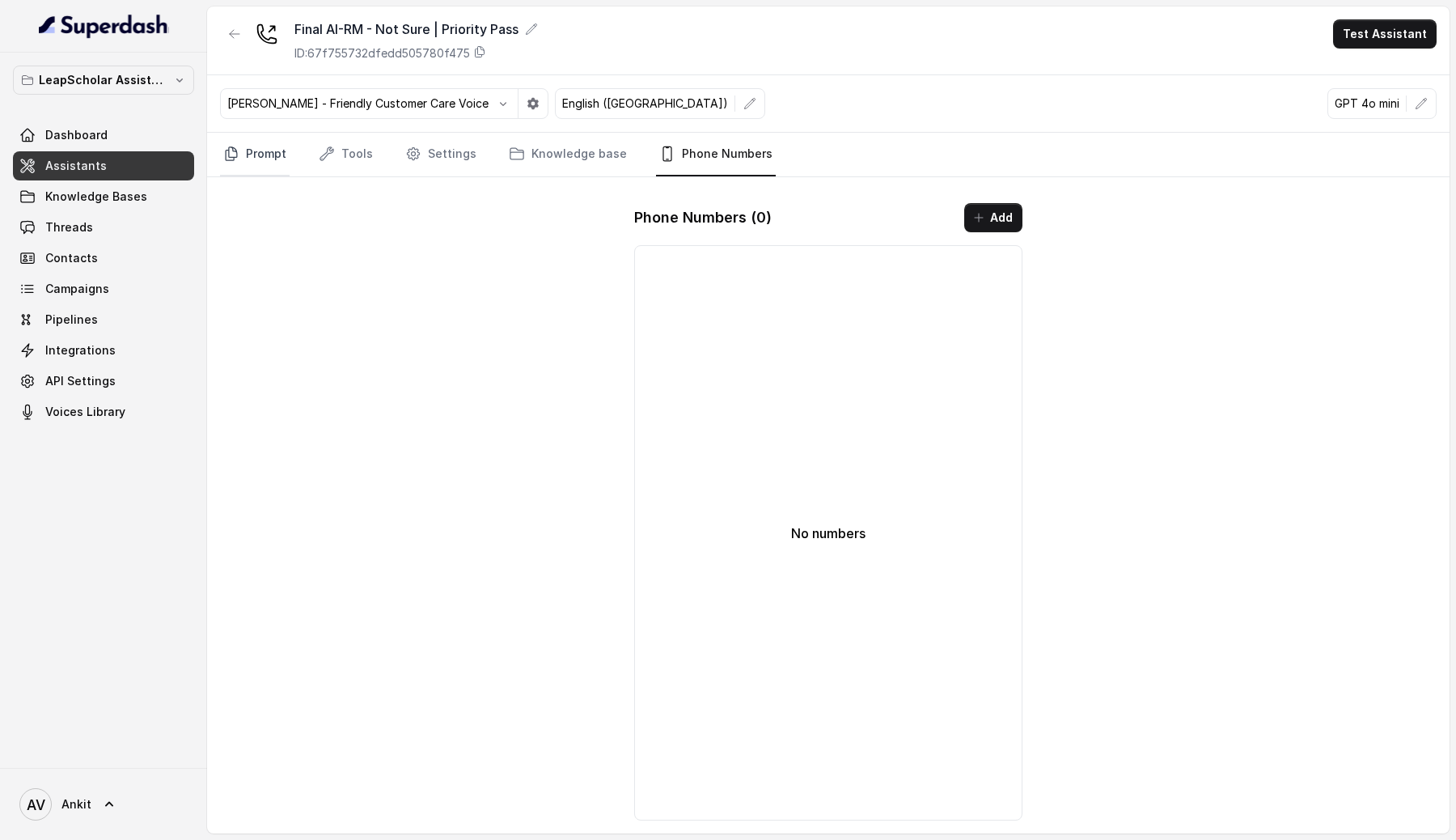
click at [268, 159] on link "Prompt" at bounding box center [254, 154] width 70 height 44
